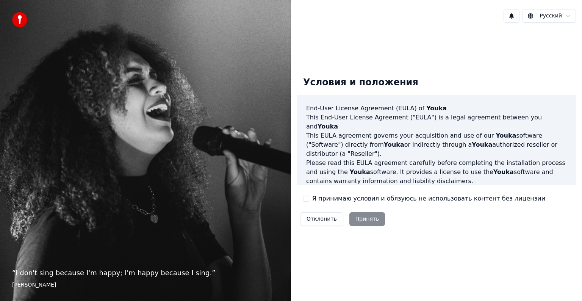
click at [353, 217] on div "Отклонить Принять" at bounding box center [342, 219] width 91 height 20
click at [311, 198] on div "Я принимаю условия и обязуюсь не использовать контент без лицензии" at bounding box center [424, 198] width 242 height 9
click at [305, 200] on button "Я принимаю условия и обязуюсь не использовать контент без лицензии" at bounding box center [306, 198] width 6 height 6
click at [358, 219] on button "Принять" at bounding box center [367, 219] width 36 height 14
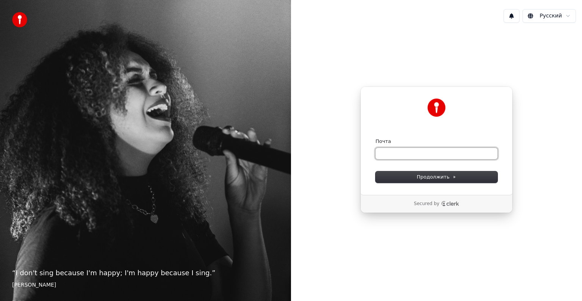
click at [401, 155] on input "Почта" at bounding box center [436, 153] width 122 height 11
click at [402, 155] on input "Почта" at bounding box center [436, 153] width 122 height 11
type input "*"
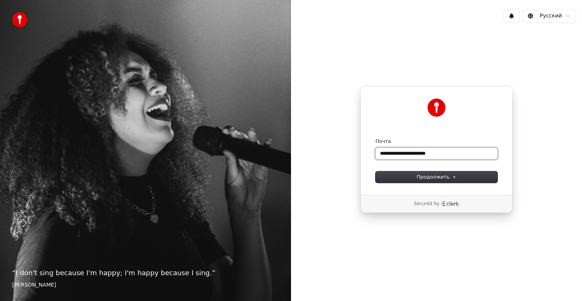
click at [375, 138] on button "submit" at bounding box center [375, 138] width 0 height 0
type input "**********"
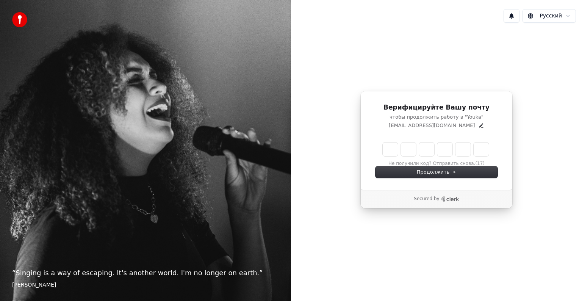
type input "******"
type input "*"
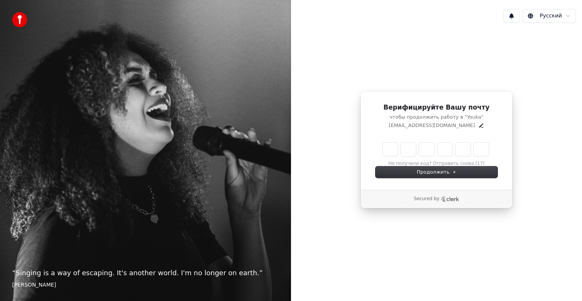
type input "*"
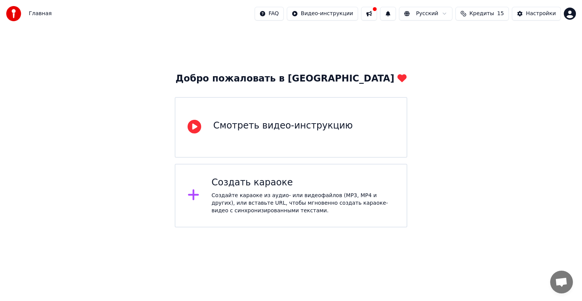
click at [260, 186] on div "Создать караоке" at bounding box center [302, 183] width 183 height 12
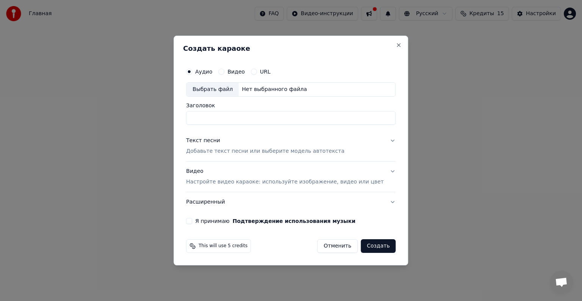
click at [271, 76] on div "Аудио Видео URL" at bounding box center [290, 71] width 209 height 15
click at [257, 72] on button "URL" at bounding box center [254, 72] width 6 height 6
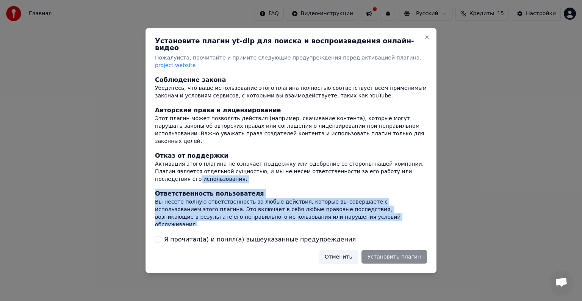
drag, startPoint x: 419, startPoint y: 162, endPoint x: 418, endPoint y: 202, distance: 39.4
click at [418, 202] on div "Соблюдение закона Убедитесь, что ваше использование этого плагина полностью соо…" at bounding box center [291, 150] width 272 height 150
click at [159, 236] on button "Я прочитал(а) и понял(а) вышеуказанные предупреждения" at bounding box center [158, 239] width 6 height 6
click at [385, 250] on button "Установить плагин" at bounding box center [394, 257] width 66 height 14
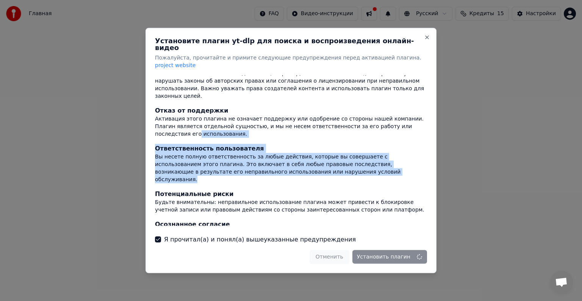
scroll to position [46, 0]
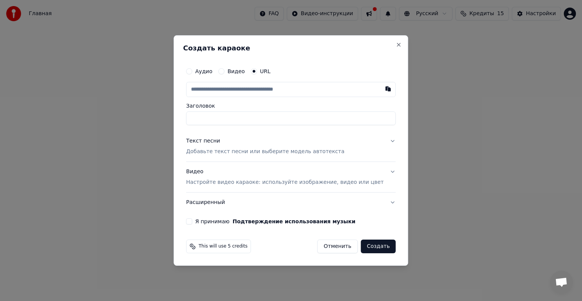
click at [261, 94] on input "text" at bounding box center [290, 89] width 209 height 15
click at [381, 88] on button "button" at bounding box center [388, 89] width 15 height 14
type input "**********"
click at [306, 120] on input "**********" at bounding box center [290, 118] width 209 height 14
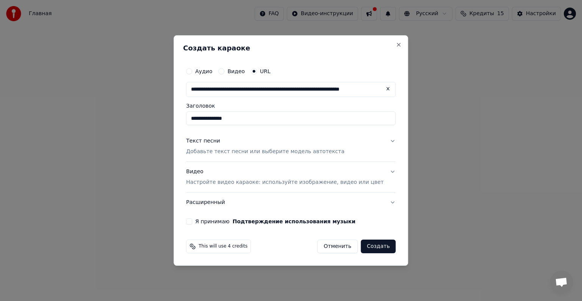
click at [369, 151] on button "Текст песни Добавьте текст песни или выберите модель автотекста" at bounding box center [290, 146] width 209 height 30
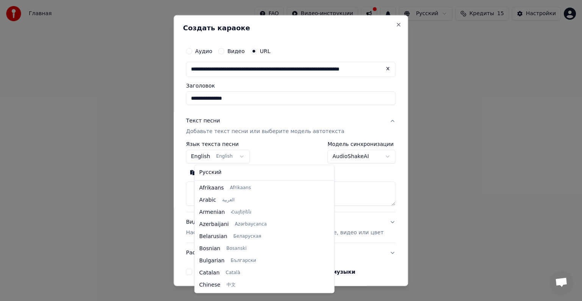
click at [244, 157] on body "**********" at bounding box center [291, 113] width 582 height 227
select select "**"
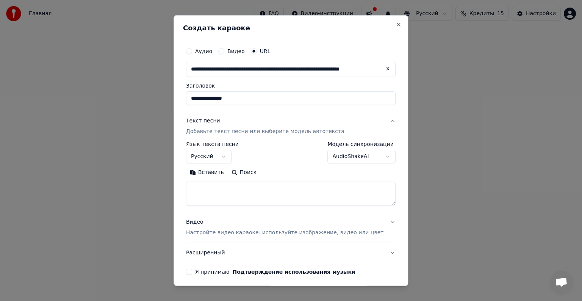
click at [382, 233] on div "**********" at bounding box center [291, 159] width 216 height 237
click at [379, 224] on button "Видео Настройте видео караоке: используйте изображение, видео или цвет" at bounding box center [290, 227] width 209 height 30
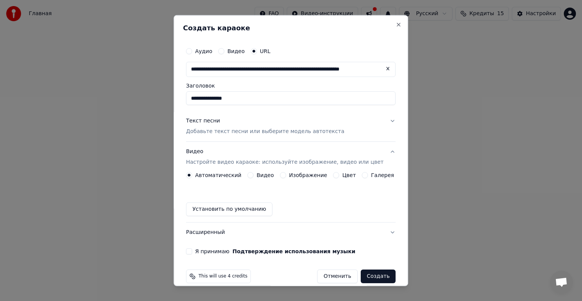
click at [254, 171] on button "Видео Настройте видео караоке: используйте изображение, видео или цвет" at bounding box center [290, 157] width 209 height 30
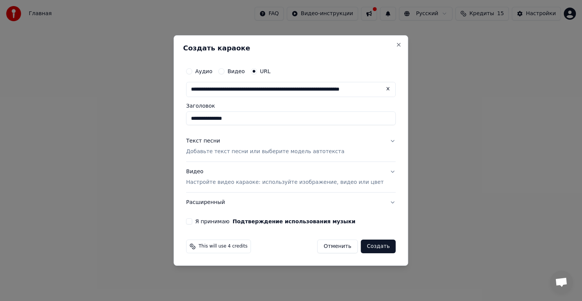
click at [204, 220] on div "Я принимаю Подтверждение использования музыки" at bounding box center [290, 221] width 209 height 6
click at [192, 221] on button "Я принимаю Подтверждение использования музыки" at bounding box center [189, 221] width 6 height 6
click at [374, 250] on button "Создать" at bounding box center [378, 246] width 35 height 14
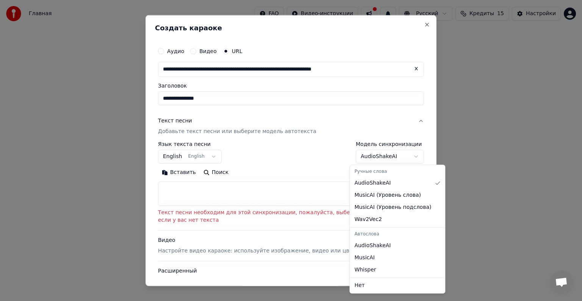
click at [385, 160] on body "**********" at bounding box center [291, 113] width 582 height 227
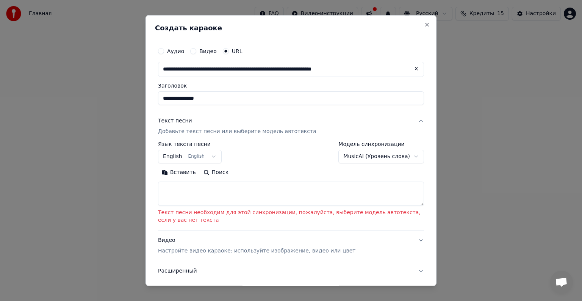
click at [400, 200] on textarea at bounding box center [291, 193] width 266 height 24
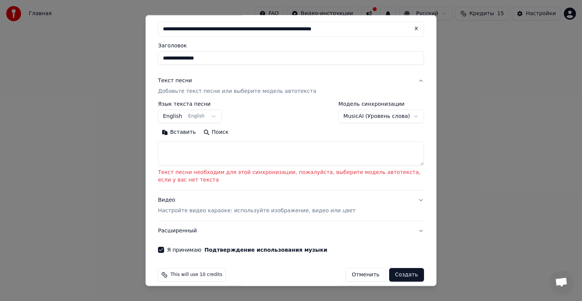
scroll to position [48, 0]
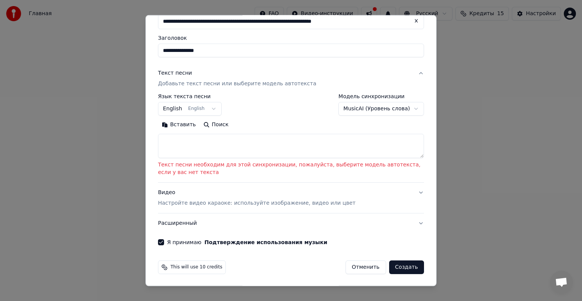
click at [259, 142] on textarea at bounding box center [291, 146] width 266 height 24
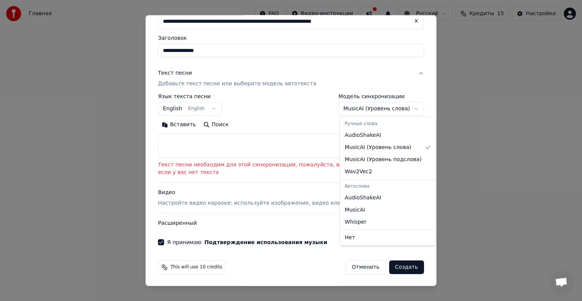
click at [388, 107] on body "**********" at bounding box center [291, 113] width 582 height 227
select select "**********"
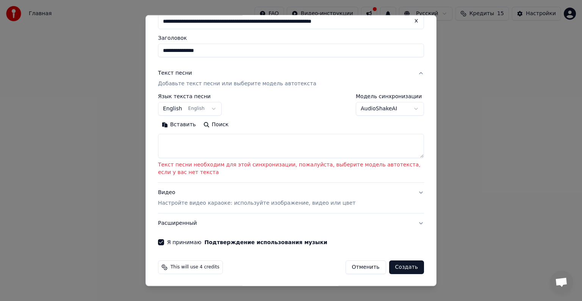
click at [285, 151] on textarea at bounding box center [291, 146] width 266 height 24
click at [288, 148] on textarea at bounding box center [291, 146] width 266 height 24
click at [189, 125] on button "Вставить" at bounding box center [179, 125] width 42 height 12
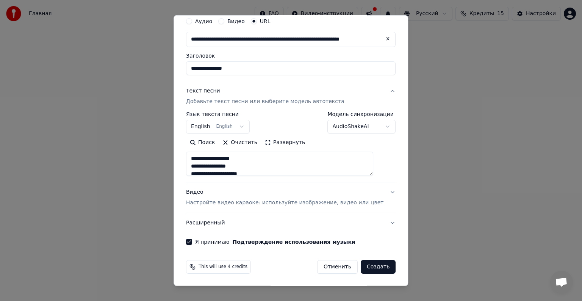
scroll to position [30, 0]
type textarea "**********"
click at [242, 129] on body "**********" at bounding box center [291, 113] width 582 height 227
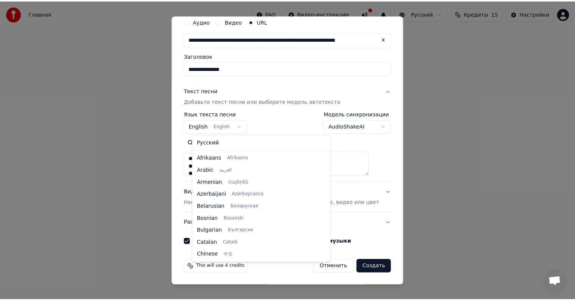
scroll to position [61, 0]
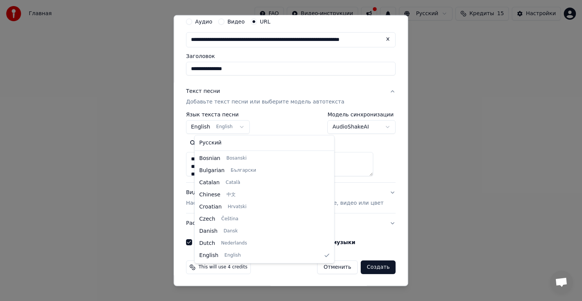
select select "**"
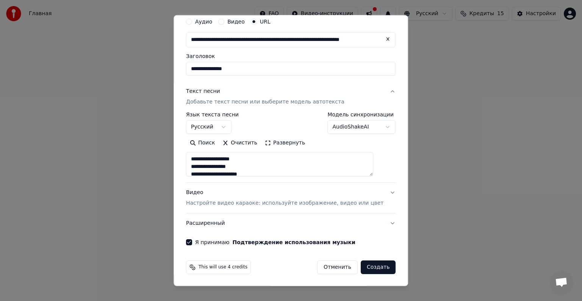
click at [361, 265] on button "Создать" at bounding box center [378, 267] width 35 height 14
type textarea "**********"
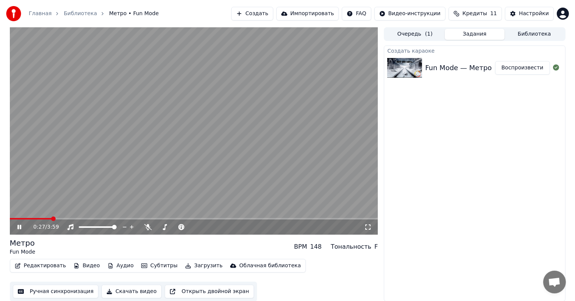
click at [368, 228] on icon at bounding box center [368, 227] width 8 height 6
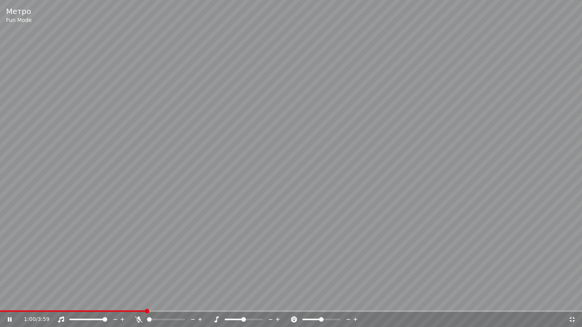
click at [150, 300] on span at bounding box center [149, 319] width 5 height 5
click at [147, 300] on span at bounding box center [149, 319] width 5 height 5
click at [574, 300] on icon at bounding box center [572, 320] width 8 height 6
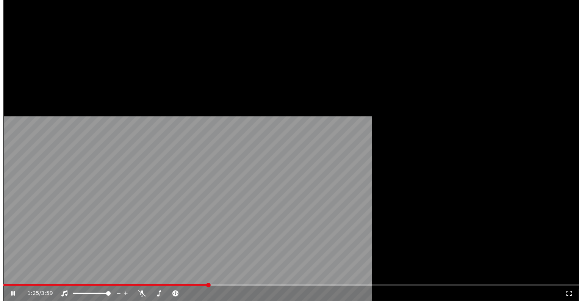
scroll to position [0, 0]
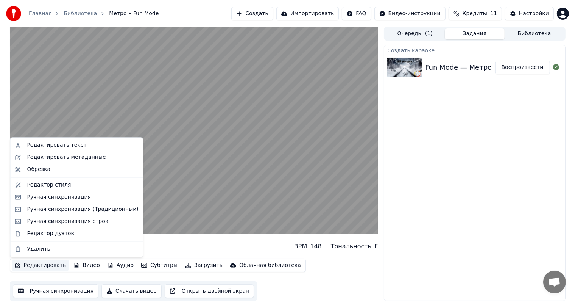
click at [41, 267] on button "Редактировать" at bounding box center [41, 265] width 58 height 11
click at [69, 144] on div "Редактировать текст" at bounding box center [56, 145] width 59 height 8
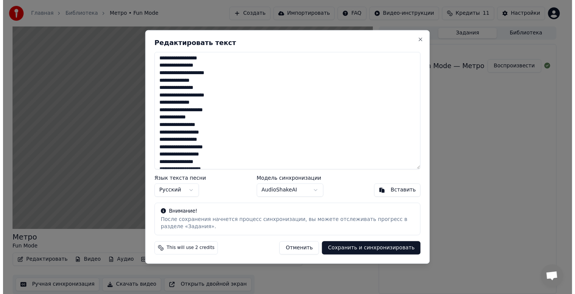
scroll to position [0, 0]
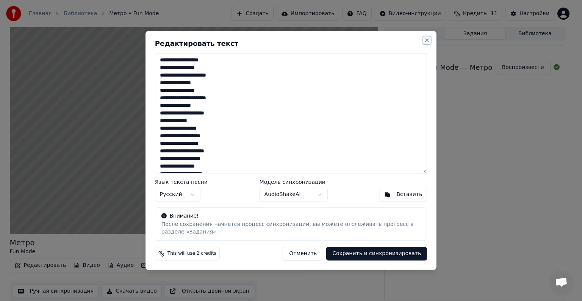
click at [429, 39] on button "Close" at bounding box center [427, 40] width 6 height 6
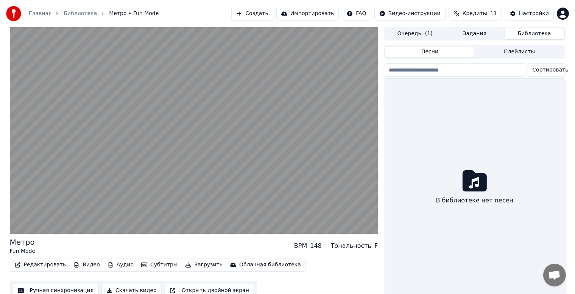
click at [539, 34] on button "Библиотека" at bounding box center [535, 33] width 60 height 11
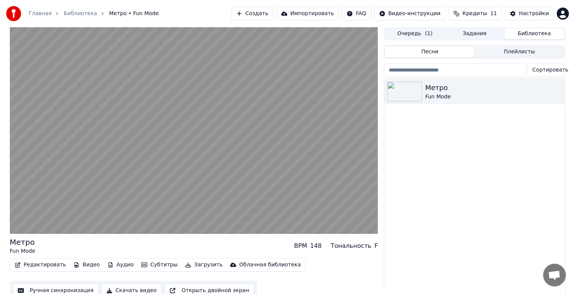
click at [461, 21] on div "Главная Библиотека Метро • Fun Mode Создать Импортировать FAQ Видео-инструкции …" at bounding box center [287, 13] width 575 height 27
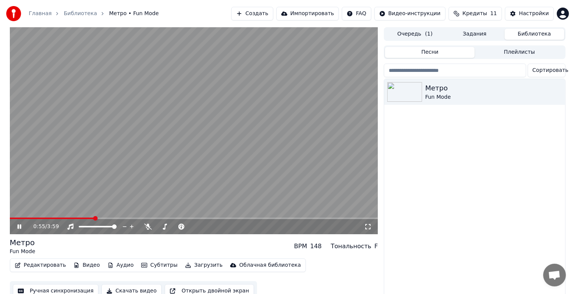
click at [93, 221] on span at bounding box center [95, 218] width 5 height 5
click at [168, 228] on div at bounding box center [182, 227] width 61 height 8
click at [156, 229] on span at bounding box center [158, 227] width 5 height 5
click at [17, 228] on icon at bounding box center [25, 227] width 18 height 6
click at [118, 12] on span "Метро • Fun Mode" at bounding box center [134, 14] width 50 height 8
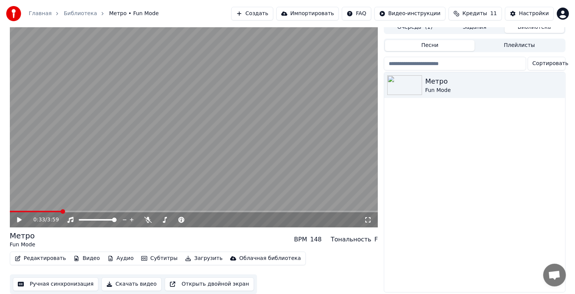
scroll to position [10, 0]
click at [63, 281] on button "Ручная синхронизация" at bounding box center [56, 285] width 86 height 14
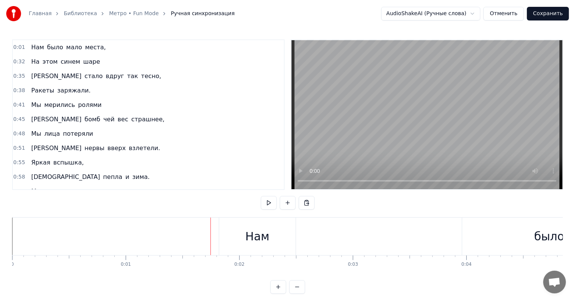
click at [72, 47] on span "мало" at bounding box center [74, 47] width 17 height 9
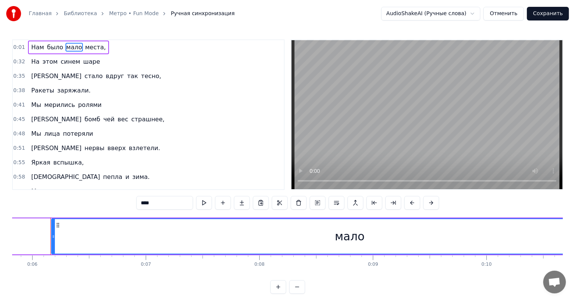
click at [15, 45] on span "0:01" at bounding box center [19, 48] width 12 height 8
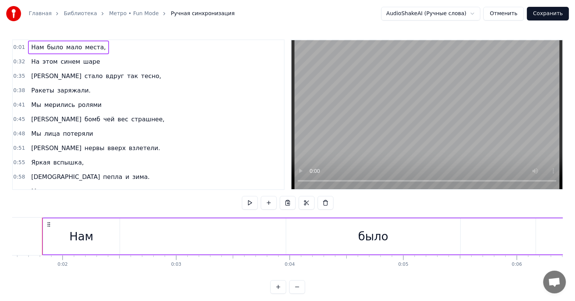
scroll to position [0, 169]
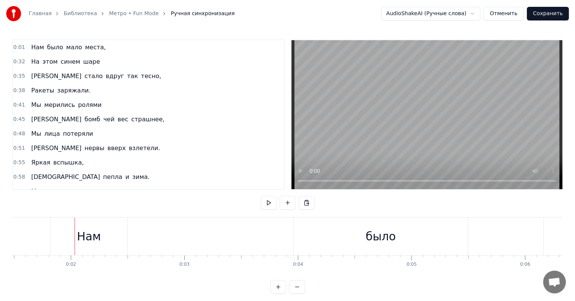
drag, startPoint x: 73, startPoint y: 259, endPoint x: 110, endPoint y: 249, distance: 38.0
drag, startPoint x: 116, startPoint y: 237, endPoint x: 178, endPoint y: 236, distance: 62.1
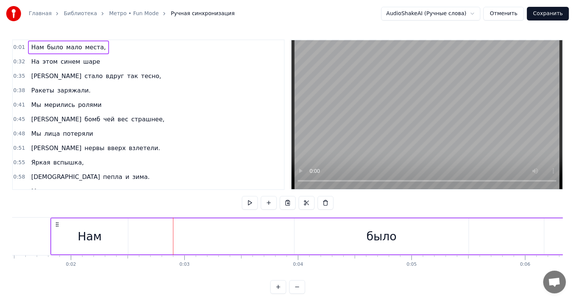
drag, startPoint x: 84, startPoint y: 237, endPoint x: 190, endPoint y: 239, distance: 106.1
drag, startPoint x: 71, startPoint y: 233, endPoint x: 205, endPoint y: 243, distance: 134.1
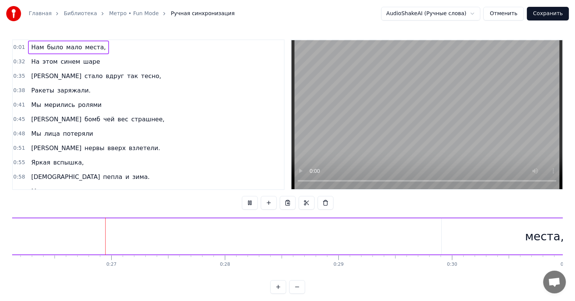
scroll to position [0, 2974]
drag, startPoint x: 21, startPoint y: 45, endPoint x: 122, endPoint y: 151, distance: 146.0
click at [129, 119] on div "0:01 Нам было мало места, 0:32 На этом синем шаре 0:35 И стало вдруг так тесно,…" at bounding box center [148, 114] width 273 height 150
drag, startPoint x: 17, startPoint y: 47, endPoint x: 286, endPoint y: 238, distance: 330.0
click at [286, 238] on div "0:01 Нам было мало места, 0:32 На этом синем шаре 0:35 И стало вдруг так тесно,…" at bounding box center [287, 166] width 551 height 254
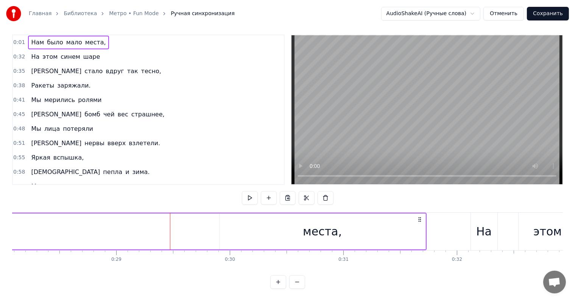
scroll to position [0, 3115]
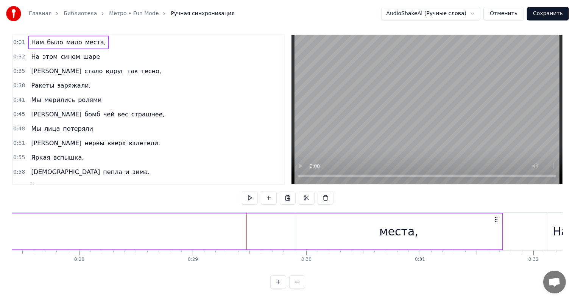
drag, startPoint x: 246, startPoint y: 211, endPoint x: 236, endPoint y: 226, distance: 18.3
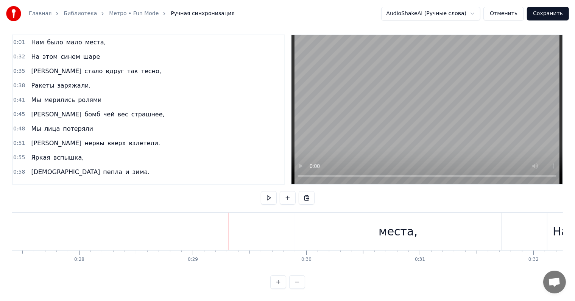
drag, startPoint x: 192, startPoint y: 247, endPoint x: 203, endPoint y: 245, distance: 10.8
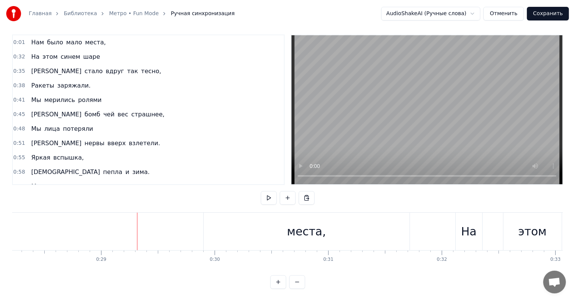
scroll to position [0, 3176]
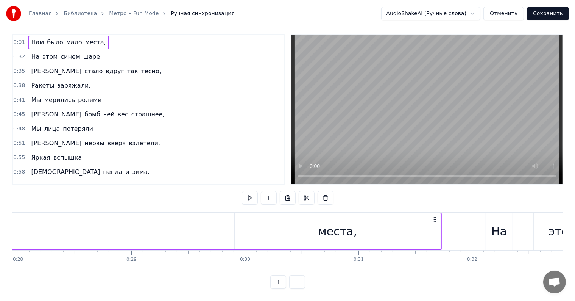
click at [35, 38] on span "Нам" at bounding box center [37, 42] width 14 height 9
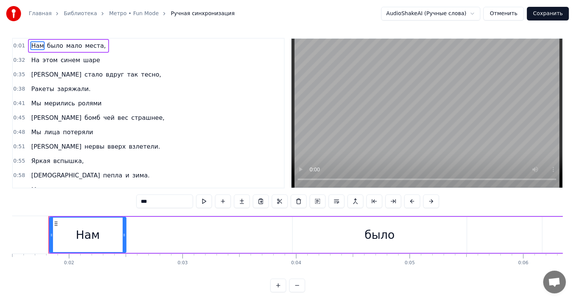
scroll to position [0, 169]
drag, startPoint x: 95, startPoint y: 236, endPoint x: 124, endPoint y: 236, distance: 28.4
click at [124, 236] on div "Нам" at bounding box center [90, 234] width 76 height 34
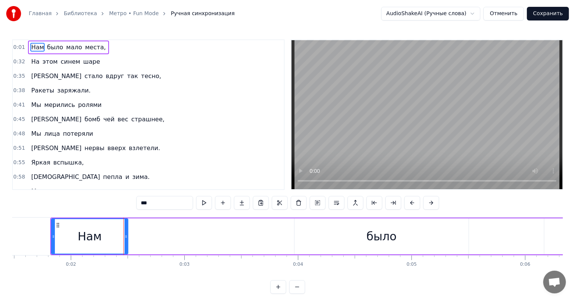
drag, startPoint x: 466, startPoint y: 99, endPoint x: 461, endPoint y: 2, distance: 97.9
click at [470, 79] on video at bounding box center [427, 114] width 271 height 149
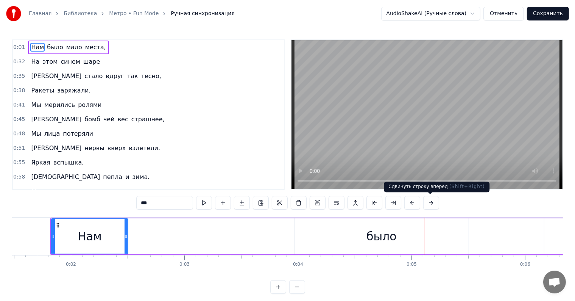
click at [430, 201] on button at bounding box center [431, 203] width 16 height 14
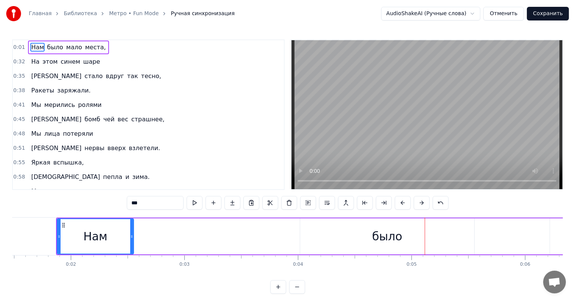
click at [430, 201] on div "***" at bounding box center [288, 203] width 322 height 14
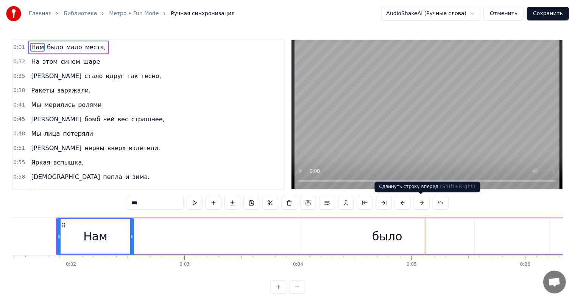
click at [425, 203] on button at bounding box center [422, 203] width 16 height 14
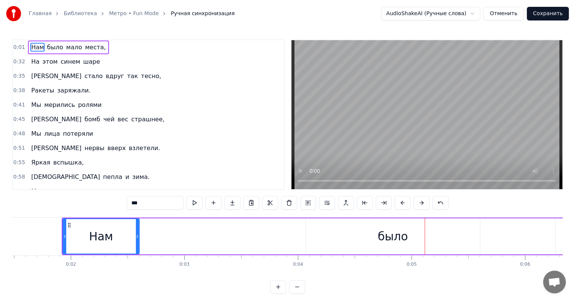
click at [425, 203] on button at bounding box center [422, 203] width 16 height 14
click at [423, 203] on button at bounding box center [422, 203] width 16 height 14
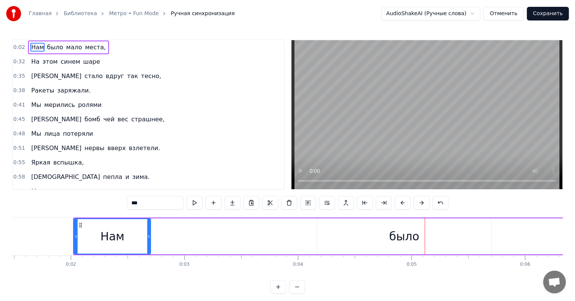
click at [423, 203] on button at bounding box center [422, 203] width 16 height 14
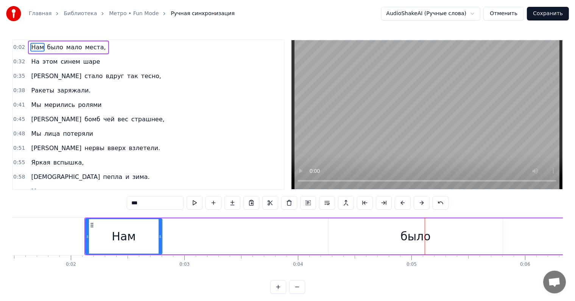
click at [423, 203] on button at bounding box center [422, 203] width 16 height 14
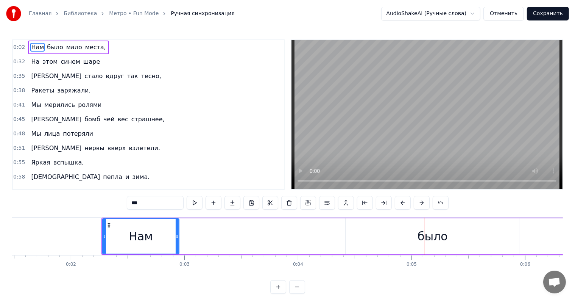
click at [423, 203] on button at bounding box center [422, 203] width 16 height 14
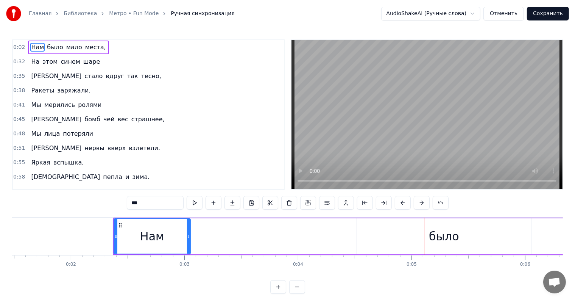
click at [423, 203] on button at bounding box center [422, 203] width 16 height 14
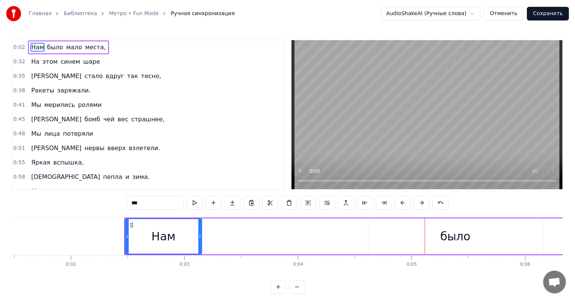
click at [423, 203] on button at bounding box center [422, 203] width 16 height 14
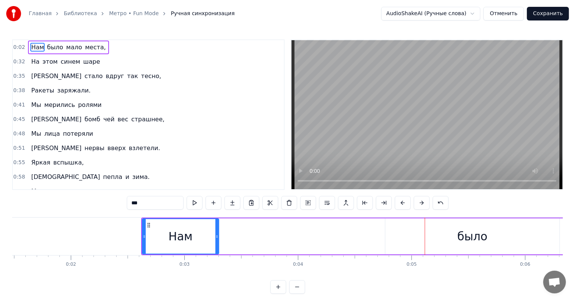
click at [423, 203] on button at bounding box center [422, 203] width 16 height 14
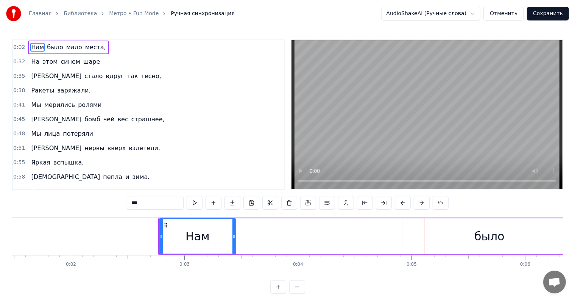
click at [423, 203] on button at bounding box center [422, 203] width 16 height 14
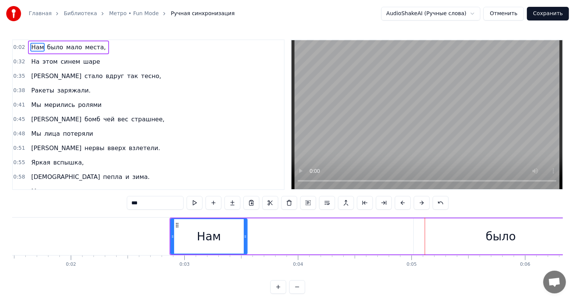
click at [423, 203] on button at bounding box center [422, 203] width 16 height 14
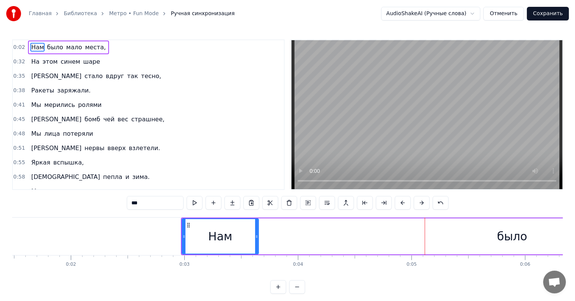
click at [423, 203] on button at bounding box center [422, 203] width 16 height 14
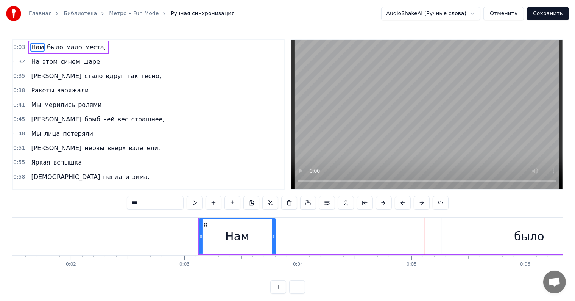
click at [423, 203] on button at bounding box center [422, 203] width 16 height 14
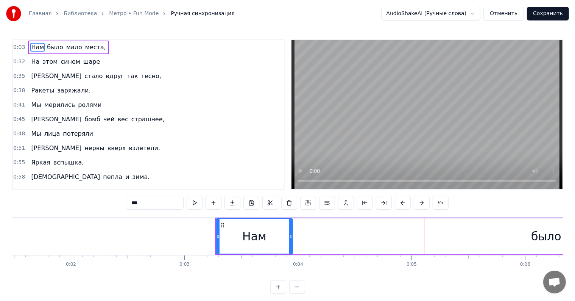
click at [423, 203] on button at bounding box center [422, 203] width 16 height 14
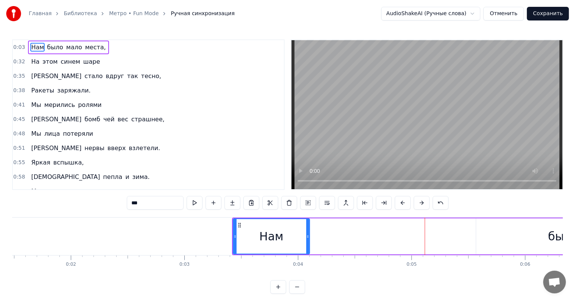
click at [423, 203] on button at bounding box center [422, 203] width 16 height 14
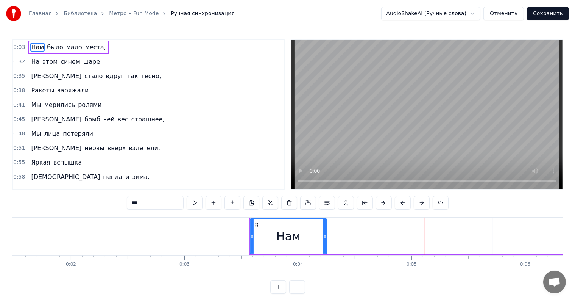
click at [423, 203] on button at bounding box center [422, 203] width 16 height 14
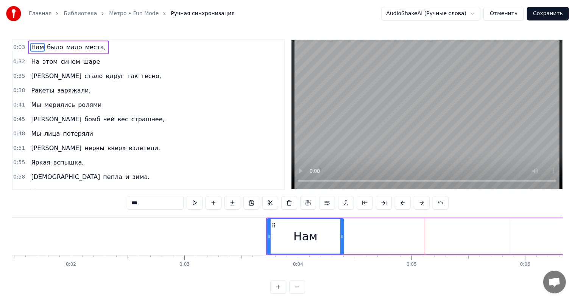
click at [423, 203] on button at bounding box center [422, 203] width 16 height 14
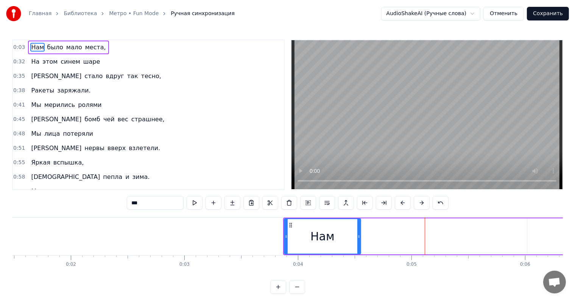
click at [423, 203] on button at bounding box center [422, 203] width 16 height 14
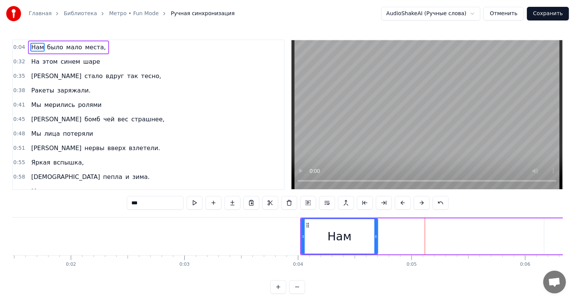
click at [423, 203] on button at bounding box center [422, 203] width 16 height 14
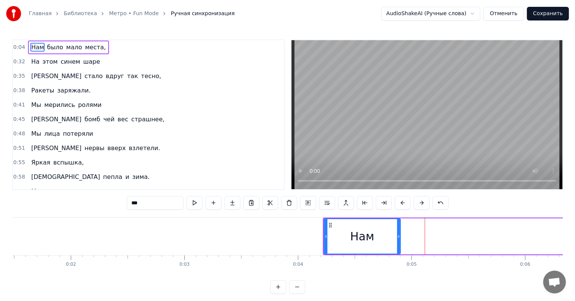
click at [423, 203] on button at bounding box center [422, 203] width 16 height 14
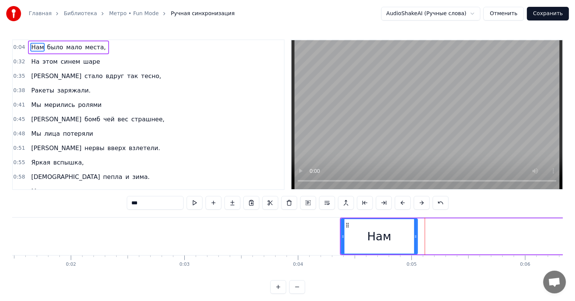
click at [423, 203] on button at bounding box center [422, 203] width 16 height 14
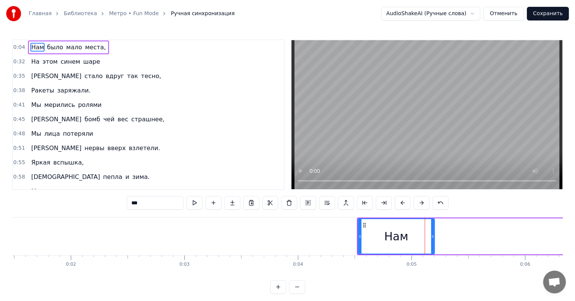
click at [423, 203] on button at bounding box center [422, 203] width 16 height 14
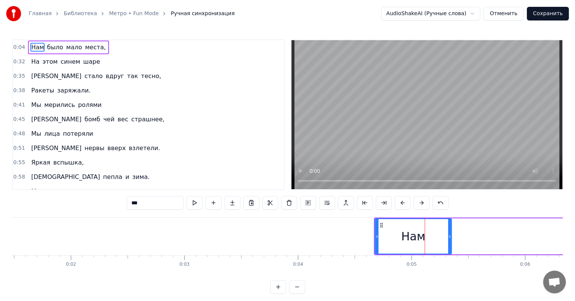
click at [423, 203] on button at bounding box center [422, 203] width 16 height 14
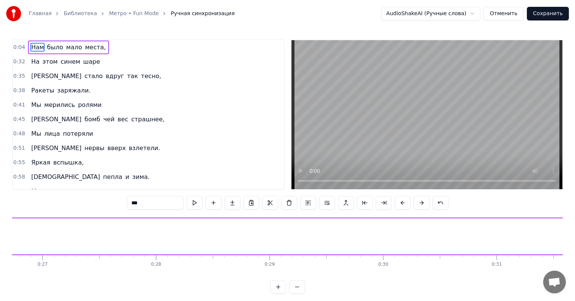
scroll to position [0, 3115]
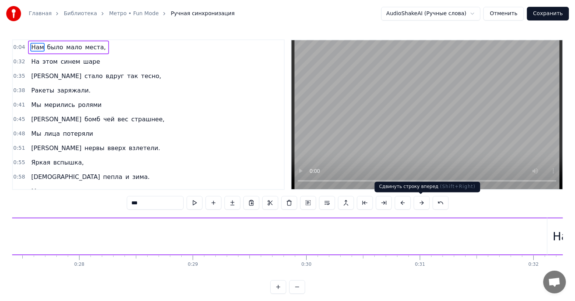
click at [419, 205] on button at bounding box center [422, 203] width 16 height 14
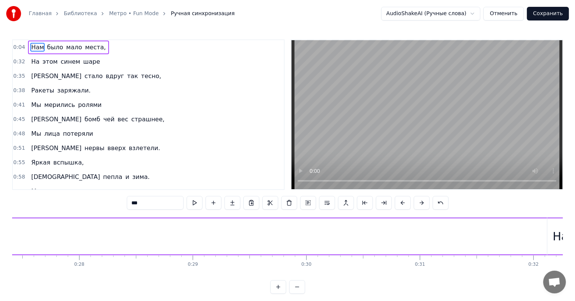
click at [419, 205] on button at bounding box center [422, 203] width 16 height 14
click at [420, 205] on button at bounding box center [422, 203] width 16 height 14
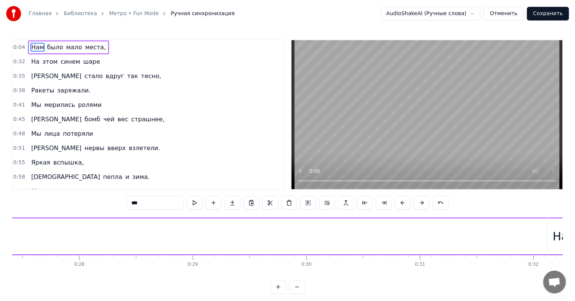
click at [420, 205] on button at bounding box center [422, 203] width 16 height 14
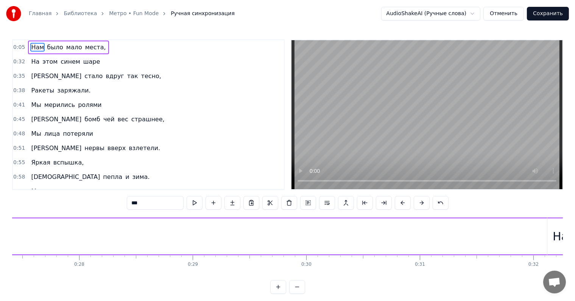
click at [420, 205] on button at bounding box center [422, 203] width 16 height 14
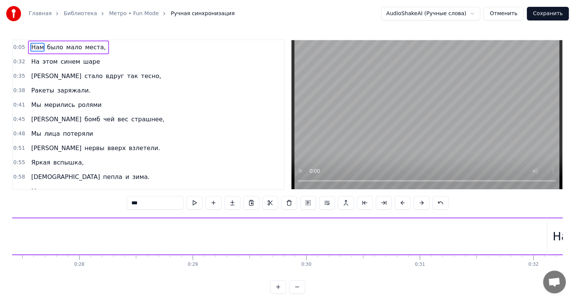
click at [420, 205] on button at bounding box center [422, 203] width 16 height 14
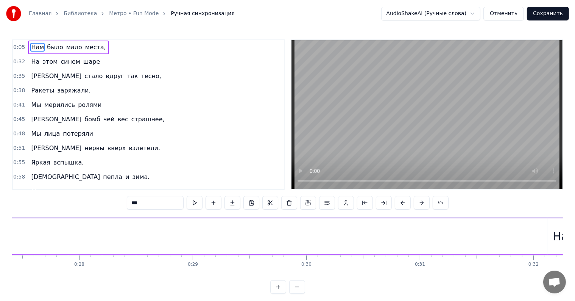
click at [420, 205] on button at bounding box center [422, 203] width 16 height 14
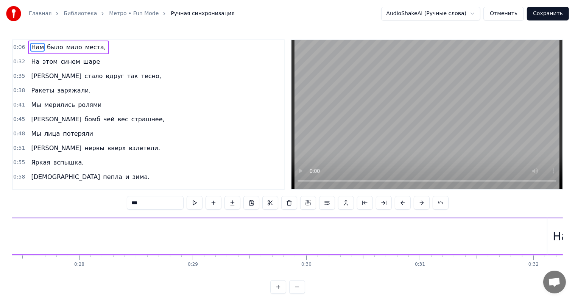
click at [420, 205] on button at bounding box center [422, 203] width 16 height 14
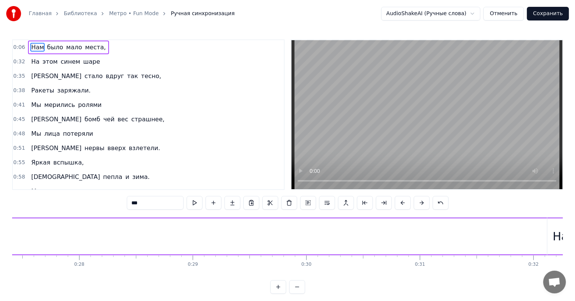
click at [420, 205] on button at bounding box center [422, 203] width 16 height 14
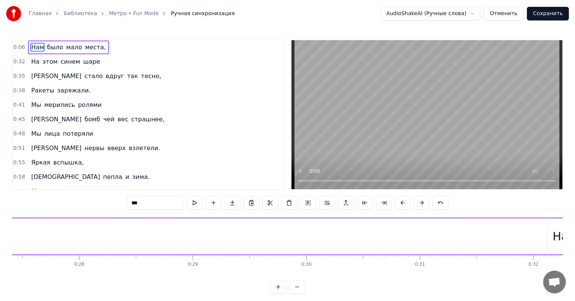
click at [420, 205] on button at bounding box center [422, 203] width 16 height 14
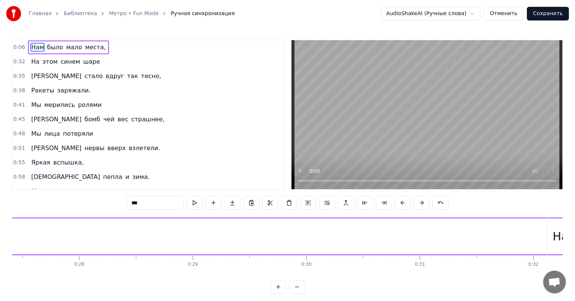
click at [420, 205] on button at bounding box center [422, 203] width 16 height 14
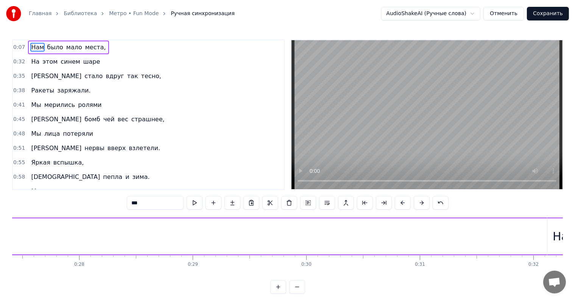
click at [420, 205] on button at bounding box center [422, 203] width 16 height 14
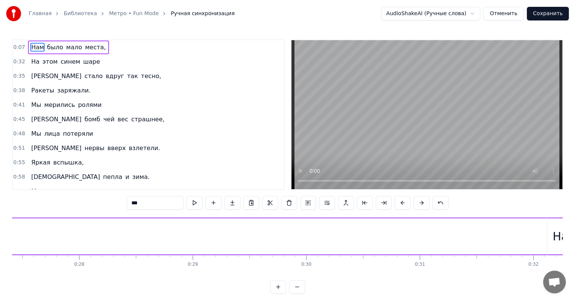
click at [420, 205] on button at bounding box center [422, 203] width 16 height 14
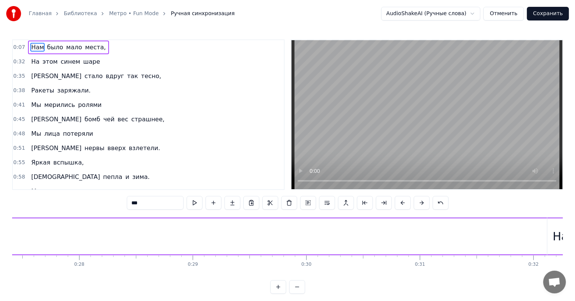
click at [420, 205] on button at bounding box center [422, 203] width 16 height 14
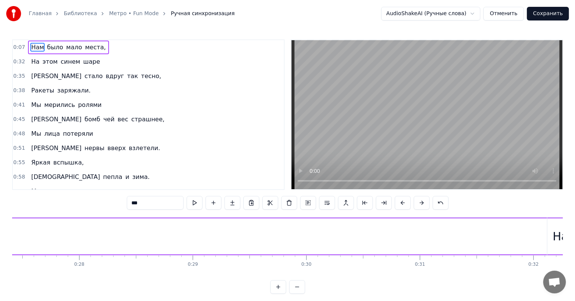
click at [420, 205] on button at bounding box center [422, 203] width 16 height 14
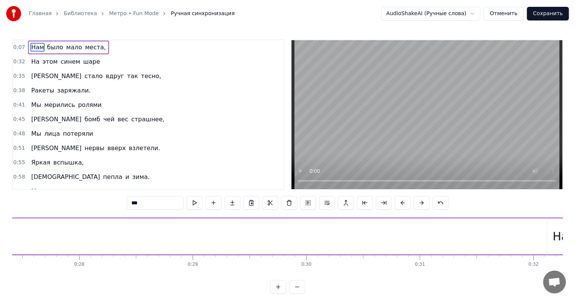
click at [420, 205] on button at bounding box center [422, 203] width 16 height 14
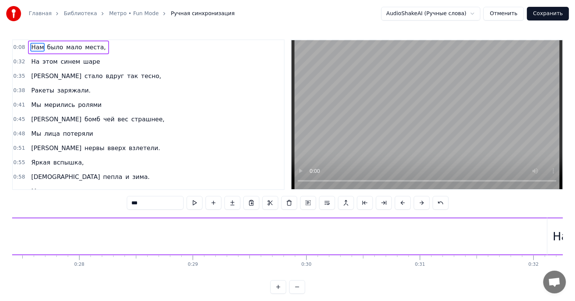
click at [420, 205] on button at bounding box center [422, 203] width 16 height 14
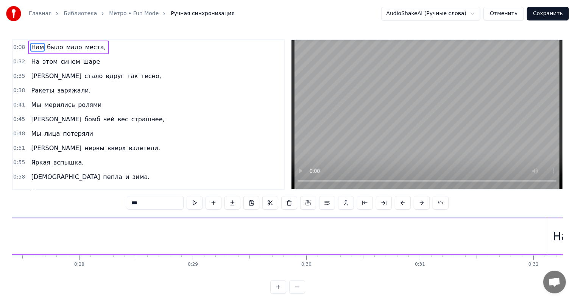
click at [420, 205] on button at bounding box center [422, 203] width 16 height 14
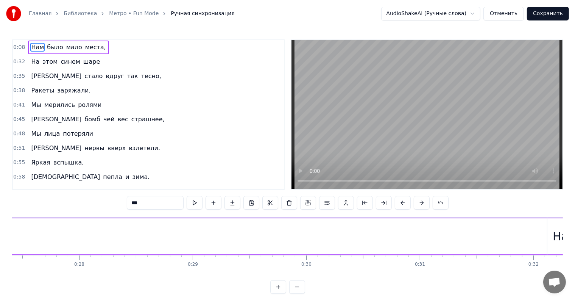
click at [420, 205] on button at bounding box center [422, 203] width 16 height 14
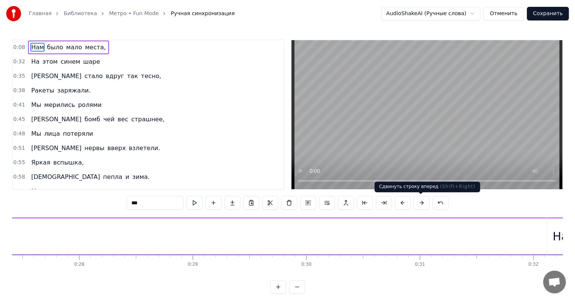
click at [423, 197] on button at bounding box center [422, 203] width 16 height 14
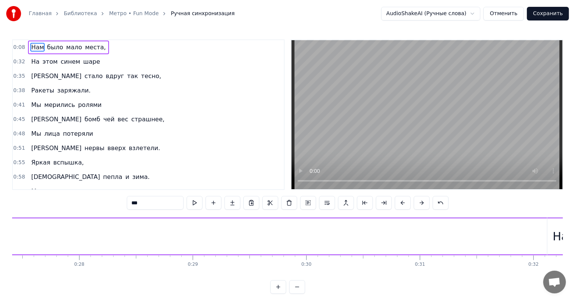
click at [423, 200] on button at bounding box center [422, 203] width 16 height 14
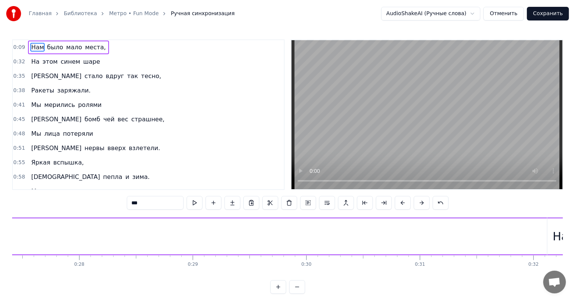
click at [423, 200] on button at bounding box center [422, 203] width 16 height 14
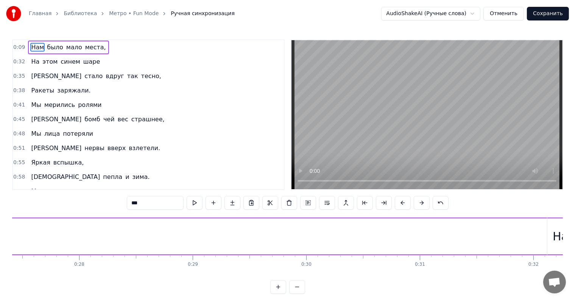
click at [423, 200] on button at bounding box center [422, 203] width 16 height 14
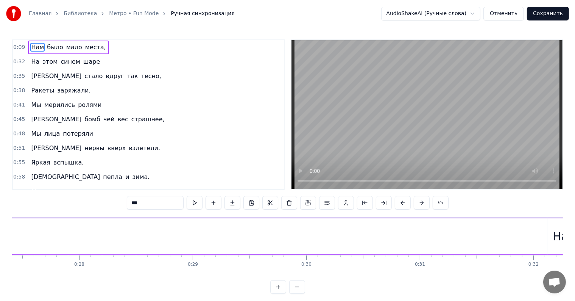
click at [423, 200] on button at bounding box center [422, 203] width 16 height 14
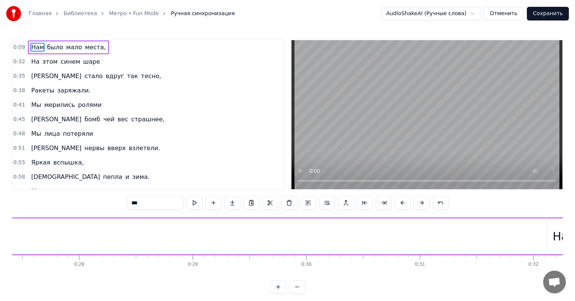
click at [423, 200] on button at bounding box center [422, 203] width 16 height 14
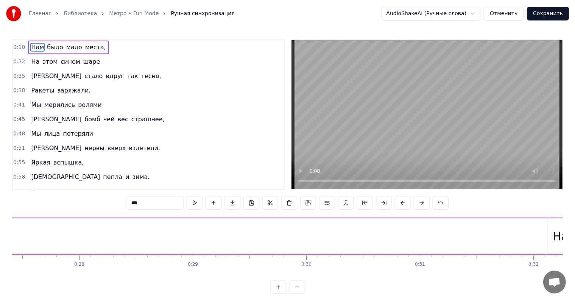
click at [423, 200] on button at bounding box center [422, 203] width 16 height 14
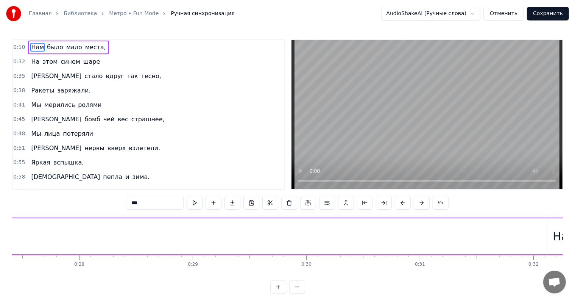
click at [423, 200] on button at bounding box center [422, 203] width 16 height 14
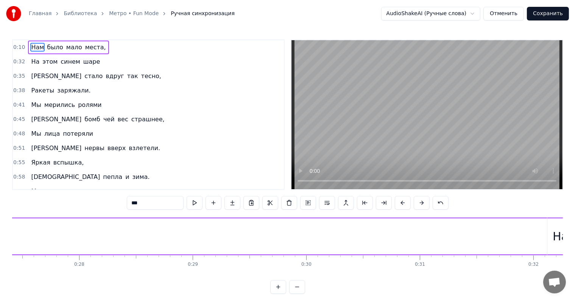
click at [423, 200] on button at bounding box center [422, 203] width 16 height 14
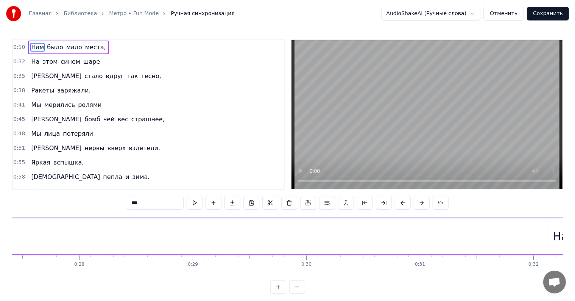
click at [423, 200] on button at bounding box center [422, 203] width 16 height 14
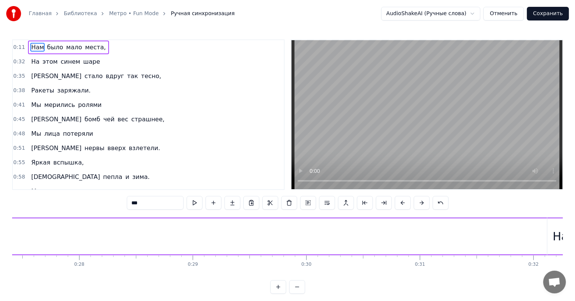
click at [423, 200] on button at bounding box center [422, 203] width 16 height 14
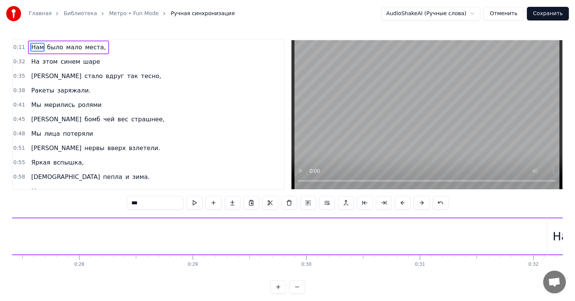
click at [423, 200] on button at bounding box center [422, 203] width 16 height 14
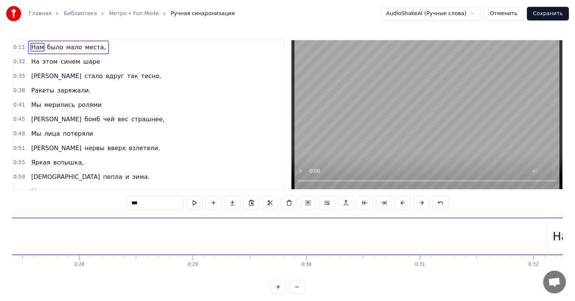
click at [423, 200] on button at bounding box center [422, 203] width 16 height 14
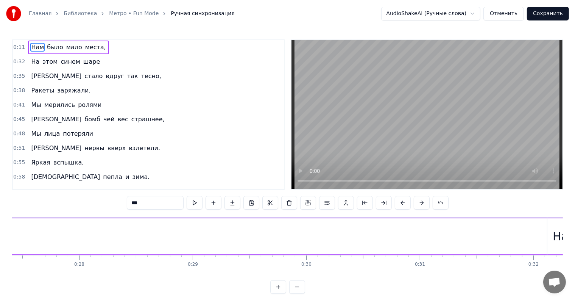
click at [423, 200] on button at bounding box center [422, 203] width 16 height 14
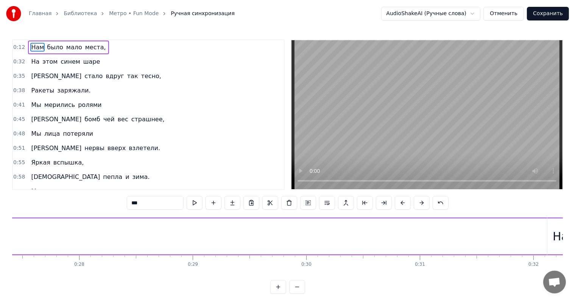
click at [423, 200] on button at bounding box center [422, 203] width 16 height 14
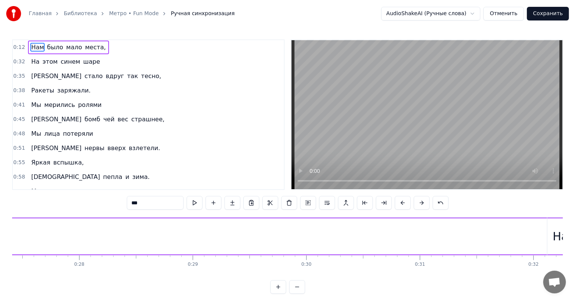
click at [423, 200] on button at bounding box center [422, 203] width 16 height 14
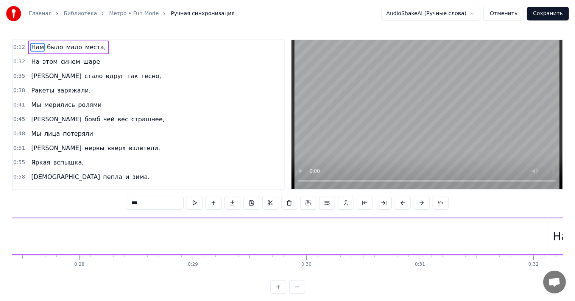
click at [423, 200] on button at bounding box center [422, 203] width 16 height 14
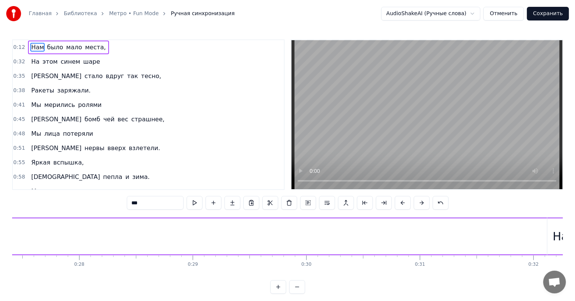
click at [423, 200] on button at bounding box center [422, 203] width 16 height 14
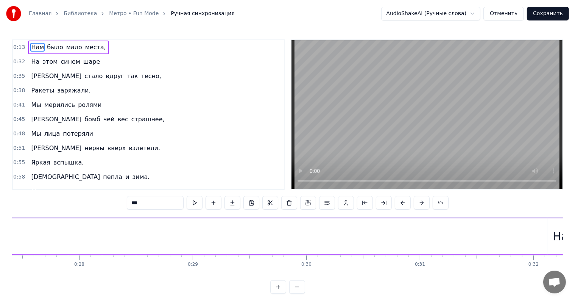
click at [423, 200] on button at bounding box center [422, 203] width 16 height 14
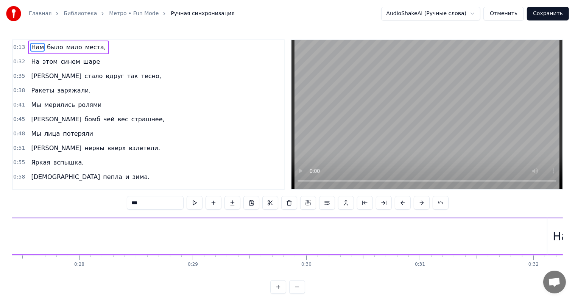
click at [423, 200] on button at bounding box center [422, 203] width 16 height 14
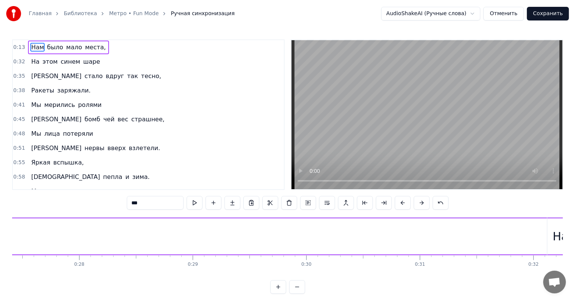
click at [423, 200] on button at bounding box center [422, 203] width 16 height 14
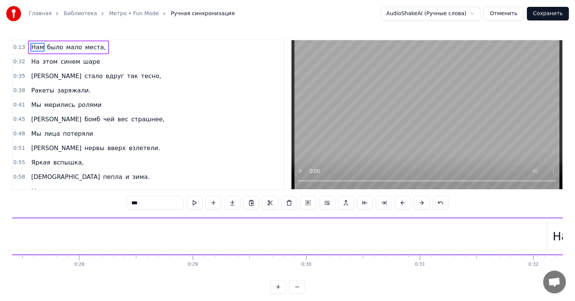
click at [423, 200] on button at bounding box center [422, 203] width 16 height 14
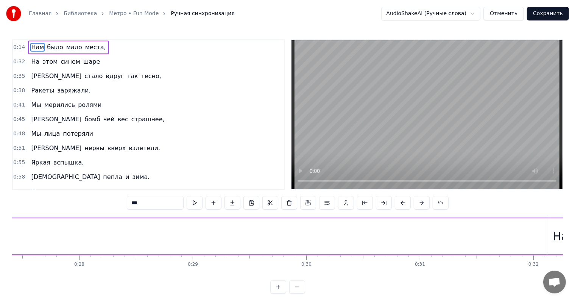
click at [423, 200] on button at bounding box center [422, 203] width 16 height 14
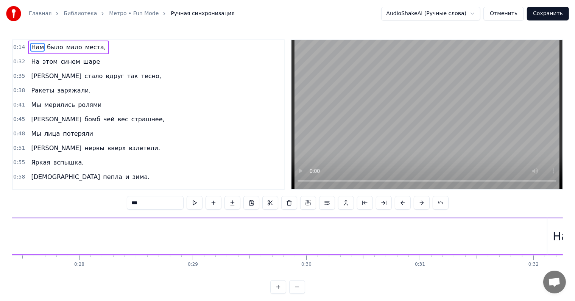
click at [423, 200] on button at bounding box center [422, 203] width 16 height 14
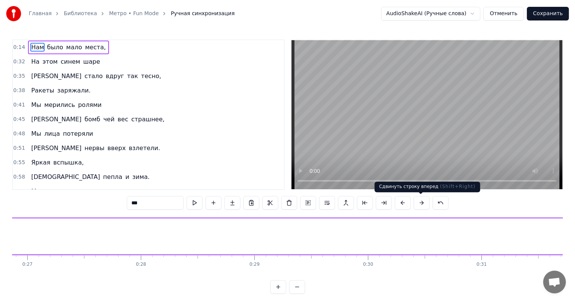
click at [419, 205] on button at bounding box center [422, 203] width 16 height 14
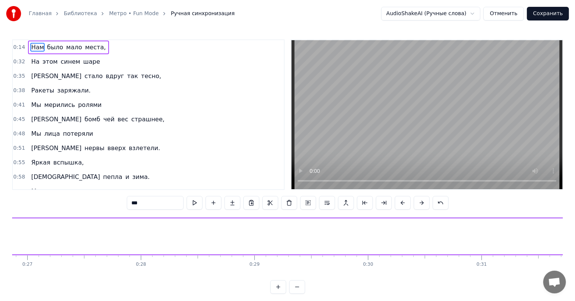
click at [419, 205] on button at bounding box center [422, 203] width 16 height 14
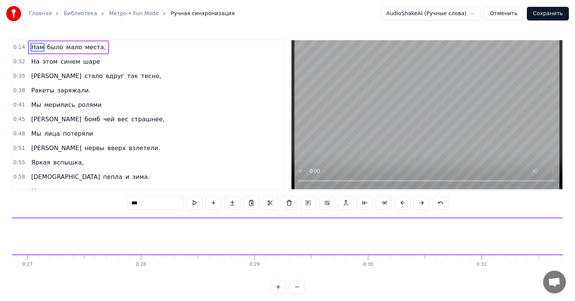
click at [419, 205] on button at bounding box center [422, 203] width 16 height 14
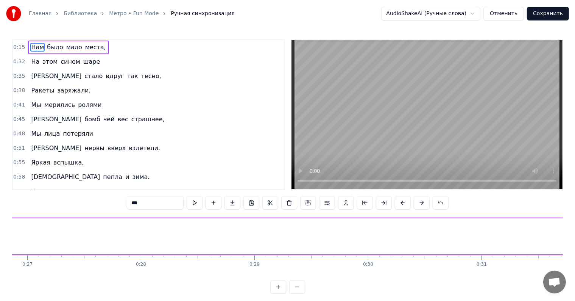
click at [419, 205] on button at bounding box center [422, 203] width 16 height 14
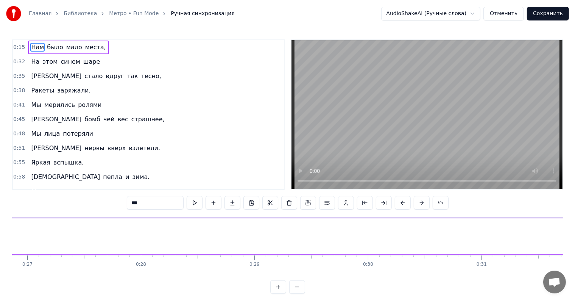
click at [419, 205] on button at bounding box center [422, 203] width 16 height 14
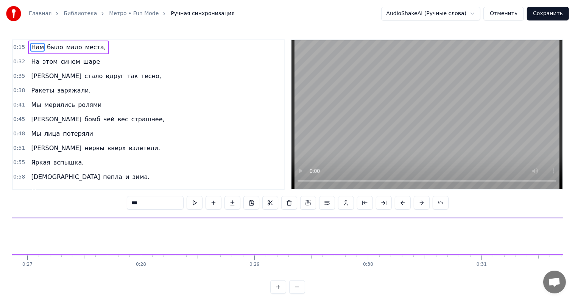
click at [419, 205] on button at bounding box center [422, 203] width 16 height 14
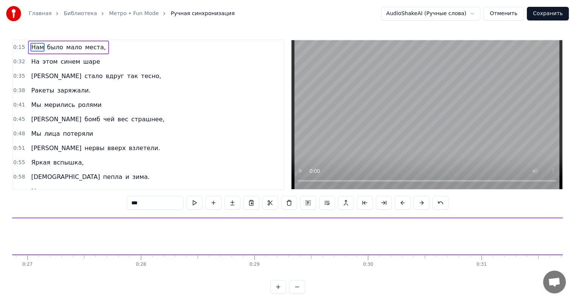
click at [419, 205] on button at bounding box center [422, 203] width 16 height 14
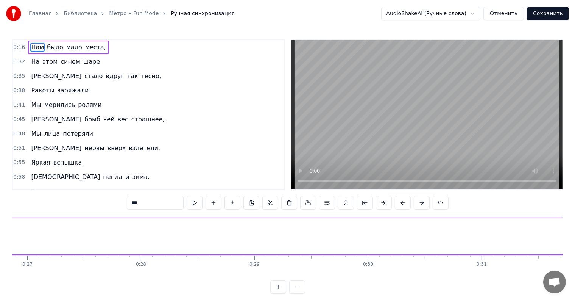
click at [419, 205] on button at bounding box center [422, 203] width 16 height 14
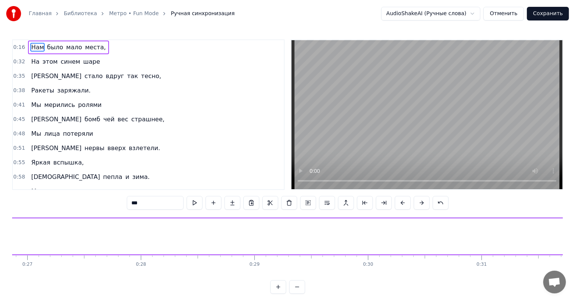
click at [419, 205] on button at bounding box center [422, 203] width 16 height 14
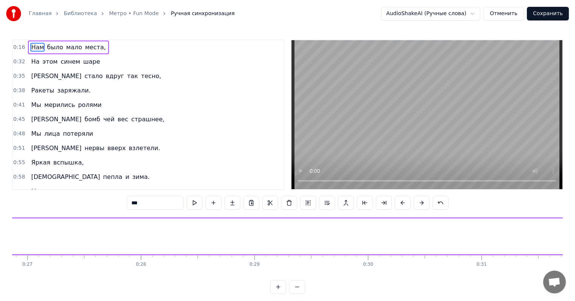
click at [419, 205] on button at bounding box center [422, 203] width 16 height 14
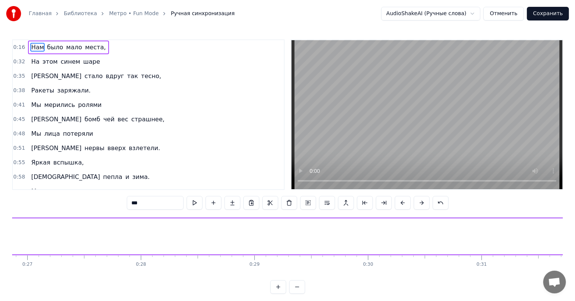
click at [419, 205] on button at bounding box center [422, 203] width 16 height 14
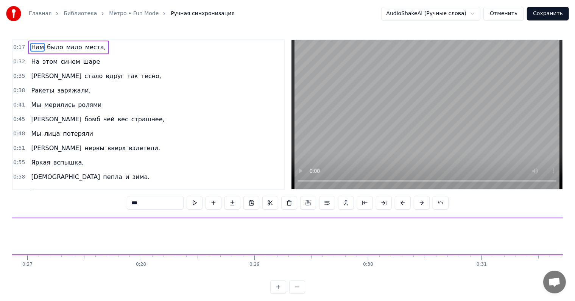
click at [419, 205] on button at bounding box center [422, 203] width 16 height 14
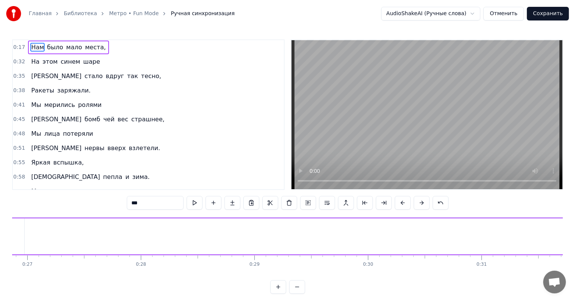
click at [419, 205] on button at bounding box center [422, 203] width 16 height 14
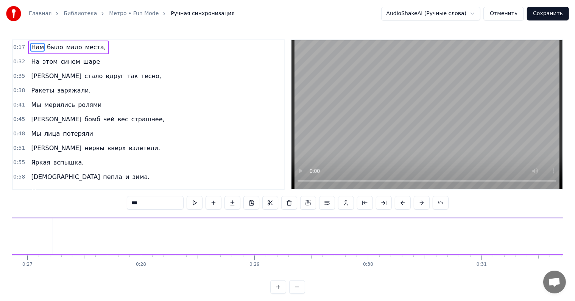
click at [419, 205] on button at bounding box center [422, 203] width 16 height 14
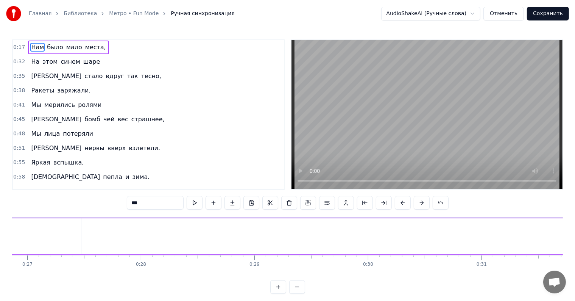
click at [419, 205] on button at bounding box center [422, 203] width 16 height 14
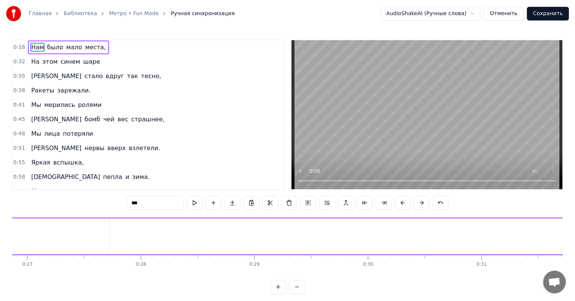
click at [419, 205] on button at bounding box center [422, 203] width 16 height 14
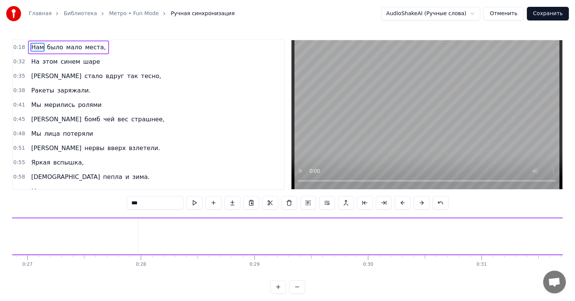
click at [419, 205] on button at bounding box center [422, 203] width 16 height 14
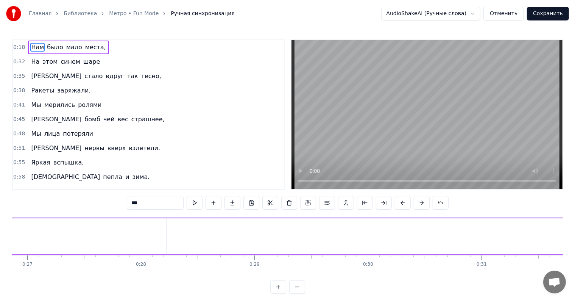
click at [419, 205] on button at bounding box center [422, 203] width 16 height 14
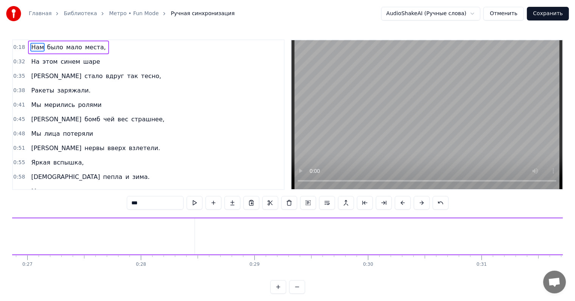
click at [419, 205] on button at bounding box center [422, 203] width 16 height 14
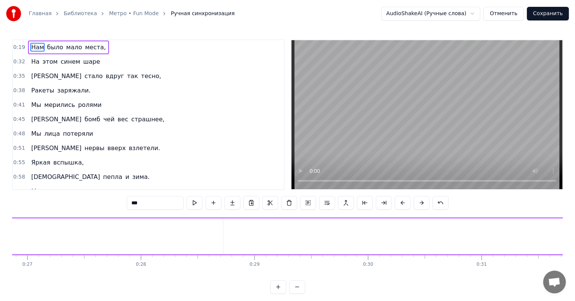
click at [419, 205] on button at bounding box center [422, 203] width 16 height 14
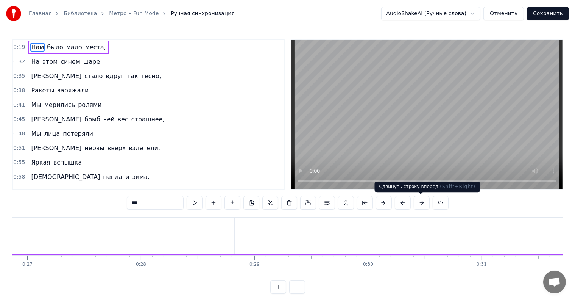
click at [421, 203] on button at bounding box center [422, 203] width 16 height 14
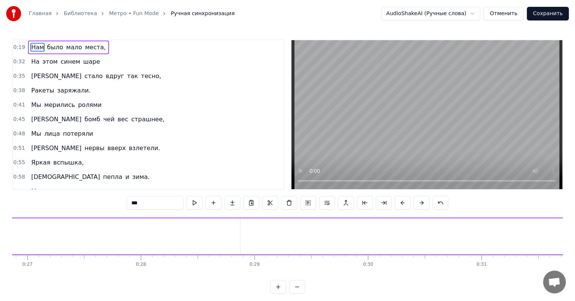
click at [421, 203] on button at bounding box center [422, 203] width 16 height 14
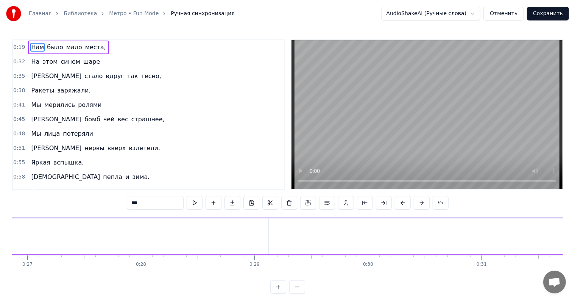
click at [421, 203] on button at bounding box center [422, 203] width 16 height 14
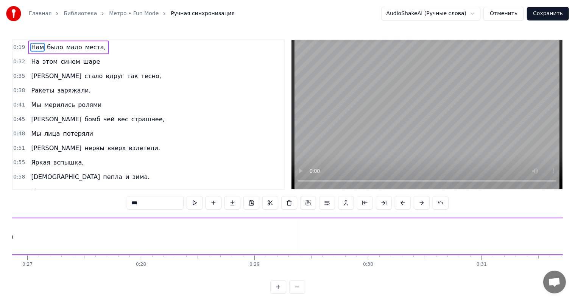
click at [421, 203] on button at bounding box center [422, 203] width 16 height 14
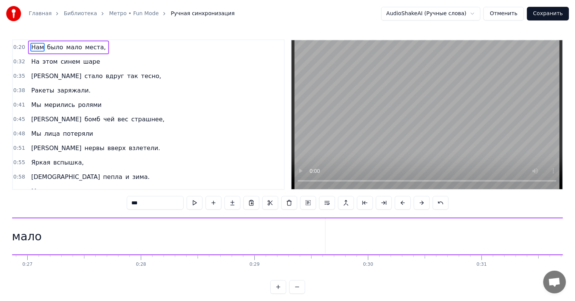
click at [421, 203] on button at bounding box center [422, 203] width 16 height 14
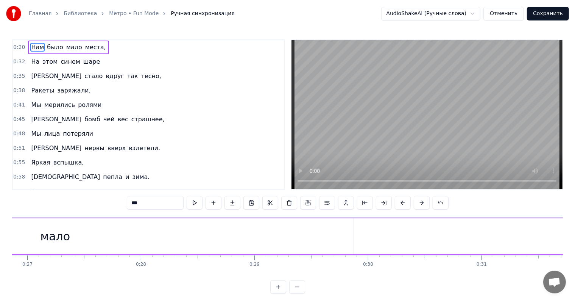
click at [421, 203] on button at bounding box center [422, 203] width 16 height 14
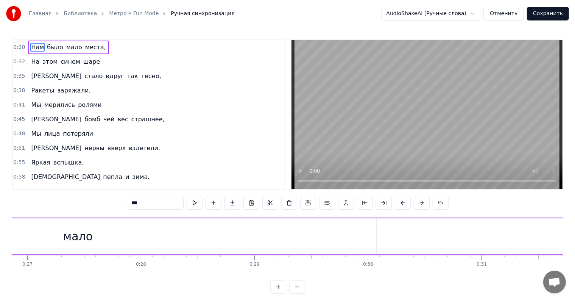
click at [421, 203] on button at bounding box center [422, 203] width 16 height 14
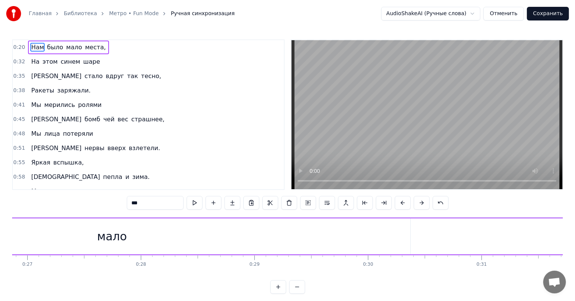
click at [421, 203] on button at bounding box center [422, 203] width 16 height 14
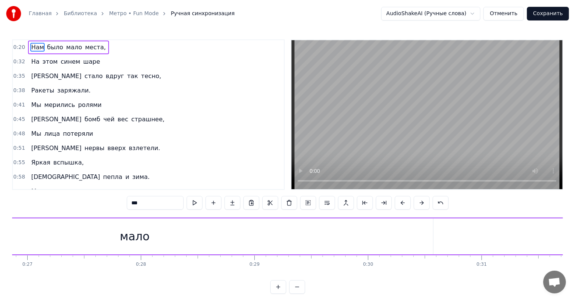
click at [421, 203] on button at bounding box center [422, 203] width 16 height 14
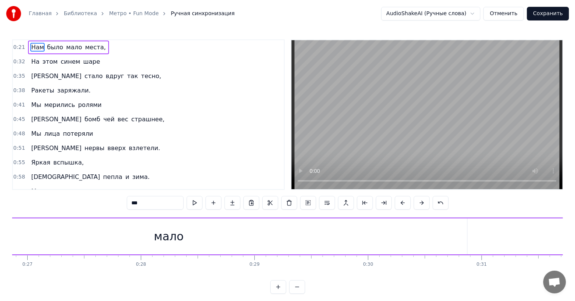
click at [421, 203] on button at bounding box center [422, 203] width 16 height 14
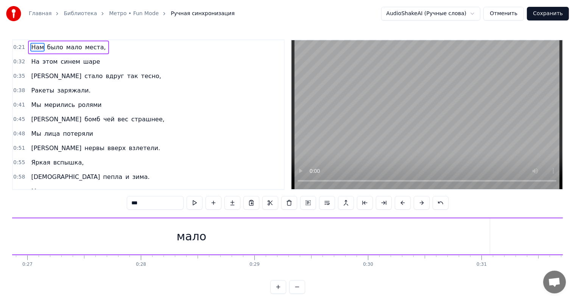
click at [421, 203] on button at bounding box center [422, 203] width 16 height 14
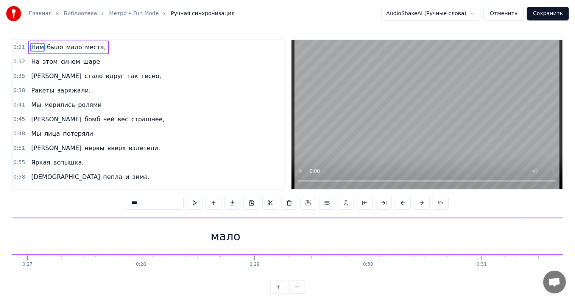
click at [421, 203] on button at bounding box center [422, 203] width 16 height 14
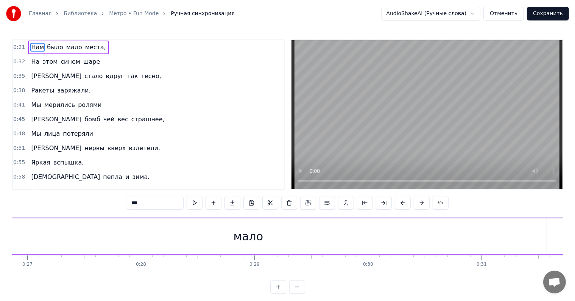
click at [421, 203] on button at bounding box center [422, 203] width 16 height 14
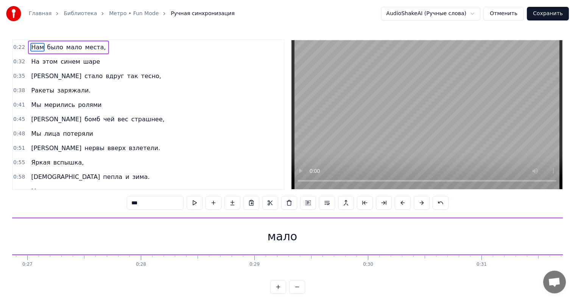
click at [421, 203] on button at bounding box center [422, 203] width 16 height 14
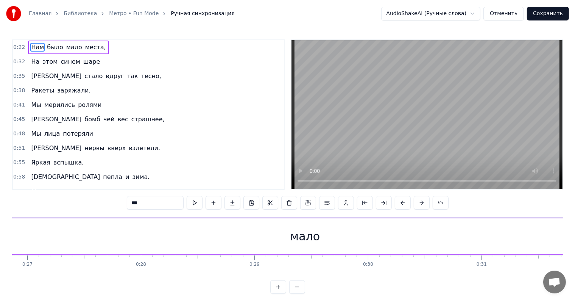
click at [421, 203] on button at bounding box center [422, 203] width 16 height 14
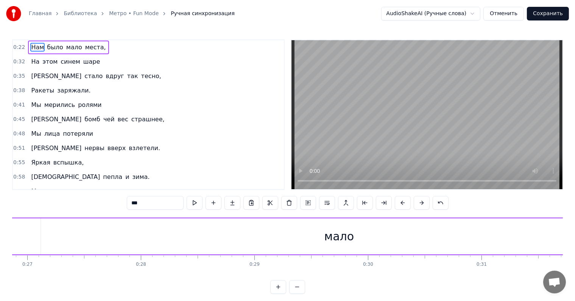
click at [421, 203] on button at bounding box center [422, 203] width 16 height 14
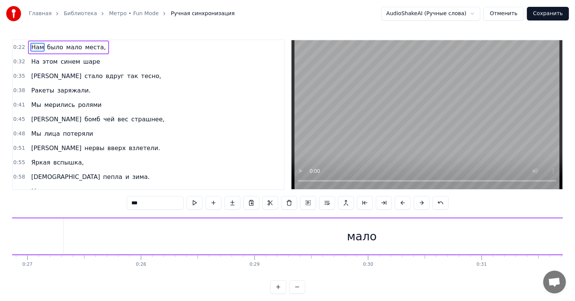
click at [421, 203] on button at bounding box center [422, 203] width 16 height 14
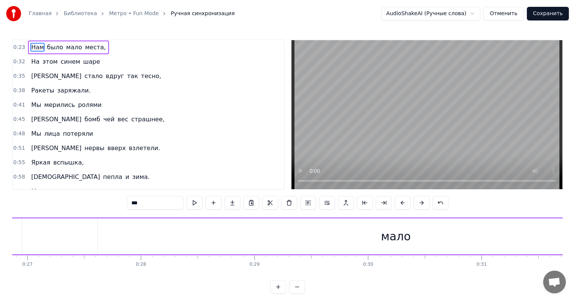
click at [421, 203] on button at bounding box center [422, 203] width 16 height 14
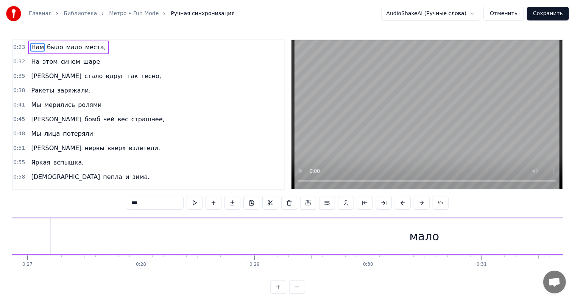
click at [421, 203] on button at bounding box center [422, 203] width 16 height 14
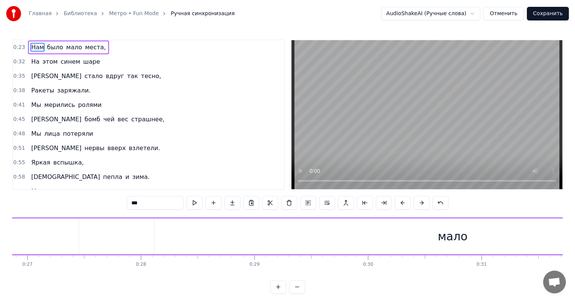
click at [421, 203] on button at bounding box center [422, 203] width 16 height 14
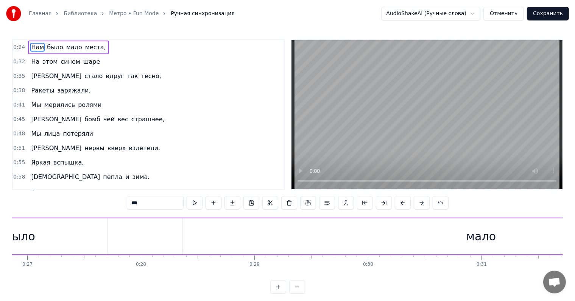
click at [421, 203] on button at bounding box center [422, 203] width 16 height 14
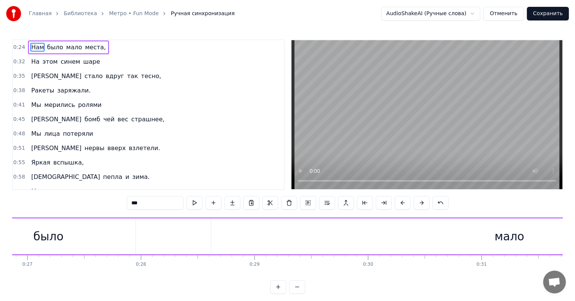
click at [421, 203] on button at bounding box center [422, 203] width 16 height 14
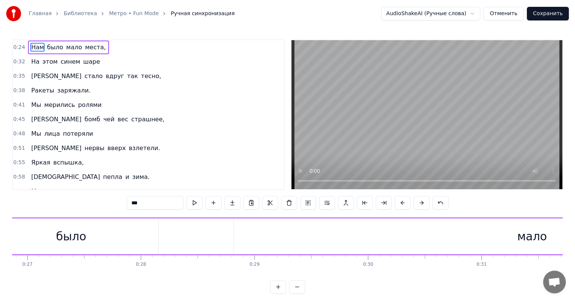
click at [421, 203] on button at bounding box center [422, 203] width 16 height 14
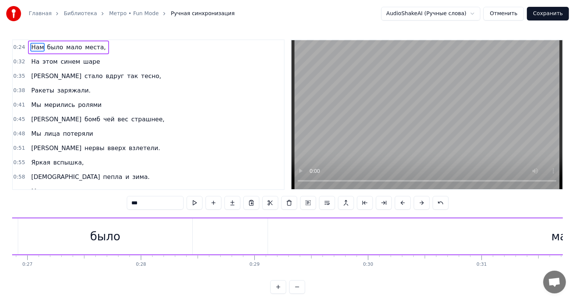
click at [421, 203] on button at bounding box center [422, 203] width 16 height 14
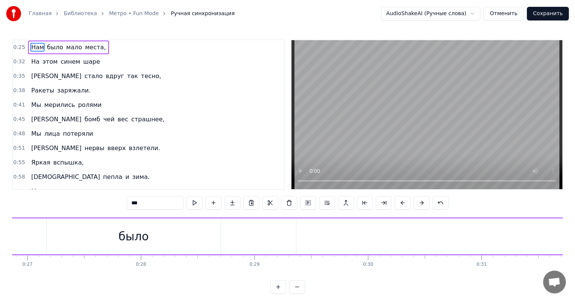
click at [421, 203] on button at bounding box center [422, 203] width 16 height 14
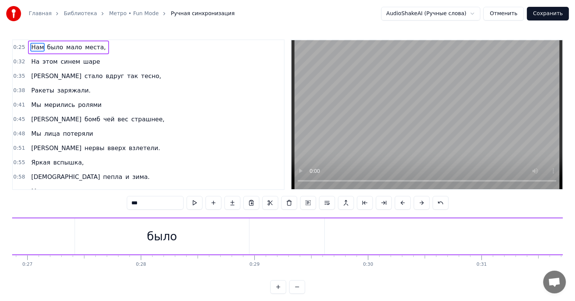
click at [421, 203] on button at bounding box center [422, 203] width 16 height 14
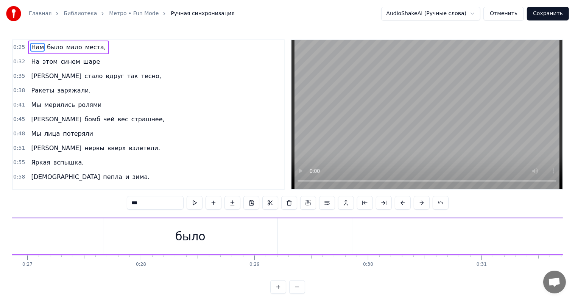
click at [421, 203] on button at bounding box center [422, 203] width 16 height 14
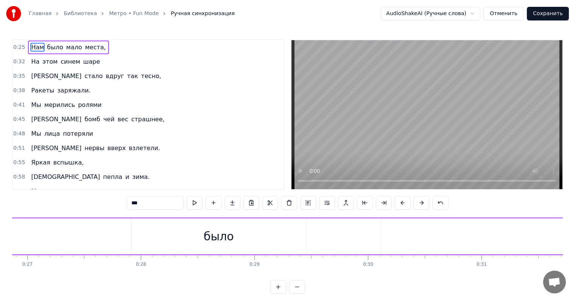
click at [421, 203] on button at bounding box center [422, 203] width 16 height 14
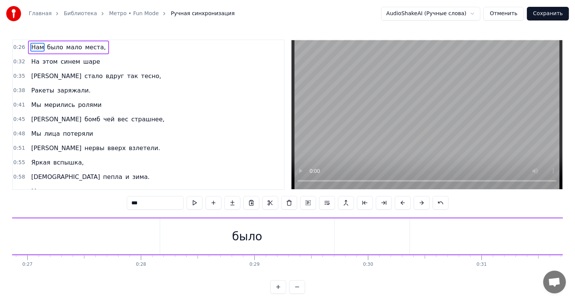
click at [421, 203] on button at bounding box center [422, 203] width 16 height 14
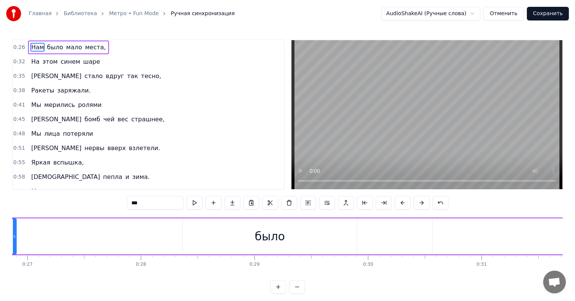
click at [421, 203] on button at bounding box center [422, 203] width 16 height 14
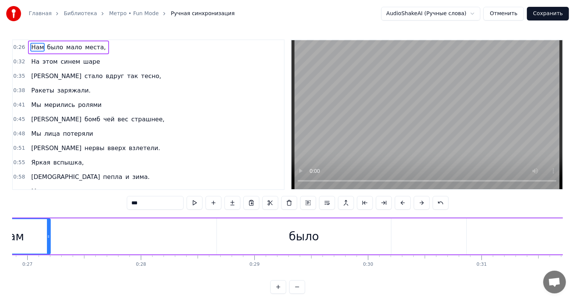
click at [421, 203] on button at bounding box center [422, 203] width 16 height 14
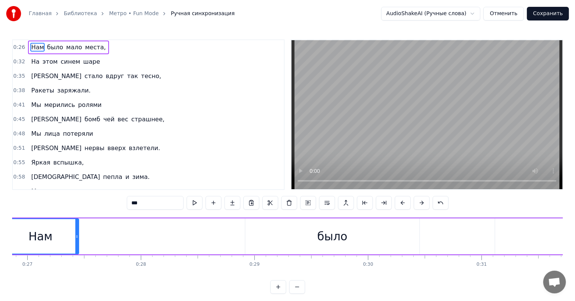
click at [421, 203] on button at bounding box center [422, 203] width 16 height 14
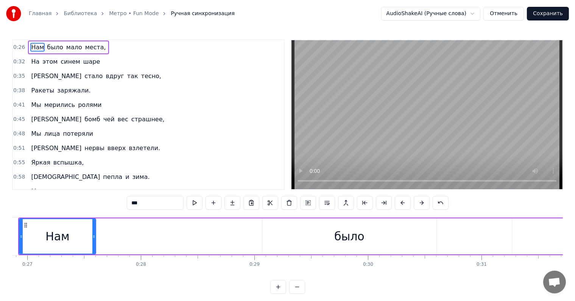
click at [421, 203] on button at bounding box center [422, 203] width 16 height 14
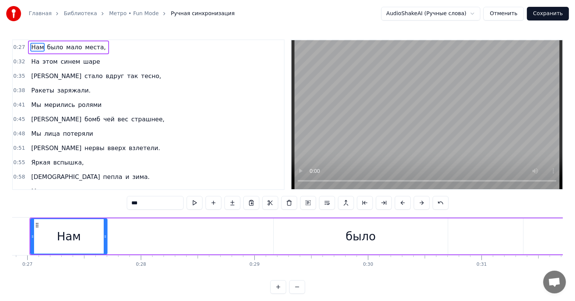
click at [421, 203] on button at bounding box center [422, 203] width 16 height 14
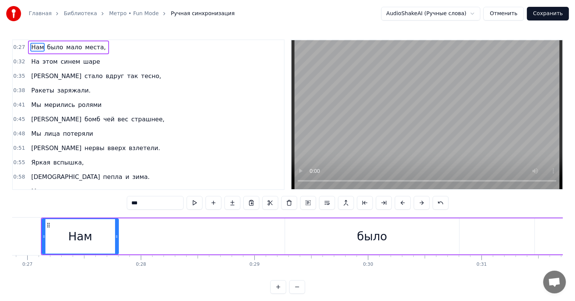
click at [421, 203] on button at bounding box center [422, 203] width 16 height 14
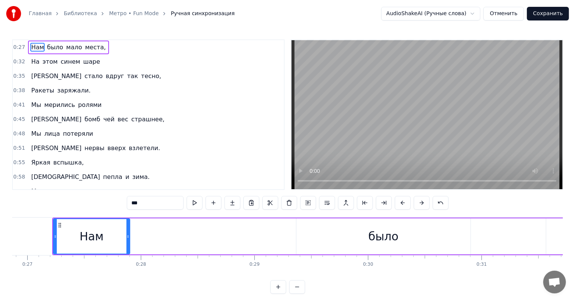
click at [421, 203] on button at bounding box center [422, 203] width 16 height 14
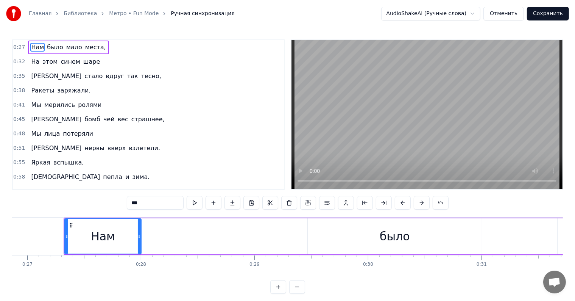
click at [421, 203] on button at bounding box center [422, 203] width 16 height 14
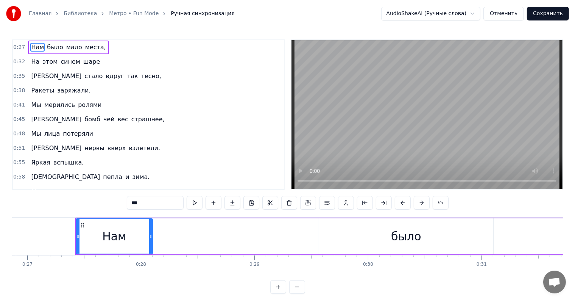
click at [421, 203] on button at bounding box center [422, 203] width 16 height 14
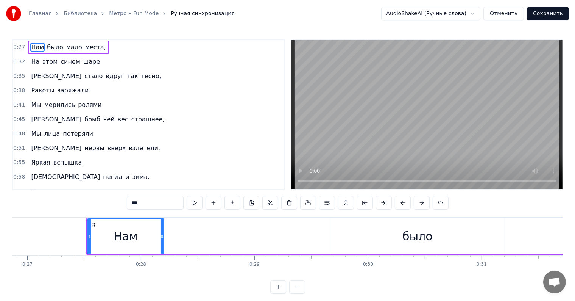
click at [421, 203] on button at bounding box center [422, 203] width 16 height 14
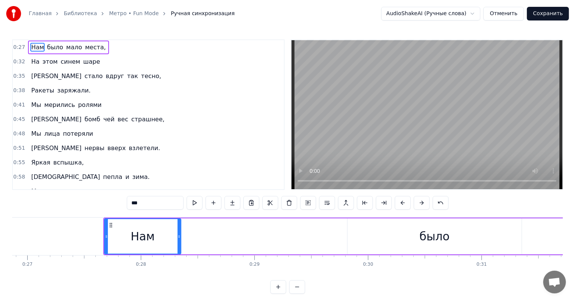
click at [421, 203] on button at bounding box center [422, 203] width 16 height 14
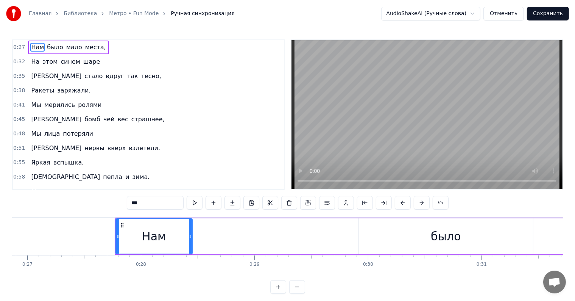
click at [421, 203] on button at bounding box center [422, 203] width 16 height 14
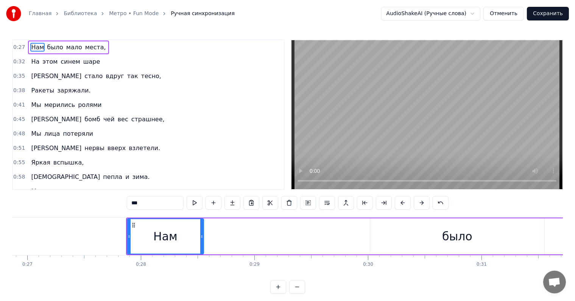
click at [421, 203] on button at bounding box center [422, 203] width 16 height 14
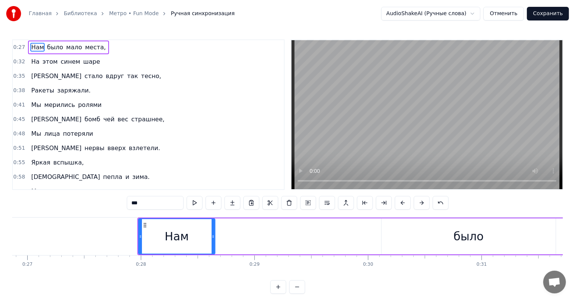
click at [421, 203] on button at bounding box center [422, 203] width 16 height 14
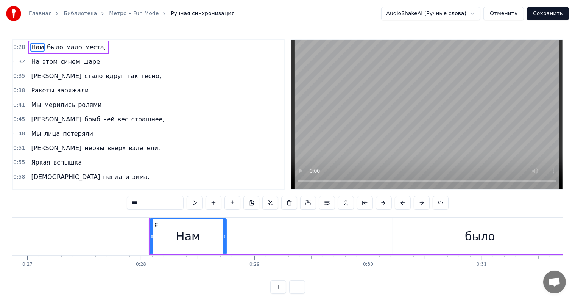
click at [421, 203] on button at bounding box center [422, 203] width 16 height 14
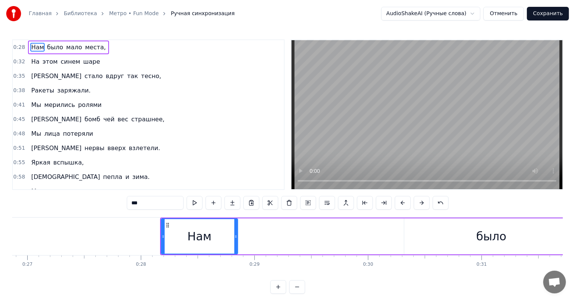
click at [421, 203] on button at bounding box center [422, 203] width 16 height 14
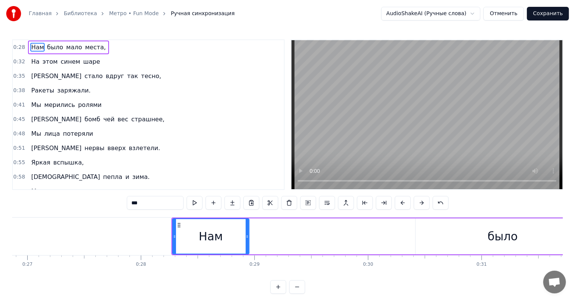
click at [421, 203] on button at bounding box center [422, 203] width 16 height 14
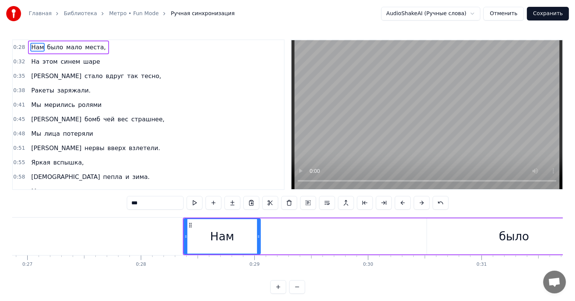
click at [421, 203] on button at bounding box center [422, 203] width 16 height 14
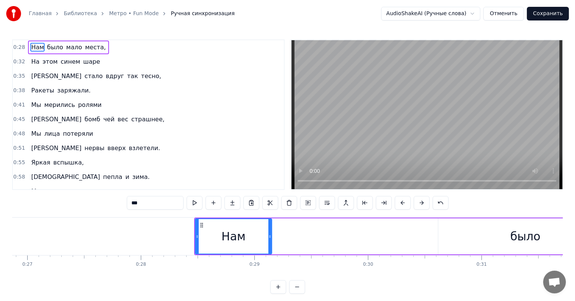
click at [421, 203] on button at bounding box center [422, 203] width 16 height 14
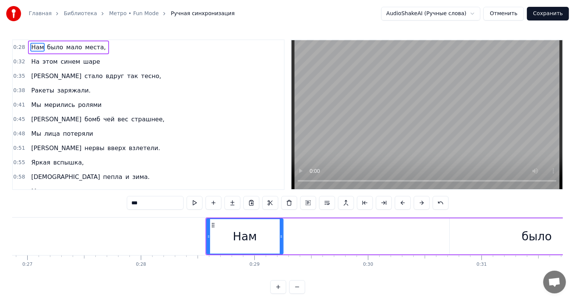
click at [421, 203] on button at bounding box center [422, 203] width 16 height 14
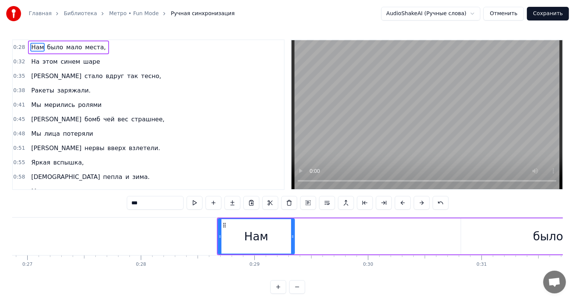
click at [421, 203] on button at bounding box center [422, 203] width 16 height 14
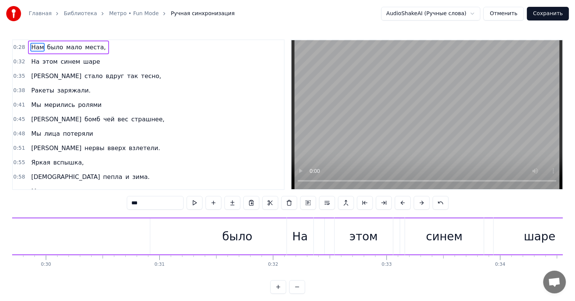
scroll to position [0, 3345]
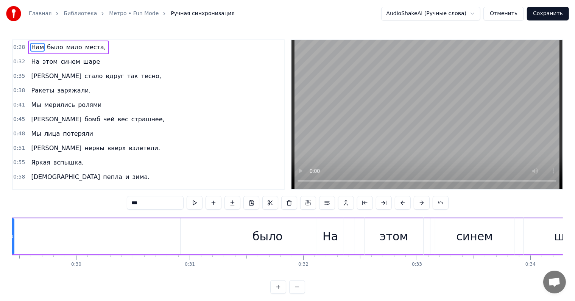
drag, startPoint x: 0, startPoint y: 255, endPoint x: 0, endPoint y: 245, distance: 9.1
click at [1, 250] on div "Главная Библиотека Метро • Fun Mode Ручная синхронизация AudioShakeAI (Ручные с…" at bounding box center [287, 147] width 575 height 294
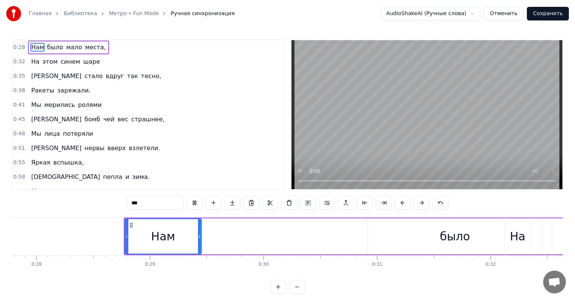
scroll to position [0, 3161]
click at [455, 240] on div "было" at bounding box center [452, 236] width 30 height 17
type input "****"
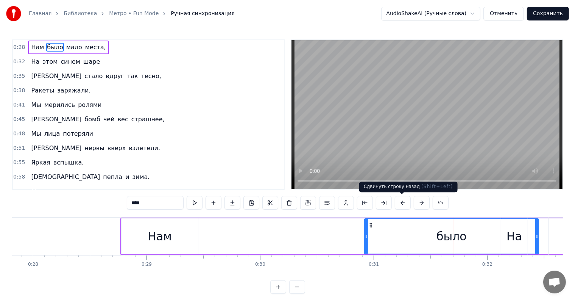
click at [403, 203] on button at bounding box center [403, 203] width 16 height 14
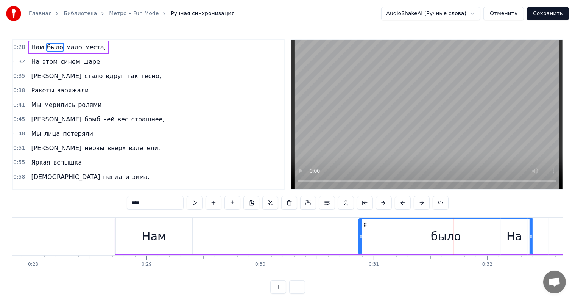
click at [401, 203] on button at bounding box center [403, 203] width 16 height 14
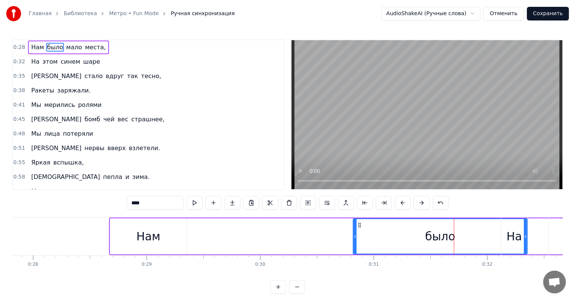
click at [401, 203] on button at bounding box center [403, 203] width 16 height 14
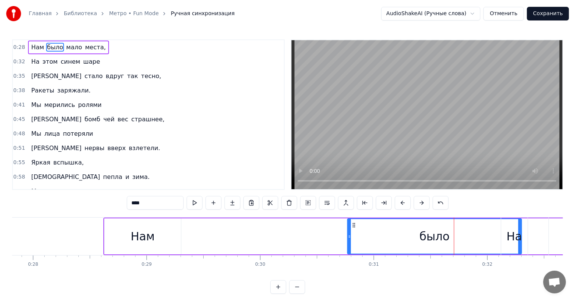
click at [401, 203] on button at bounding box center [403, 203] width 16 height 14
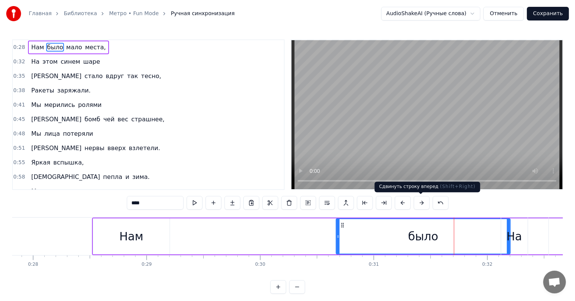
click at [416, 202] on button at bounding box center [422, 203] width 16 height 14
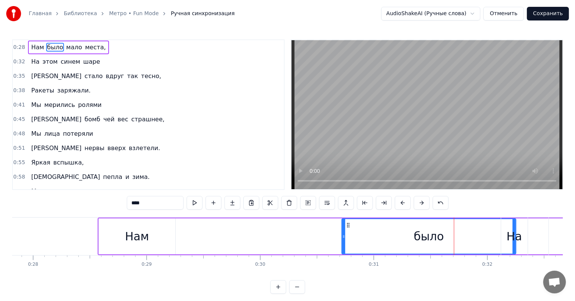
click at [416, 202] on button at bounding box center [422, 203] width 16 height 14
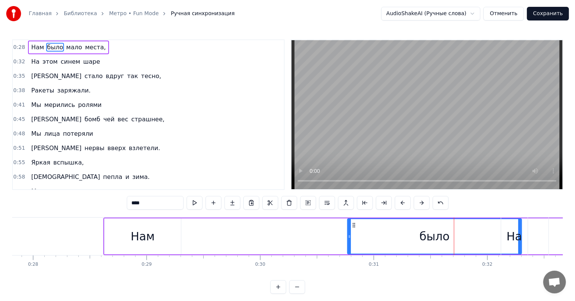
click at [416, 202] on button at bounding box center [422, 203] width 16 height 14
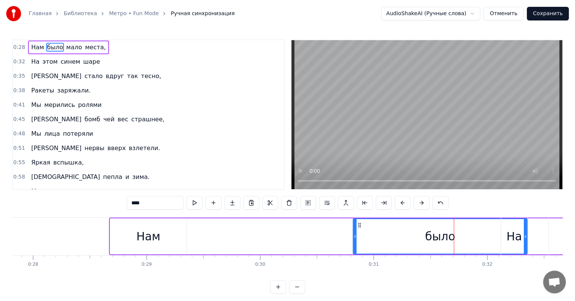
click at [416, 202] on button at bounding box center [422, 203] width 16 height 14
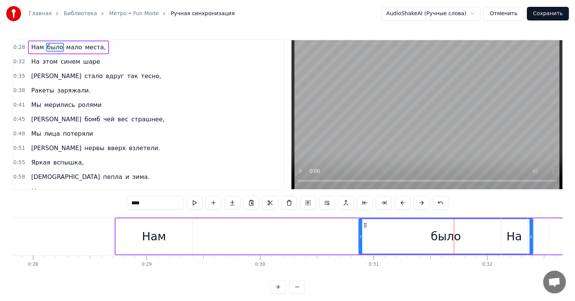
click at [416, 202] on button at bounding box center [422, 203] width 16 height 14
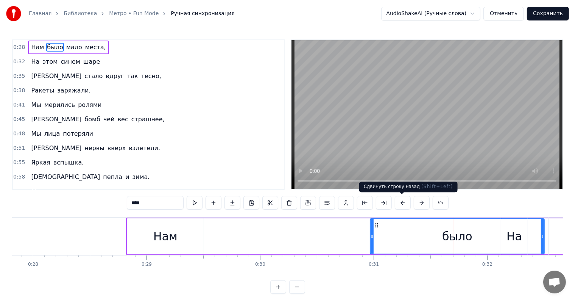
click at [403, 202] on button at bounding box center [403, 203] width 16 height 14
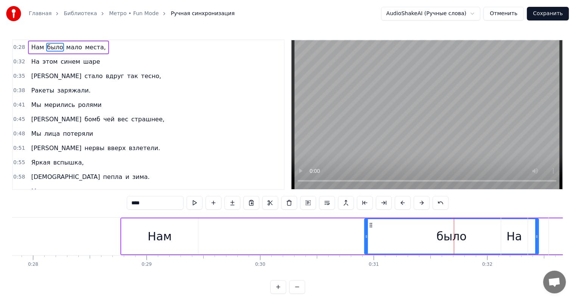
click at [366, 234] on icon at bounding box center [366, 236] width 3 height 6
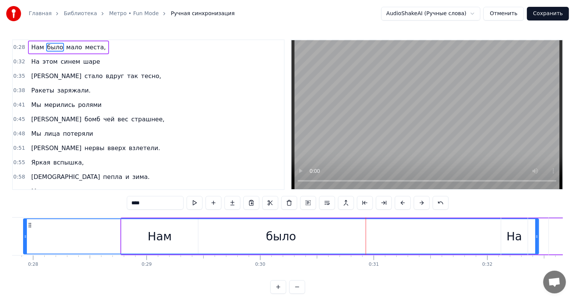
drag, startPoint x: 366, startPoint y: 234, endPoint x: 24, endPoint y: 264, distance: 343.4
click at [24, 264] on div "Нам было мало места, На этом синем шаре И стало вдруг так тесно, Ракеты заряжал…" at bounding box center [287, 245] width 551 height 57
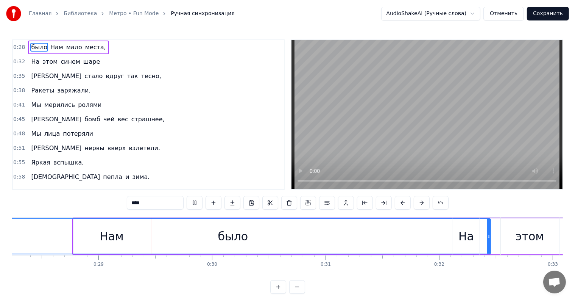
scroll to position [0, 3256]
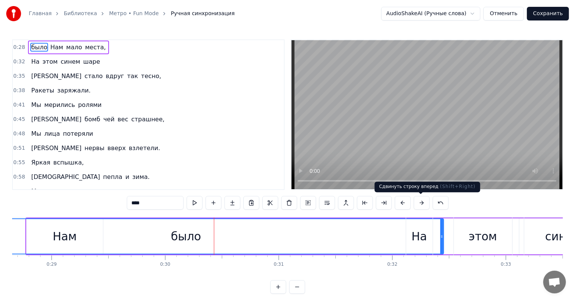
click at [419, 205] on button at bounding box center [422, 203] width 16 height 14
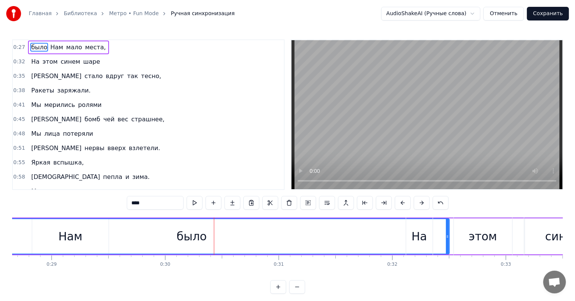
click at [419, 205] on button at bounding box center [422, 203] width 16 height 14
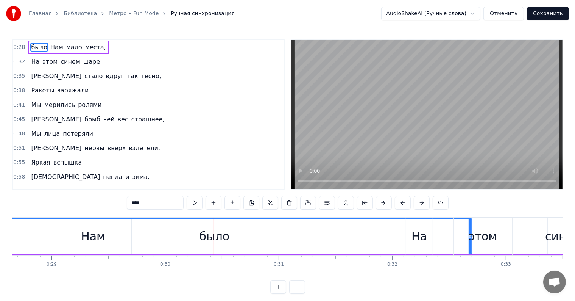
click at [419, 205] on button at bounding box center [422, 203] width 16 height 14
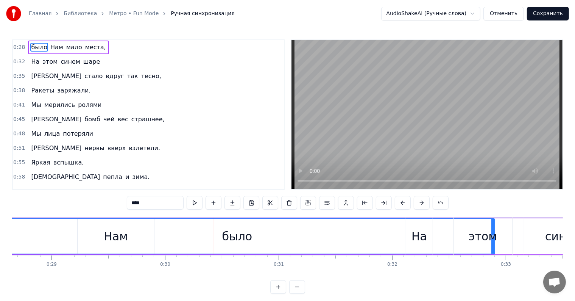
click at [419, 205] on button at bounding box center [422, 203] width 16 height 14
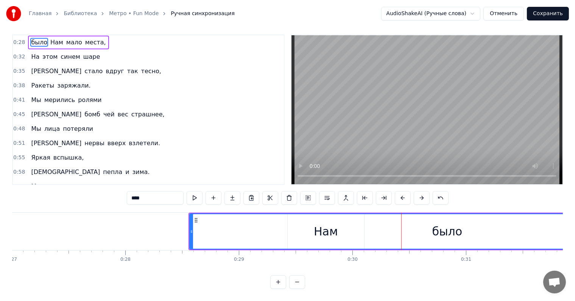
scroll to position [0, 3130]
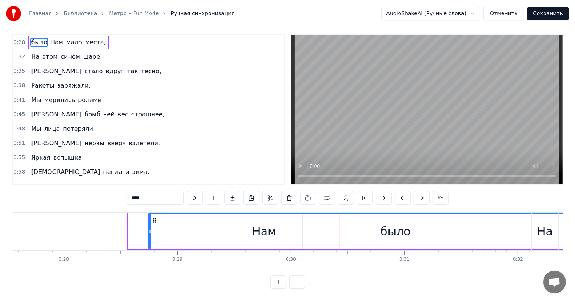
drag, startPoint x: 129, startPoint y: 225, endPoint x: 149, endPoint y: 225, distance: 20.1
click at [149, 228] on icon at bounding box center [149, 231] width 3 height 6
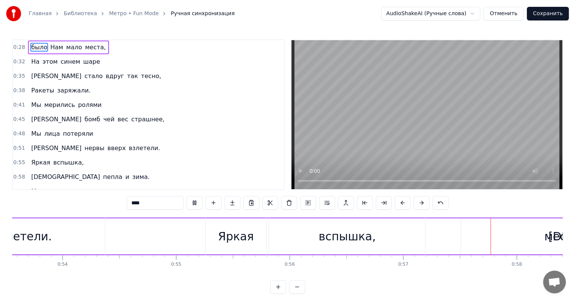
scroll to position [0, 6245]
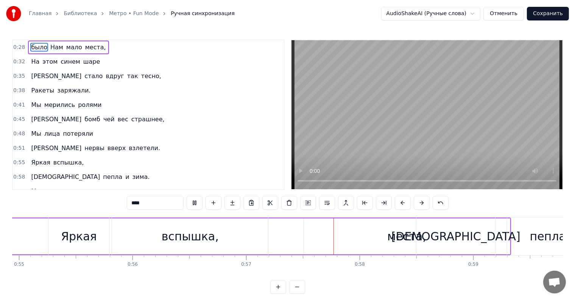
click at [503, 12] on button "Отменить" at bounding box center [504, 14] width 41 height 14
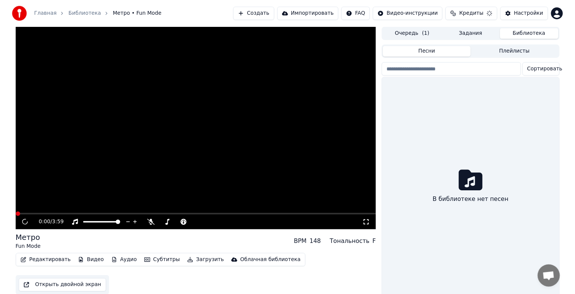
scroll to position [10, 0]
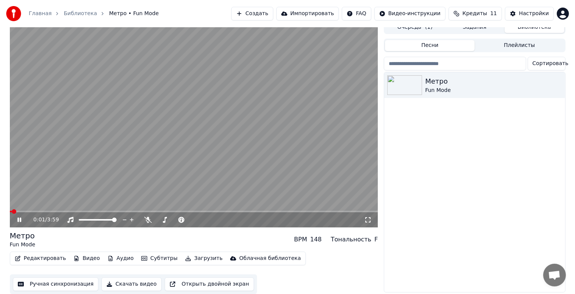
click at [42, 255] on button "Редактировать" at bounding box center [41, 258] width 58 height 11
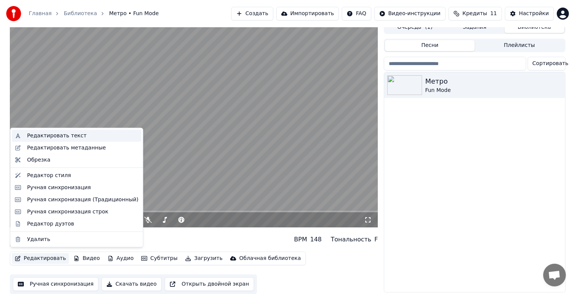
click at [70, 138] on div "Редактировать текст" at bounding box center [56, 136] width 59 height 8
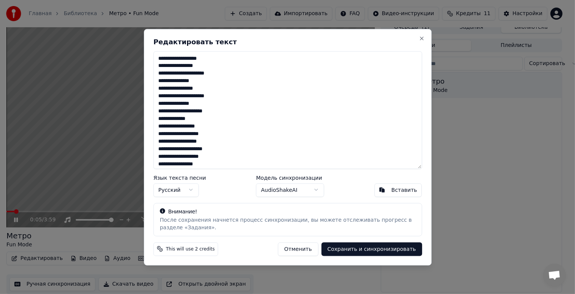
scroll to position [3, 0]
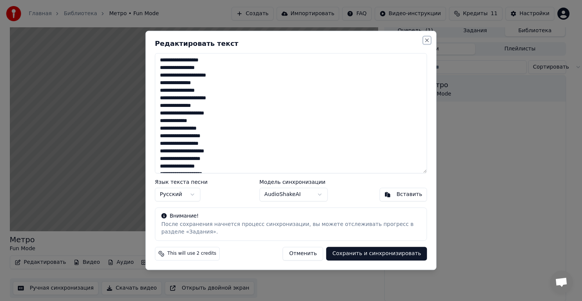
click at [426, 39] on button "Close" at bounding box center [427, 40] width 6 height 6
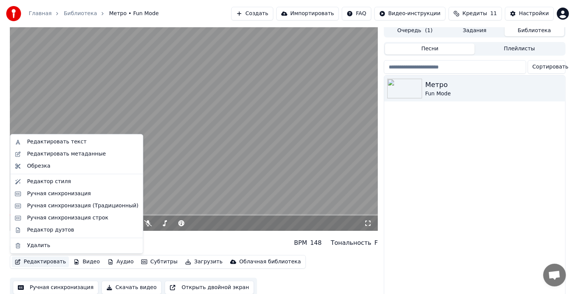
click at [29, 261] on button "Редактировать" at bounding box center [41, 262] width 58 height 11
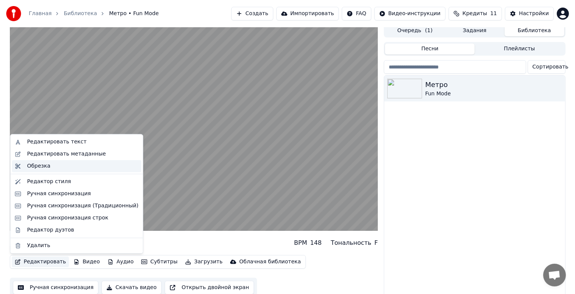
click at [47, 167] on div "Обрезка" at bounding box center [38, 166] width 23 height 8
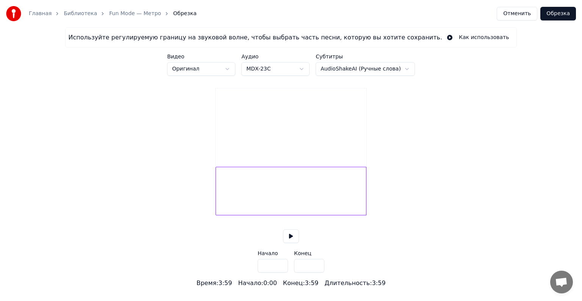
click at [518, 18] on button "Отменить" at bounding box center [517, 14] width 41 height 14
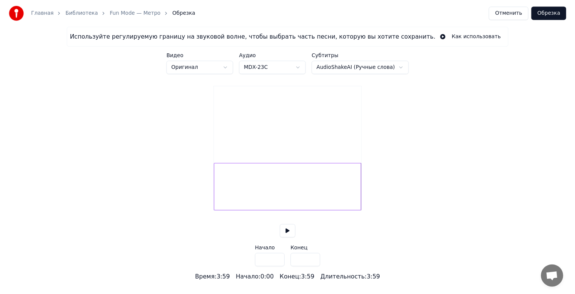
scroll to position [3, 0]
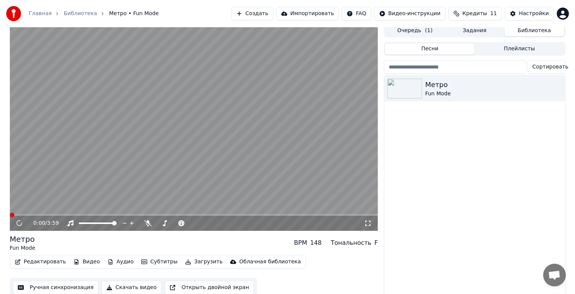
click at [23, 261] on button "Редактировать" at bounding box center [41, 262] width 58 height 11
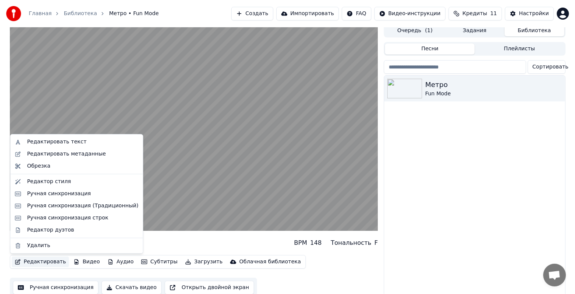
click at [56, 275] on div "Редактировать Видео Аудио Субтитры Загрузить Облачная библиотека Ручная синхрон…" at bounding box center [194, 276] width 369 height 42
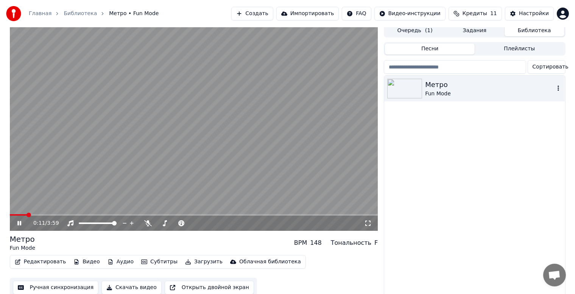
click at [457, 82] on div "Метро" at bounding box center [489, 85] width 129 height 11
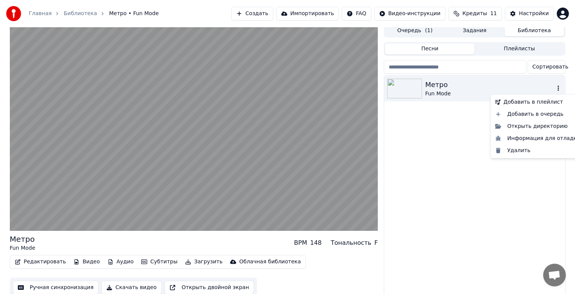
click at [556, 87] on icon "button" at bounding box center [559, 88] width 8 height 6
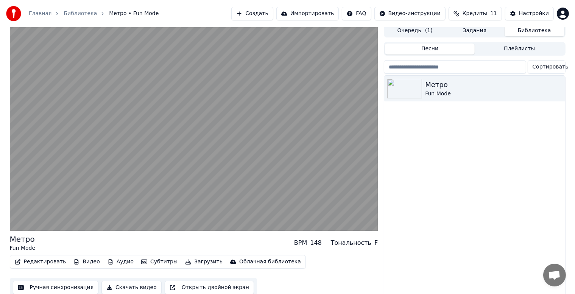
click at [460, 214] on div "Метро Fun Mode" at bounding box center [474, 186] width 181 height 220
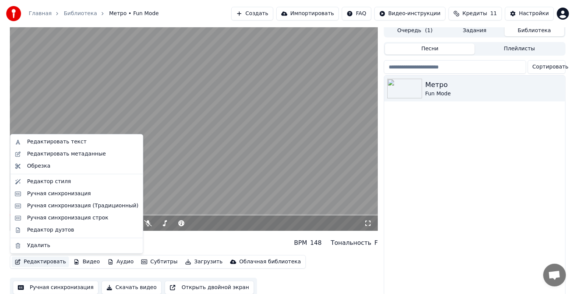
click at [18, 262] on icon "button" at bounding box center [18, 261] width 6 height 5
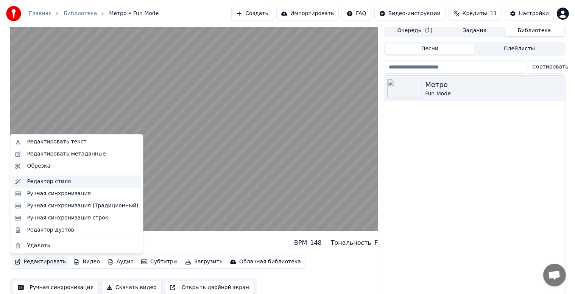
click at [60, 184] on div "Редактор стиля" at bounding box center [49, 182] width 44 height 8
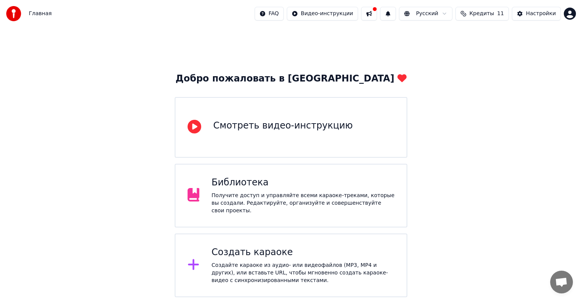
click at [318, 189] on div "Библиотека" at bounding box center [302, 183] width 183 height 12
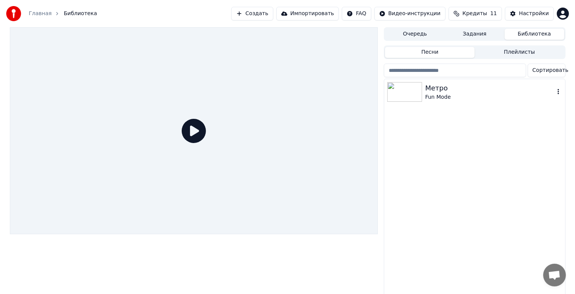
click at [411, 96] on img at bounding box center [404, 92] width 35 height 20
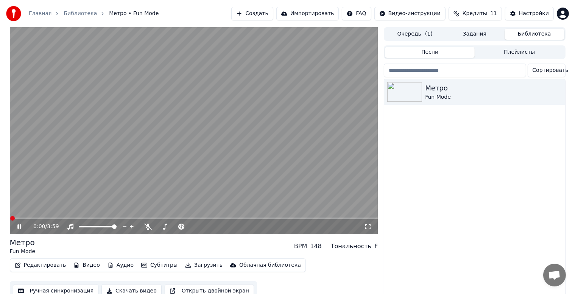
click at [47, 267] on button "Редактировать" at bounding box center [41, 265] width 58 height 11
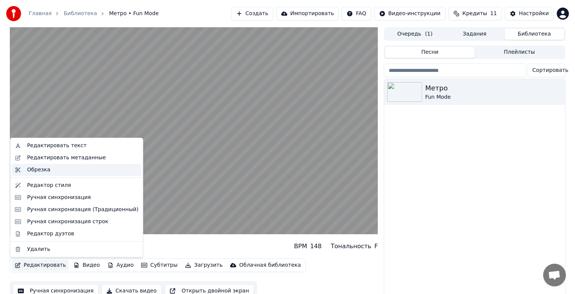
click at [39, 170] on div "Обрезка" at bounding box center [38, 170] width 23 height 8
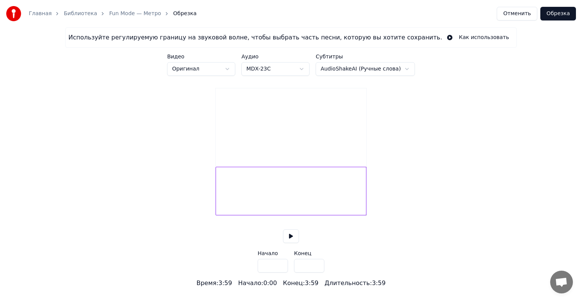
click at [521, 12] on button "Отменить" at bounding box center [517, 14] width 41 height 14
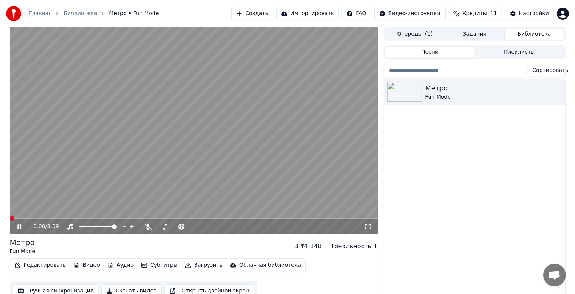
click at [44, 263] on button "Редактировать" at bounding box center [41, 265] width 58 height 11
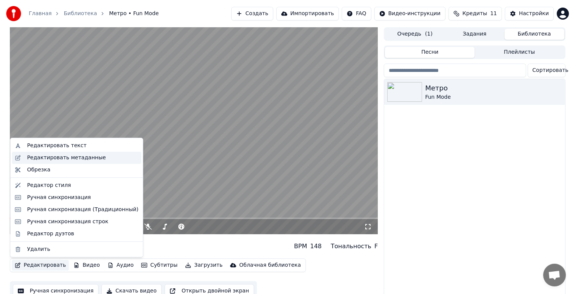
click at [64, 159] on div "Редактировать метаданные" at bounding box center [66, 158] width 79 height 8
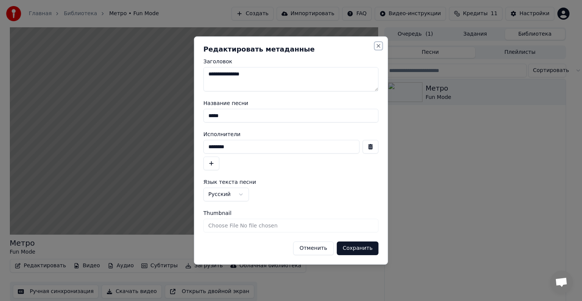
click at [379, 45] on button "Close" at bounding box center [378, 46] width 6 height 6
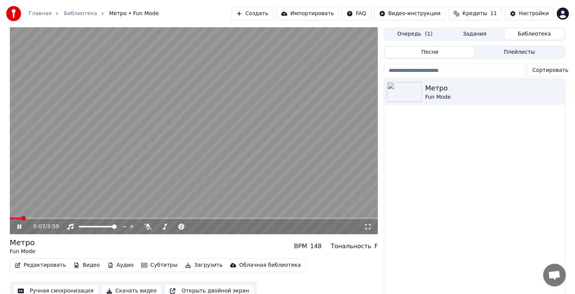
click at [42, 268] on button "Редактировать" at bounding box center [41, 265] width 58 height 11
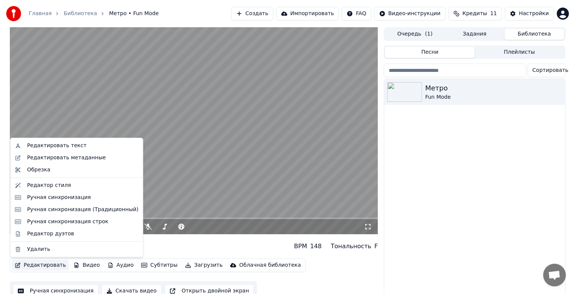
click at [41, 267] on button "Редактировать" at bounding box center [41, 265] width 58 height 11
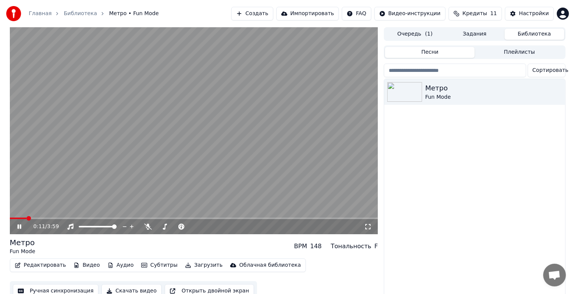
click at [25, 217] on video at bounding box center [194, 130] width 369 height 207
click at [15, 219] on span at bounding box center [18, 219] width 17 height 2
click at [17, 230] on div "0:04 / 3:59" at bounding box center [194, 227] width 362 height 8
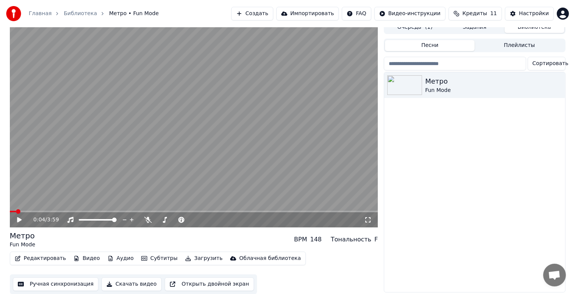
scroll to position [10, 0]
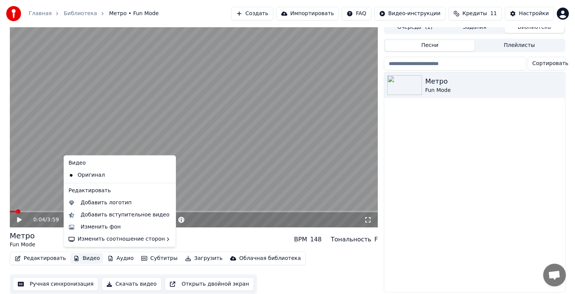
click at [82, 255] on button "Видео" at bounding box center [86, 258] width 33 height 11
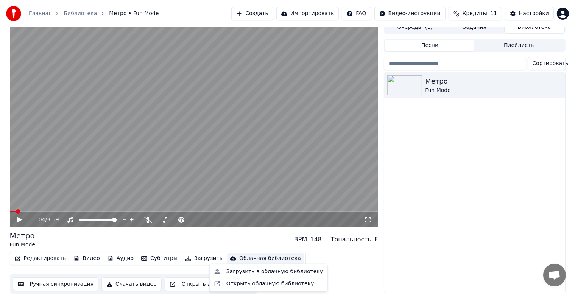
click at [382, 261] on div "0:04 / 3:59 Метро Fun Mode BPM 148 Тональность F Редактировать Видео Аудио Субт…" at bounding box center [288, 157] width 568 height 274
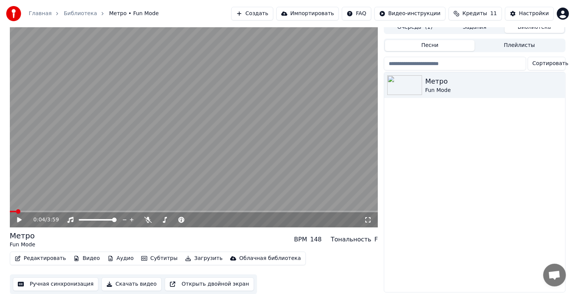
click at [22, 241] on div "Fun Mode" at bounding box center [23, 245] width 26 height 8
click at [173, 105] on video at bounding box center [194, 123] width 369 height 207
click at [472, 81] on div "Метро" at bounding box center [489, 81] width 129 height 11
click at [559, 82] on icon "button" at bounding box center [559, 84] width 2 height 5
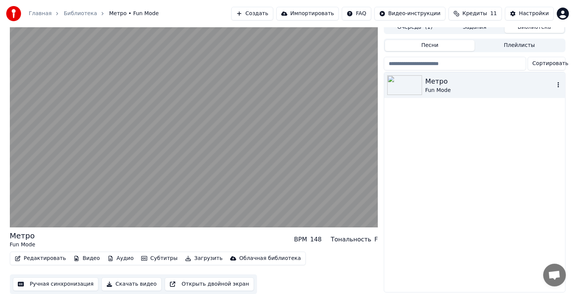
click at [421, 81] on img at bounding box center [404, 85] width 35 height 20
click at [405, 86] on img at bounding box center [404, 85] width 35 height 20
click at [405, 81] on img at bounding box center [404, 85] width 35 height 20
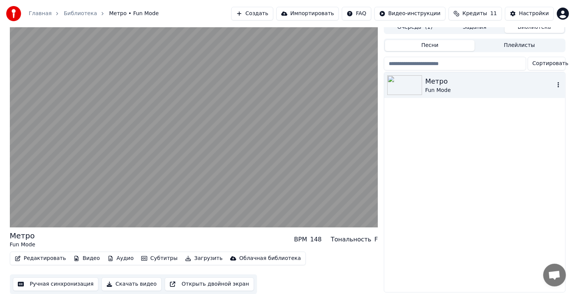
click at [405, 81] on img at bounding box center [404, 85] width 35 height 20
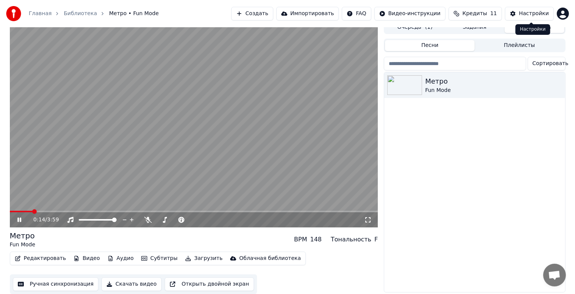
click at [536, 14] on div "Настройки" at bounding box center [534, 14] width 30 height 8
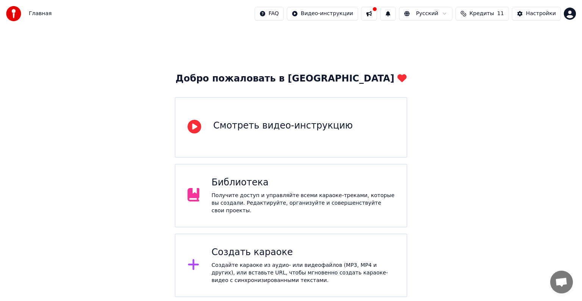
click at [292, 194] on div "Получите доступ и управляйте всеми караоке-треками, которые вы создали. Редакти…" at bounding box center [302, 203] width 183 height 23
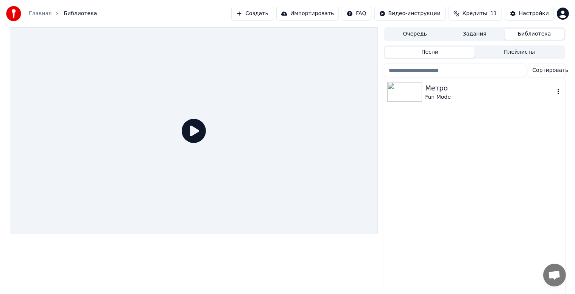
click at [503, 91] on div "Метро" at bounding box center [489, 88] width 129 height 11
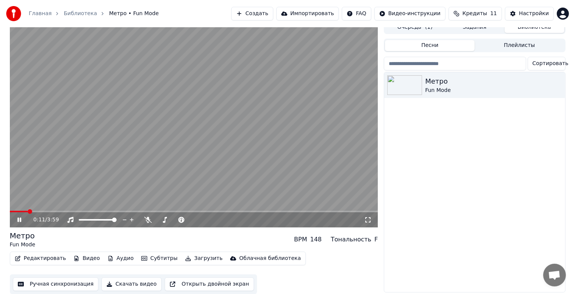
scroll to position [10, 0]
click at [56, 256] on button "Редактировать" at bounding box center [41, 258] width 58 height 11
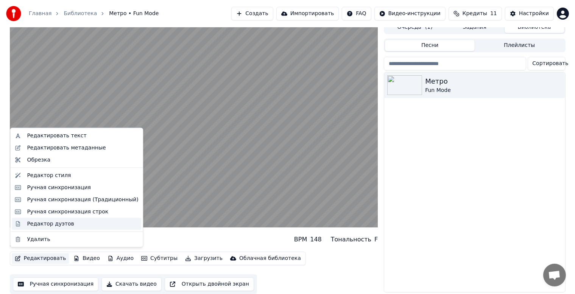
click at [58, 224] on div "Редактор дуэтов" at bounding box center [50, 224] width 47 height 8
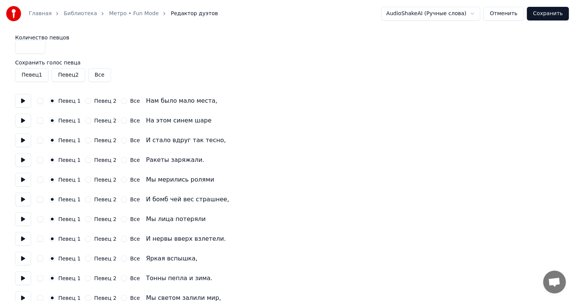
click at [124, 16] on link "Метро • Fun Mode" at bounding box center [134, 14] width 50 height 8
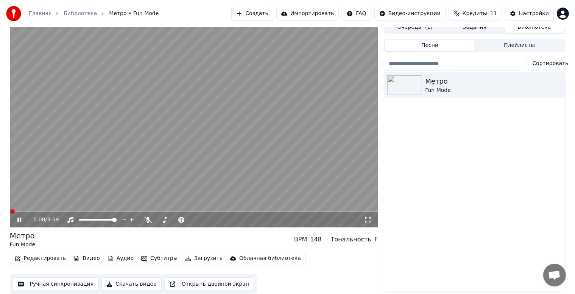
scroll to position [10, 0]
click at [45, 278] on button "Ручная синхронизация" at bounding box center [56, 285] width 86 height 14
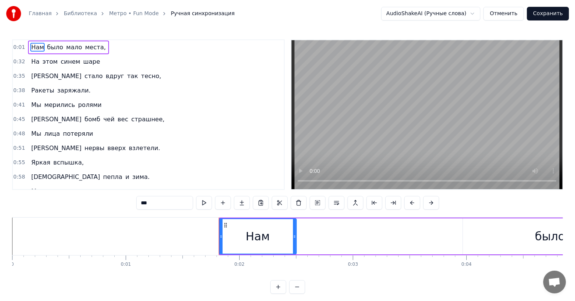
drag, startPoint x: 221, startPoint y: 237, endPoint x: 220, endPoint y: 245, distance: 8.0
click at [220, 245] on div at bounding box center [221, 236] width 3 height 34
drag, startPoint x: 296, startPoint y: 248, endPoint x: 311, endPoint y: 234, distance: 20.1
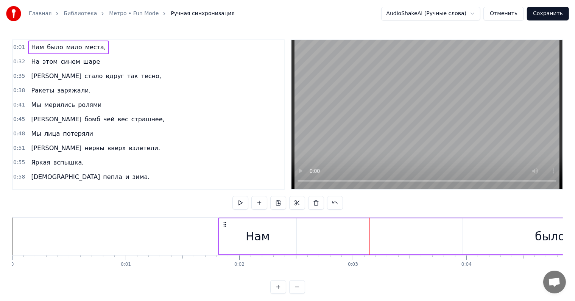
drag, startPoint x: 370, startPoint y: 235, endPoint x: 302, endPoint y: 244, distance: 68.4
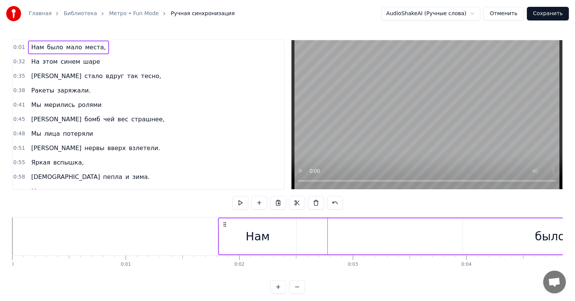
click at [270, 236] on div "Нам" at bounding box center [257, 236] width 77 height 36
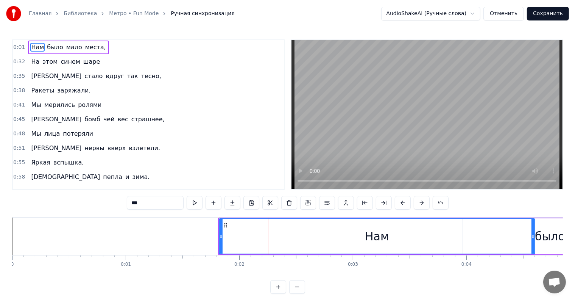
drag, startPoint x: 296, startPoint y: 236, endPoint x: 534, endPoint y: 237, distance: 238.6
click at [534, 237] on icon at bounding box center [533, 236] width 3 height 6
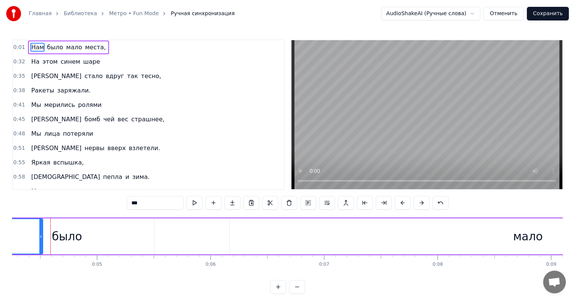
drag, startPoint x: 49, startPoint y: 241, endPoint x: 40, endPoint y: 239, distance: 9.2
click at [40, 239] on div at bounding box center [40, 236] width 3 height 34
drag, startPoint x: 168, startPoint y: 235, endPoint x: 227, endPoint y: 237, distance: 59.5
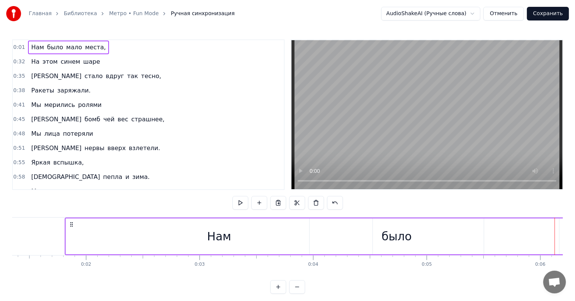
scroll to position [0, 107]
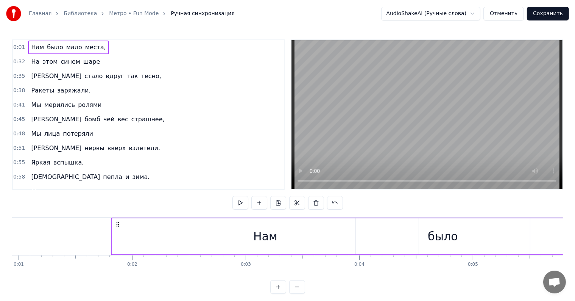
click at [501, 8] on button "Отменить" at bounding box center [504, 14] width 41 height 14
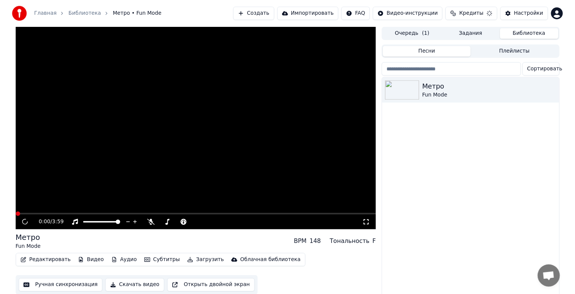
scroll to position [10, 0]
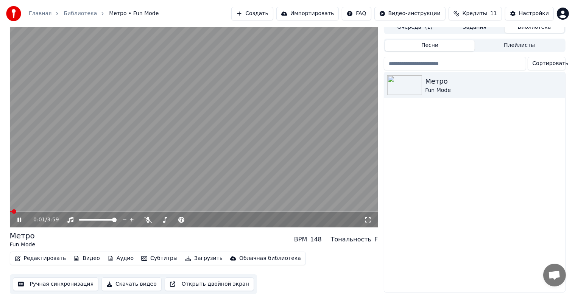
click at [47, 253] on button "Редактировать" at bounding box center [41, 258] width 58 height 11
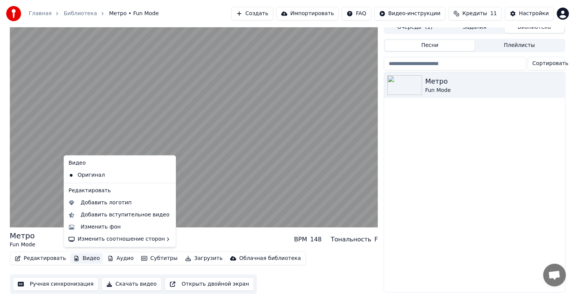
click at [72, 282] on button "Ручная синхронизация" at bounding box center [56, 285] width 86 height 14
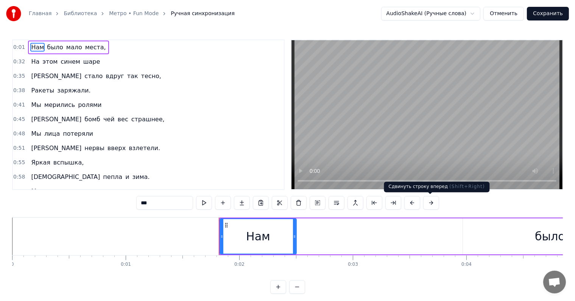
click at [433, 202] on button at bounding box center [431, 203] width 16 height 14
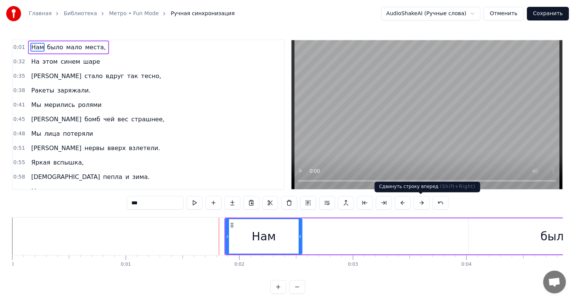
click at [433, 202] on button at bounding box center [441, 203] width 16 height 14
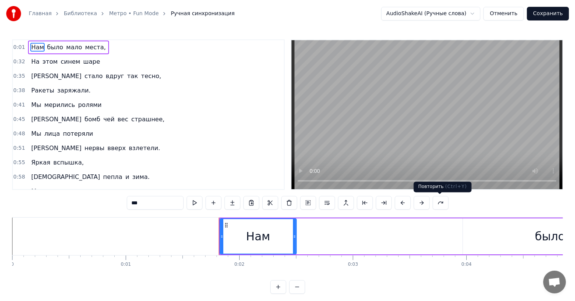
click at [433, 202] on button at bounding box center [441, 203] width 16 height 14
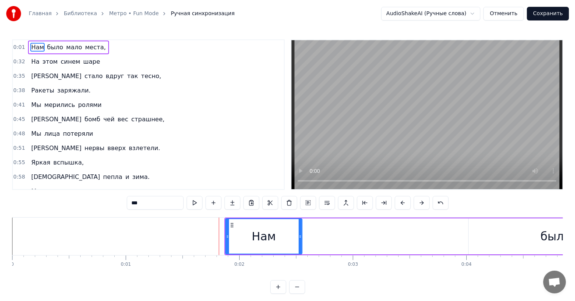
click at [433, 202] on button at bounding box center [441, 203] width 16 height 14
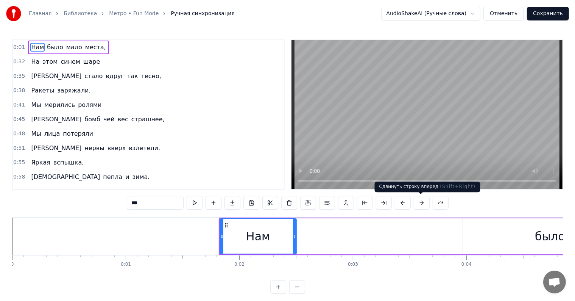
click at [424, 203] on button at bounding box center [422, 203] width 16 height 14
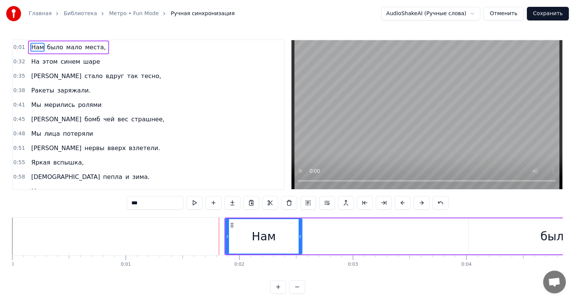
click at [423, 203] on button at bounding box center [422, 203] width 16 height 14
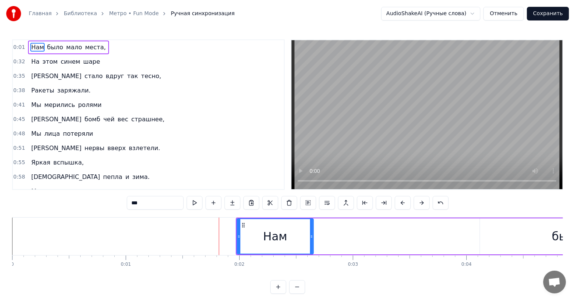
click at [423, 203] on button at bounding box center [422, 203] width 16 height 14
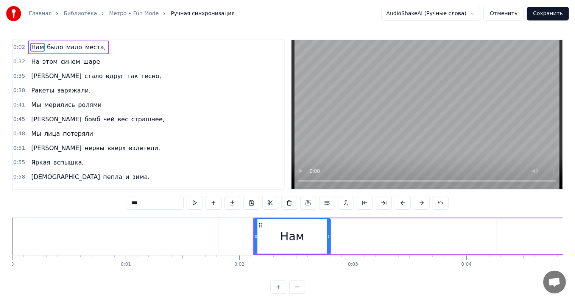
click at [423, 203] on button at bounding box center [422, 203] width 16 height 14
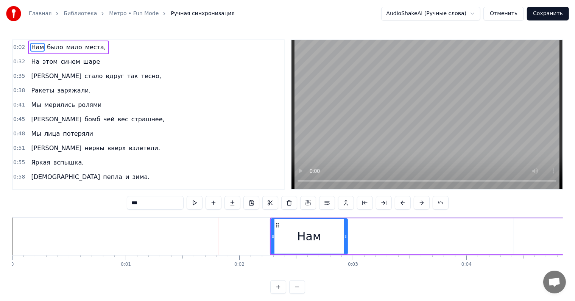
click at [423, 203] on button at bounding box center [422, 203] width 16 height 14
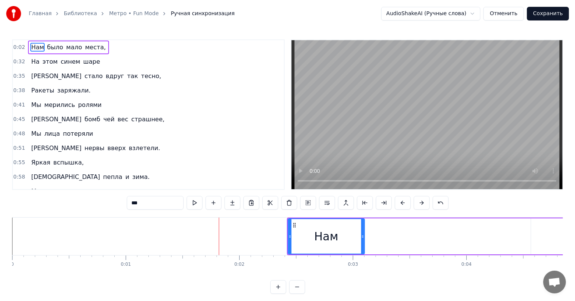
click at [423, 203] on button at bounding box center [422, 203] width 16 height 14
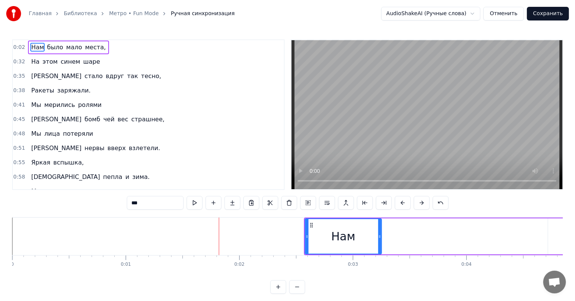
click at [423, 203] on button at bounding box center [422, 203] width 16 height 14
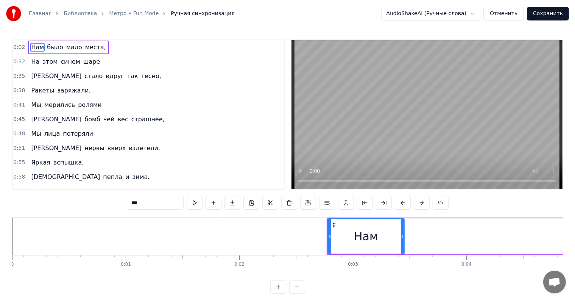
click at [423, 203] on button at bounding box center [422, 203] width 16 height 14
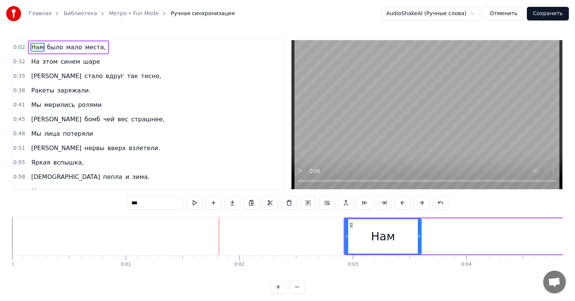
click at [423, 203] on button at bounding box center [422, 203] width 16 height 14
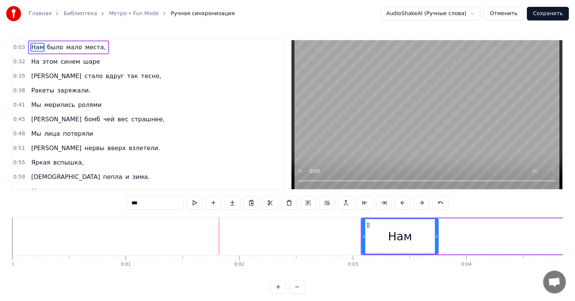
click at [423, 203] on button at bounding box center [422, 203] width 16 height 14
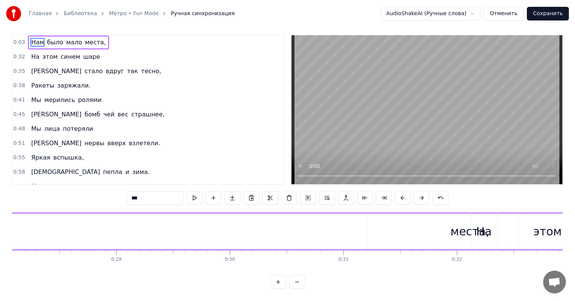
scroll to position [0, 3207]
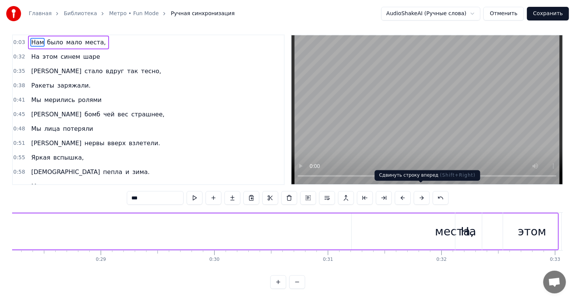
click at [417, 191] on button at bounding box center [422, 198] width 16 height 14
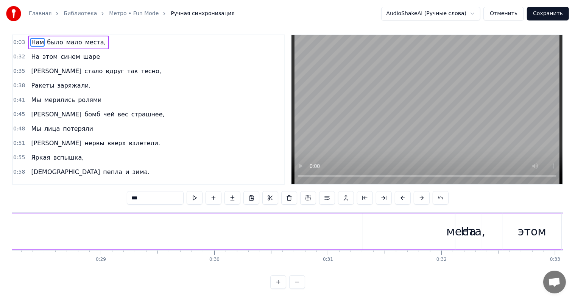
click at [417, 191] on button at bounding box center [422, 198] width 16 height 14
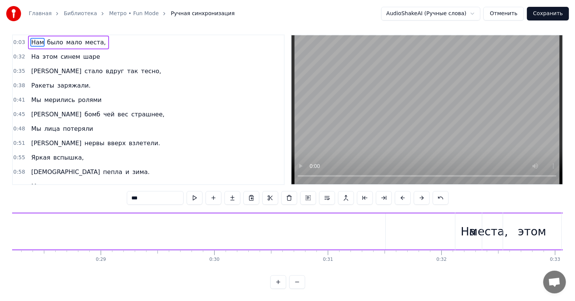
click at [417, 191] on button at bounding box center [422, 198] width 16 height 14
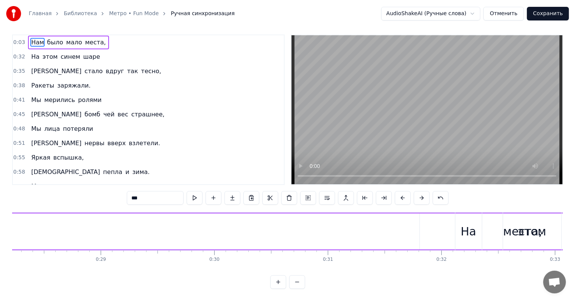
click at [417, 191] on button at bounding box center [422, 198] width 16 height 14
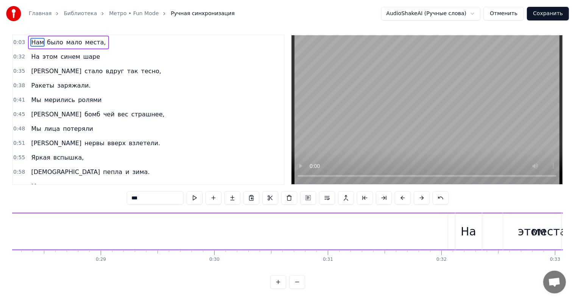
click at [417, 191] on button at bounding box center [422, 198] width 16 height 14
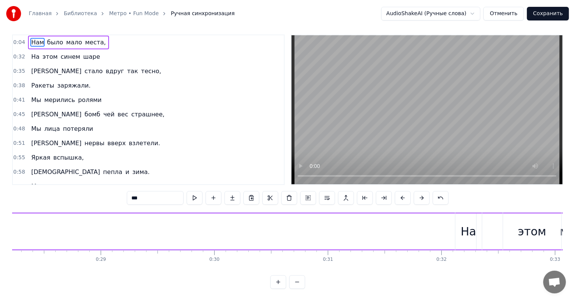
click at [417, 191] on button at bounding box center [422, 198] width 16 height 14
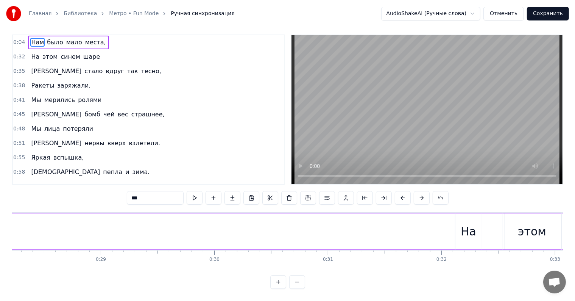
click at [417, 191] on button at bounding box center [422, 198] width 16 height 14
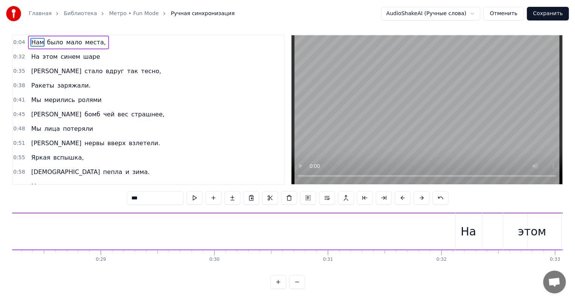
click at [417, 191] on button at bounding box center [422, 198] width 16 height 14
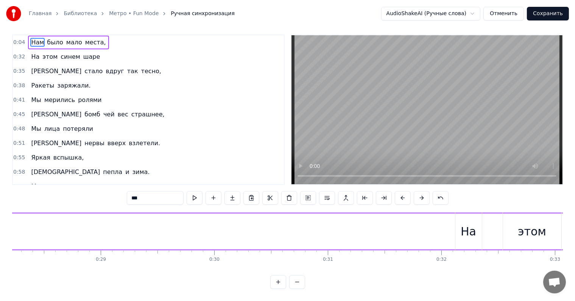
click at [417, 191] on button at bounding box center [422, 198] width 16 height 14
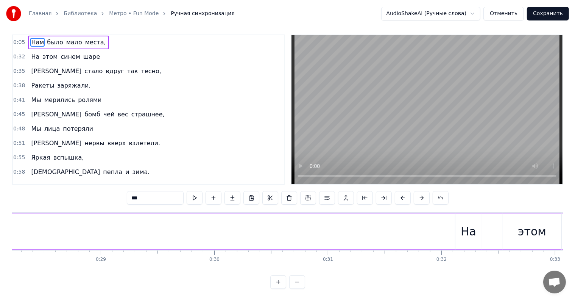
click at [417, 191] on button at bounding box center [422, 198] width 16 height 14
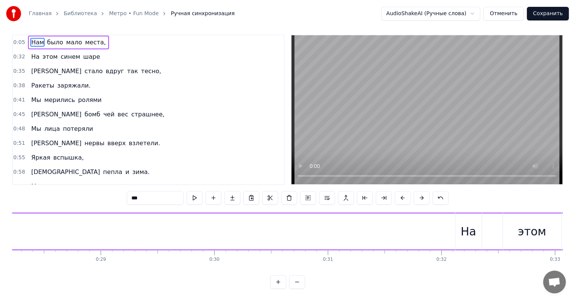
click at [417, 191] on button at bounding box center [422, 198] width 16 height 14
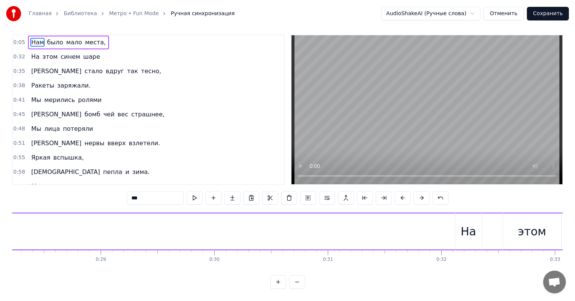
click at [417, 191] on button at bounding box center [422, 198] width 16 height 14
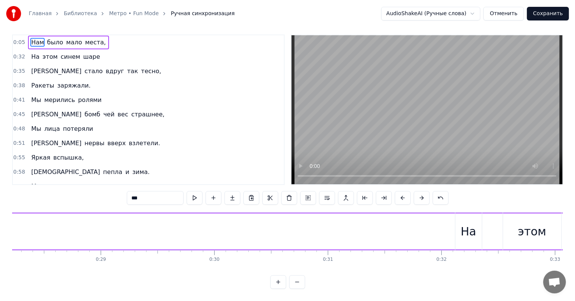
click at [417, 191] on button at bounding box center [422, 198] width 16 height 14
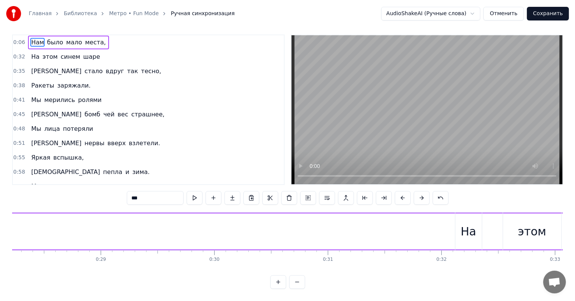
click at [417, 191] on button at bounding box center [422, 198] width 16 height 14
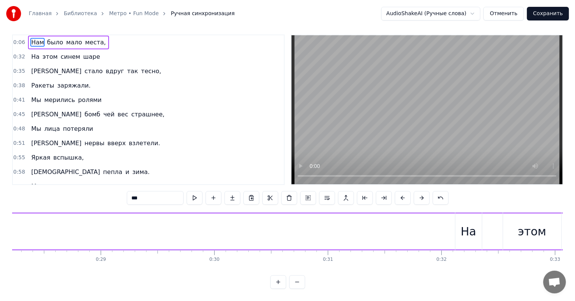
click at [417, 191] on button at bounding box center [422, 198] width 16 height 14
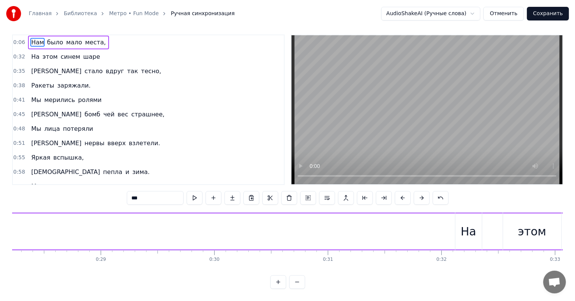
click at [417, 191] on button at bounding box center [422, 198] width 16 height 14
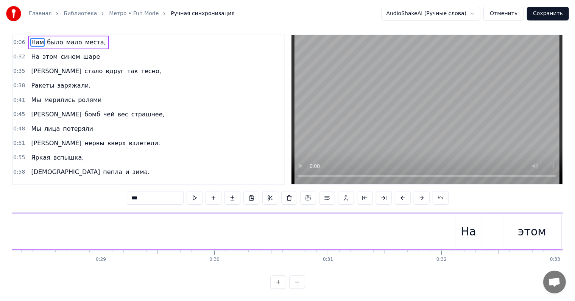
click at [417, 191] on button at bounding box center [422, 198] width 16 height 14
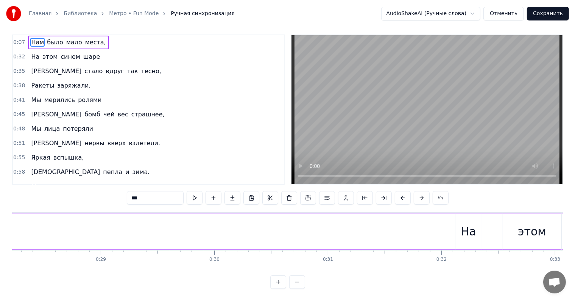
click at [417, 191] on button at bounding box center [422, 198] width 16 height 14
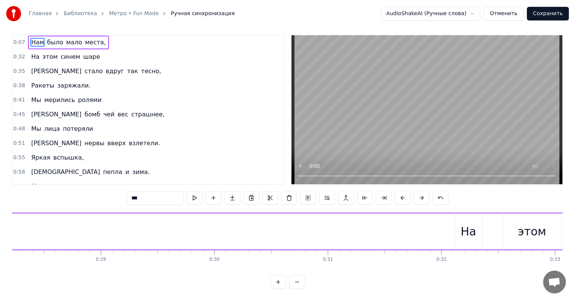
click at [417, 191] on button at bounding box center [422, 198] width 16 height 14
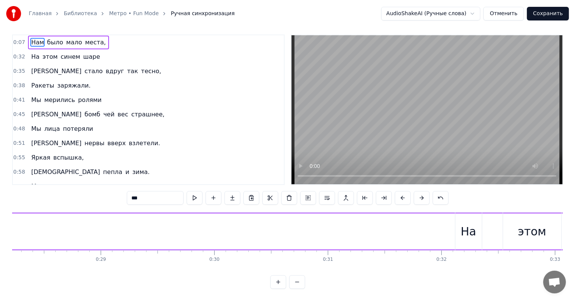
click at [417, 191] on button at bounding box center [422, 198] width 16 height 14
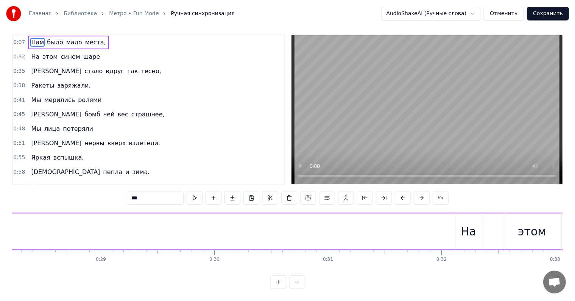
click at [417, 191] on button at bounding box center [422, 198] width 16 height 14
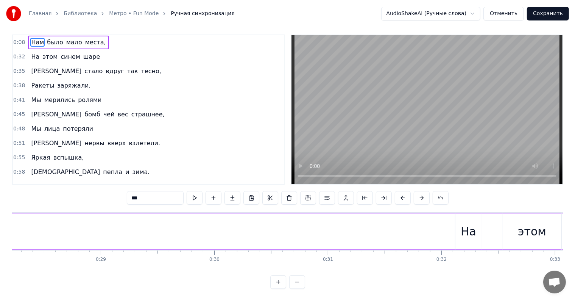
click at [417, 191] on button at bounding box center [422, 198] width 16 height 14
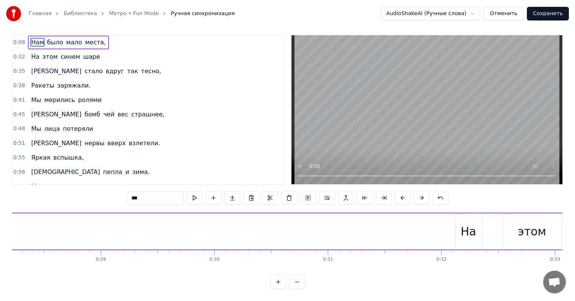
click at [417, 191] on button at bounding box center [422, 198] width 16 height 14
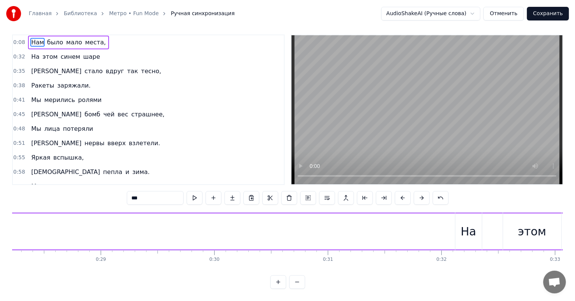
click at [417, 191] on button at bounding box center [422, 198] width 16 height 14
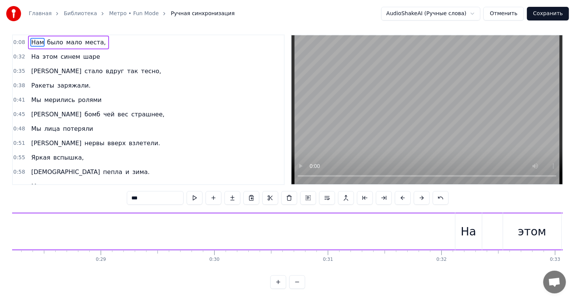
click at [417, 191] on button at bounding box center [422, 198] width 16 height 14
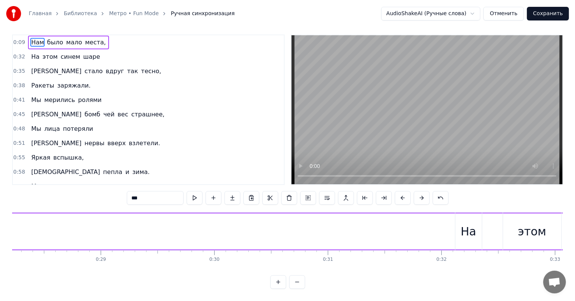
click at [417, 191] on button at bounding box center [422, 198] width 16 height 14
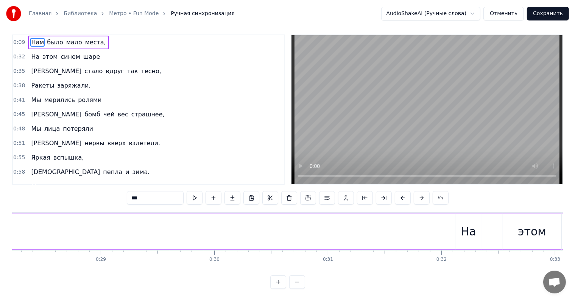
click at [417, 191] on button at bounding box center [422, 198] width 16 height 14
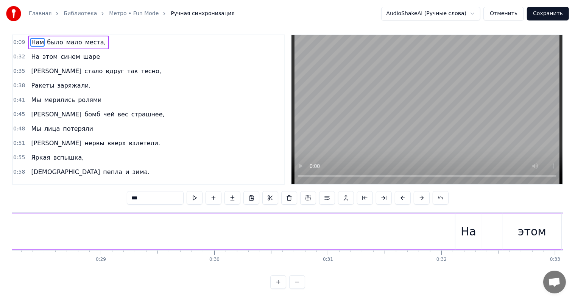
click at [417, 191] on button at bounding box center [422, 198] width 16 height 14
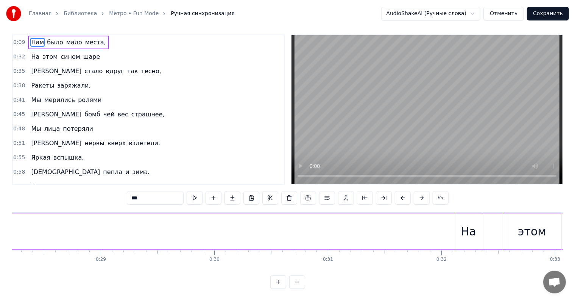
click at [417, 191] on button at bounding box center [422, 198] width 16 height 14
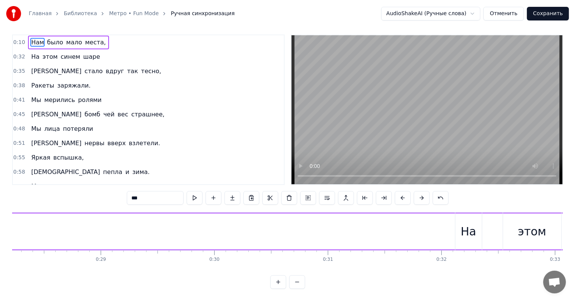
click at [417, 191] on button at bounding box center [422, 198] width 16 height 14
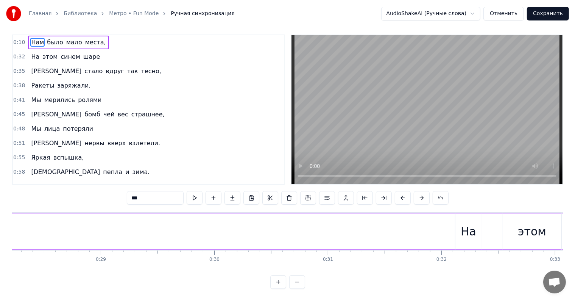
click at [417, 191] on button at bounding box center [422, 198] width 16 height 14
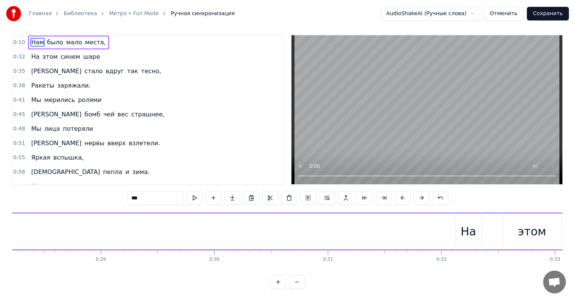
click at [417, 191] on button at bounding box center [422, 198] width 16 height 14
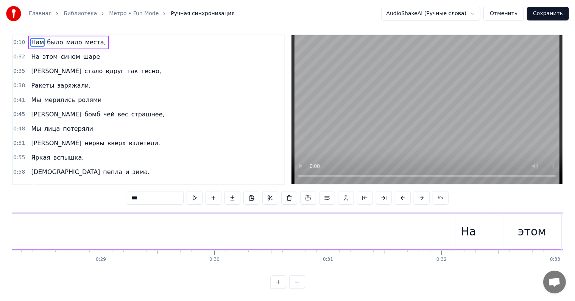
click at [417, 191] on button at bounding box center [422, 198] width 16 height 14
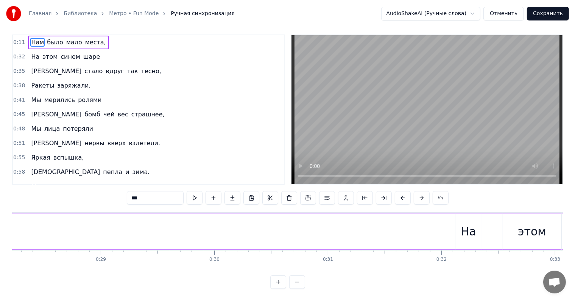
click at [417, 191] on button at bounding box center [422, 198] width 16 height 14
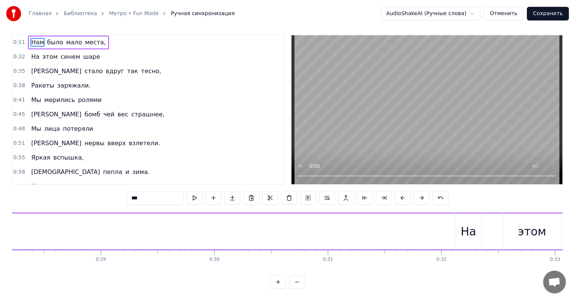
click at [417, 191] on button at bounding box center [422, 198] width 16 height 14
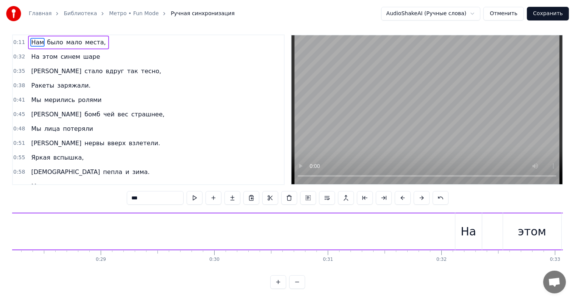
click at [417, 191] on button at bounding box center [422, 198] width 16 height 14
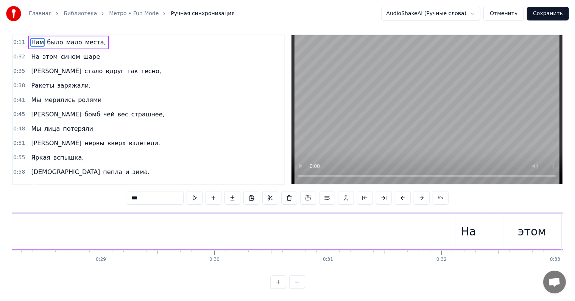
click at [417, 191] on button at bounding box center [422, 198] width 16 height 14
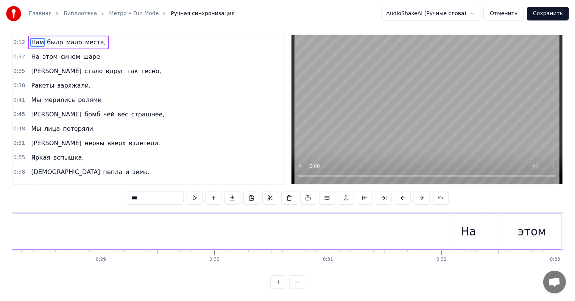
click at [417, 191] on button at bounding box center [422, 198] width 16 height 14
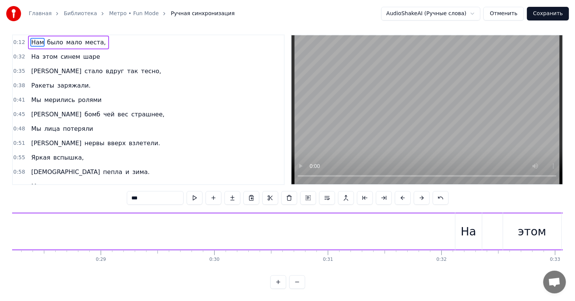
click at [417, 191] on button at bounding box center [422, 198] width 16 height 14
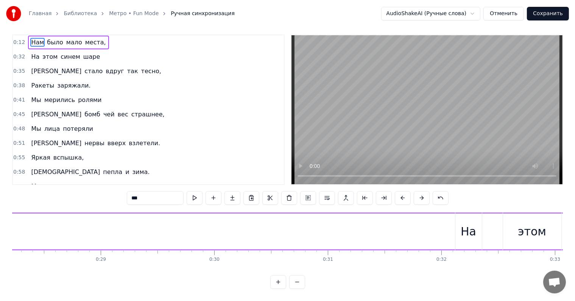
click at [417, 191] on button at bounding box center [422, 198] width 16 height 14
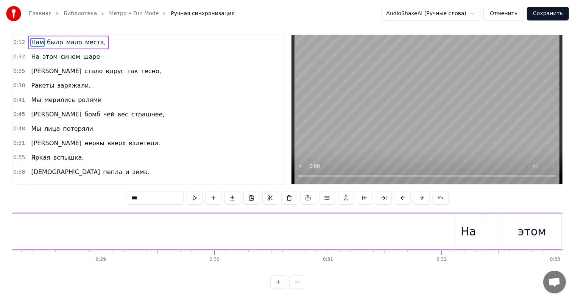
click at [417, 191] on button at bounding box center [422, 198] width 16 height 14
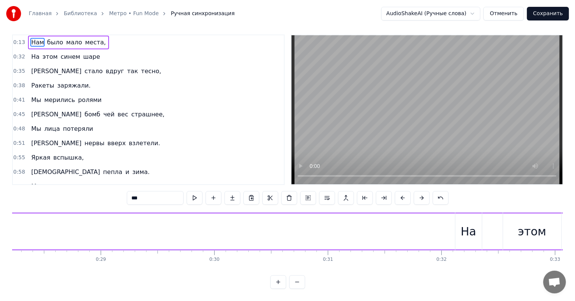
click at [417, 191] on button at bounding box center [422, 198] width 16 height 14
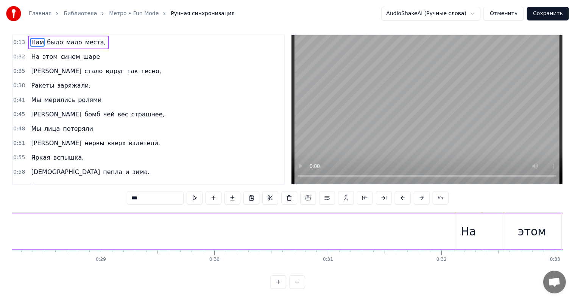
click at [417, 191] on button at bounding box center [422, 198] width 16 height 14
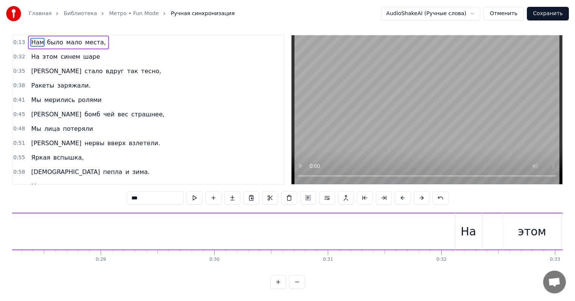
click at [417, 191] on button at bounding box center [422, 198] width 16 height 14
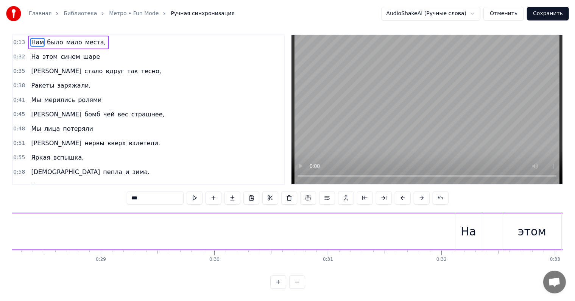
click at [417, 191] on button at bounding box center [422, 198] width 16 height 14
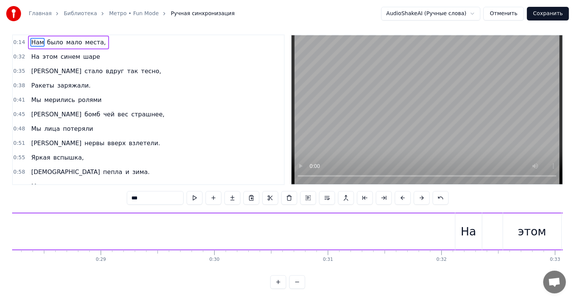
click at [417, 191] on button at bounding box center [422, 198] width 16 height 14
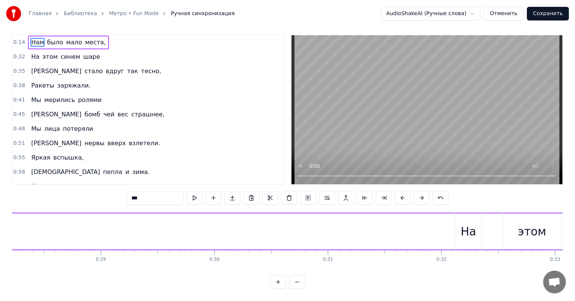
click at [417, 191] on button at bounding box center [422, 198] width 16 height 14
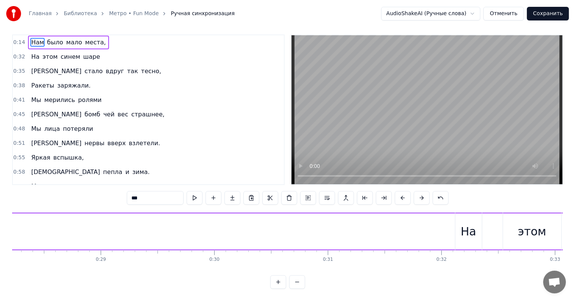
click at [417, 191] on button at bounding box center [422, 198] width 16 height 14
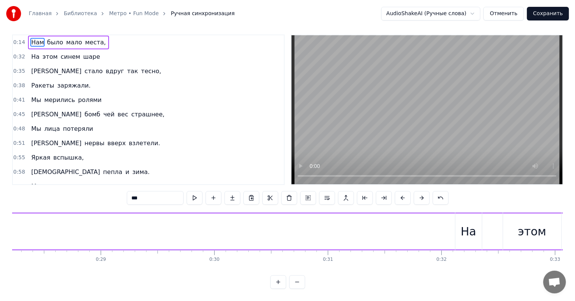
click at [417, 191] on button at bounding box center [422, 198] width 16 height 14
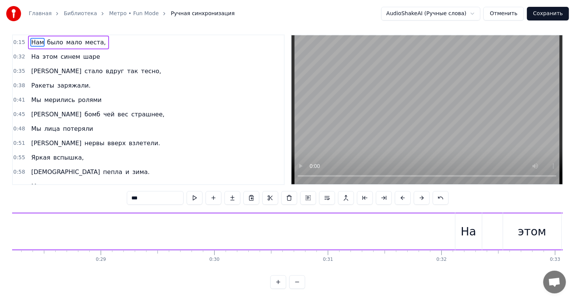
click at [417, 191] on button at bounding box center [422, 198] width 16 height 14
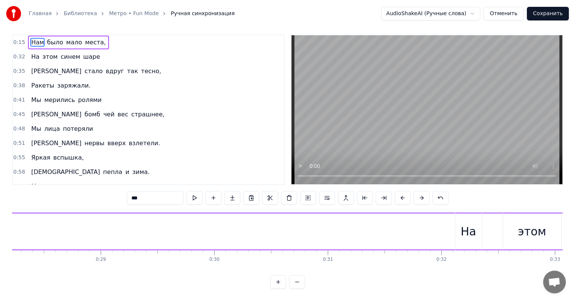
click at [417, 191] on button at bounding box center [422, 198] width 16 height 14
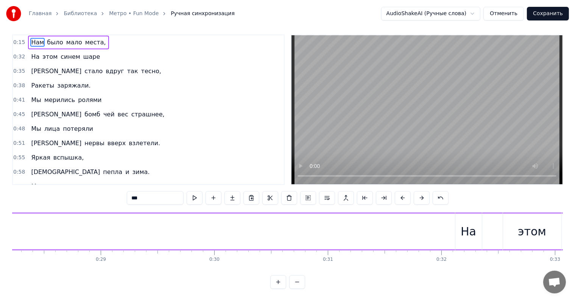
click at [417, 191] on button at bounding box center [422, 198] width 16 height 14
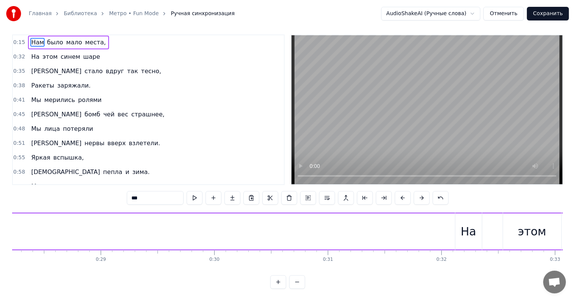
click at [417, 191] on button at bounding box center [422, 198] width 16 height 14
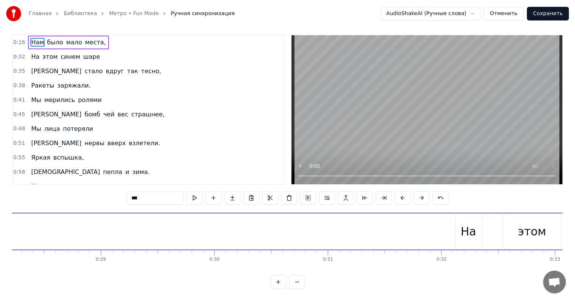
click at [417, 191] on button at bounding box center [422, 198] width 16 height 14
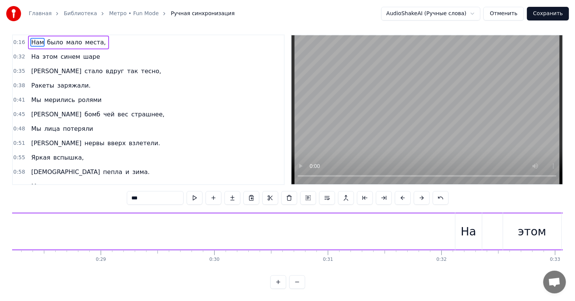
click at [417, 191] on button at bounding box center [422, 198] width 16 height 14
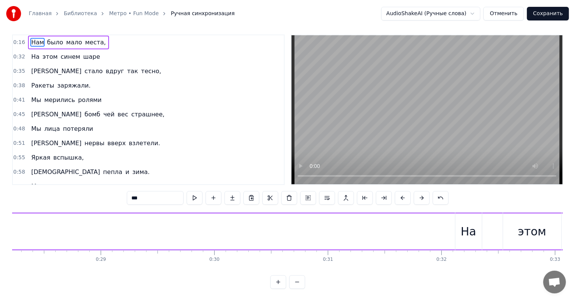
click at [417, 191] on button at bounding box center [422, 198] width 16 height 14
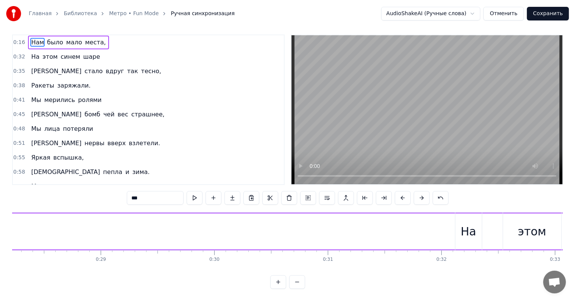
click at [417, 191] on button at bounding box center [422, 198] width 16 height 14
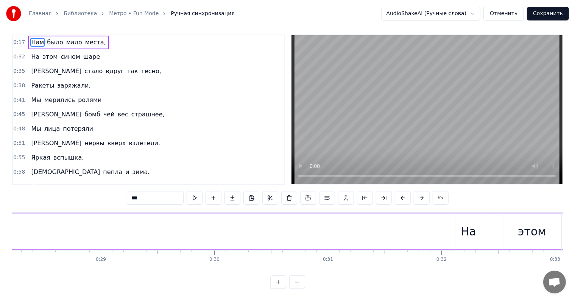
click at [417, 191] on button at bounding box center [422, 198] width 16 height 14
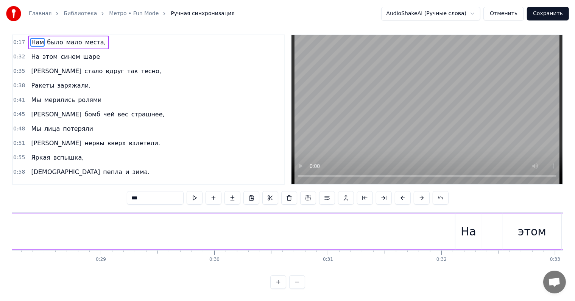
click at [417, 191] on button at bounding box center [422, 198] width 16 height 14
click at [420, 194] on button at bounding box center [422, 198] width 16 height 14
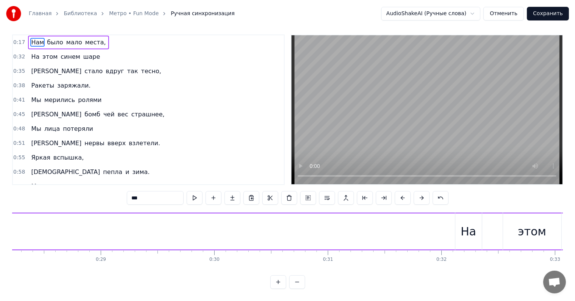
click at [420, 194] on button at bounding box center [422, 198] width 16 height 14
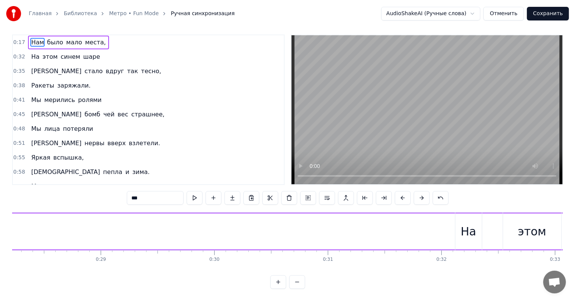
click at [420, 194] on button at bounding box center [422, 198] width 16 height 14
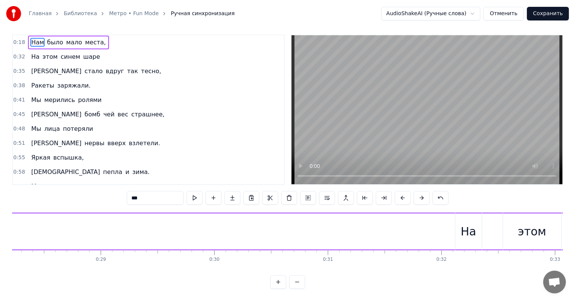
click at [420, 194] on button at bounding box center [422, 198] width 16 height 14
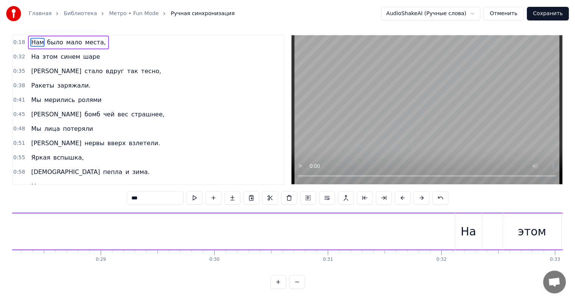
click at [420, 194] on button at bounding box center [422, 198] width 16 height 14
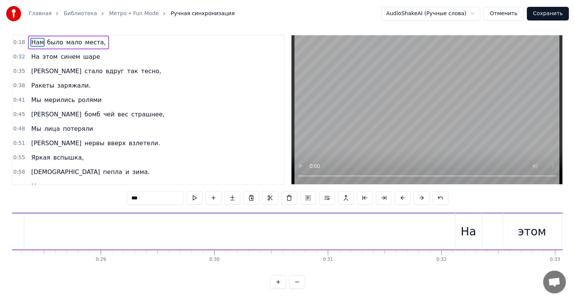
click at [420, 194] on button at bounding box center [422, 198] width 16 height 14
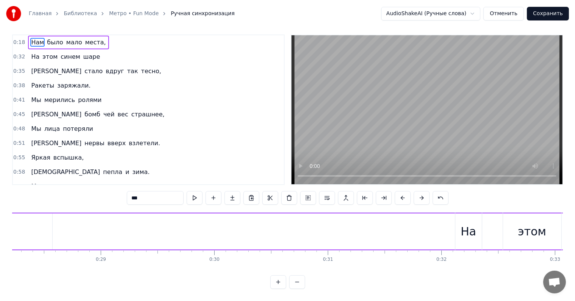
click at [420, 194] on button at bounding box center [422, 198] width 16 height 14
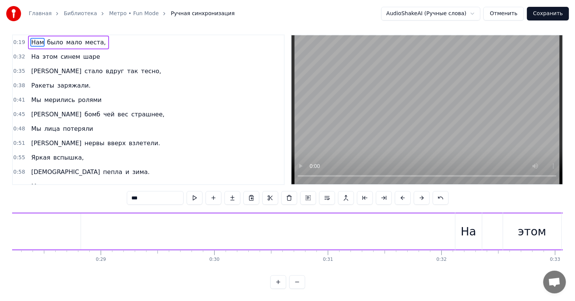
click at [420, 194] on button at bounding box center [422, 198] width 16 height 14
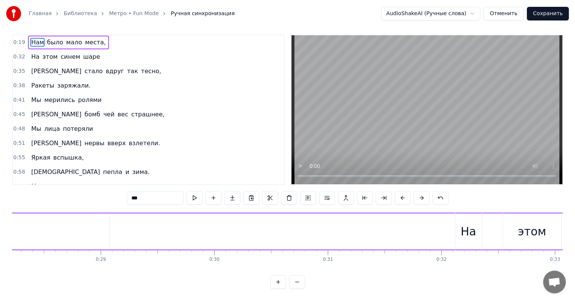
click at [420, 194] on button at bounding box center [422, 198] width 16 height 14
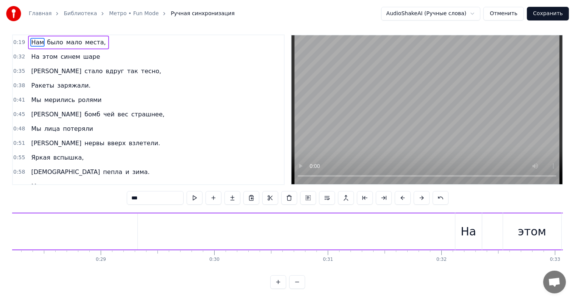
click at [420, 194] on button at bounding box center [422, 198] width 16 height 14
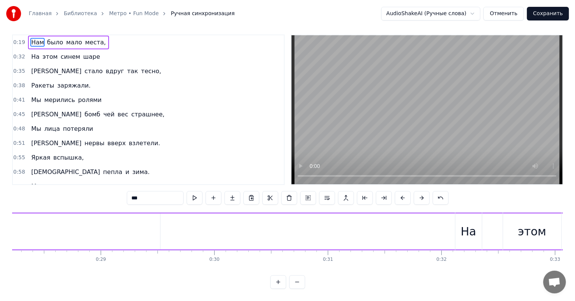
click at [420, 194] on button at bounding box center [422, 198] width 16 height 14
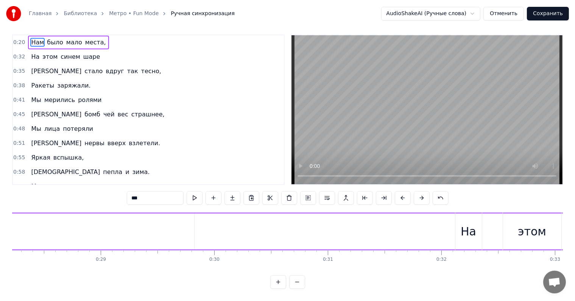
click at [420, 194] on button at bounding box center [422, 198] width 16 height 14
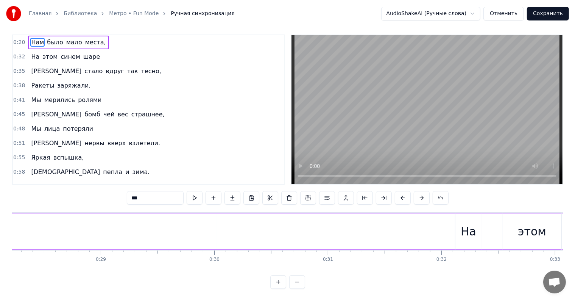
click at [420, 194] on button at bounding box center [422, 198] width 16 height 14
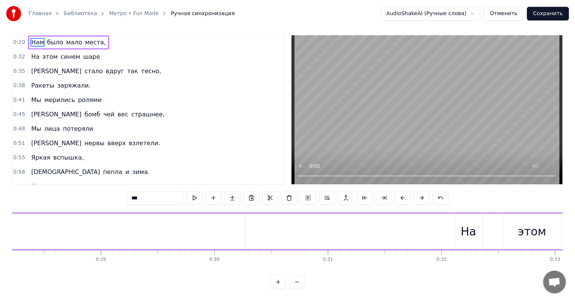
click at [420, 194] on button at bounding box center [422, 198] width 16 height 14
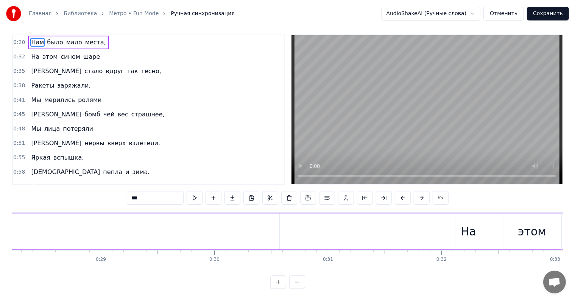
click at [420, 194] on button at bounding box center [422, 198] width 16 height 14
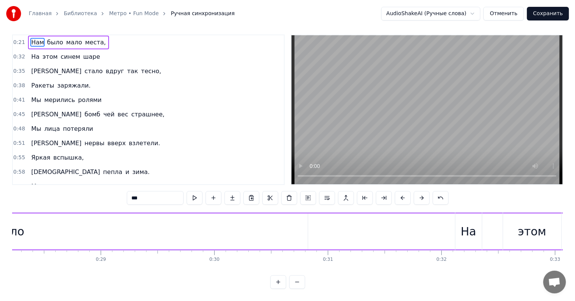
click at [420, 194] on button at bounding box center [422, 198] width 16 height 14
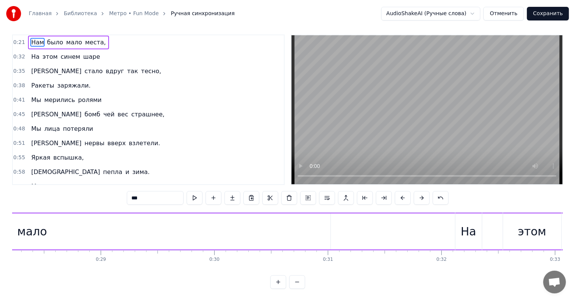
click at [420, 194] on button at bounding box center [422, 198] width 16 height 14
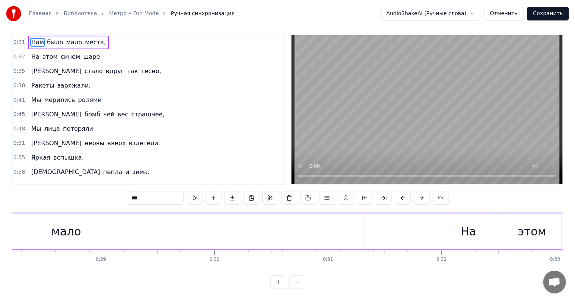
click at [420, 194] on button at bounding box center [422, 198] width 16 height 14
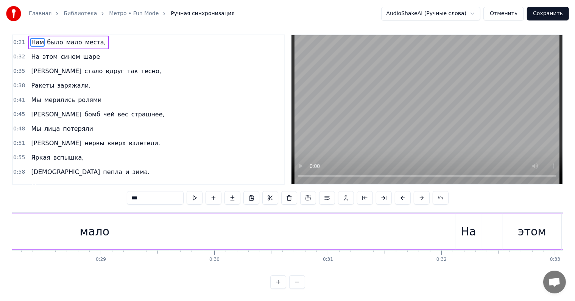
click at [420, 194] on button at bounding box center [422, 198] width 16 height 14
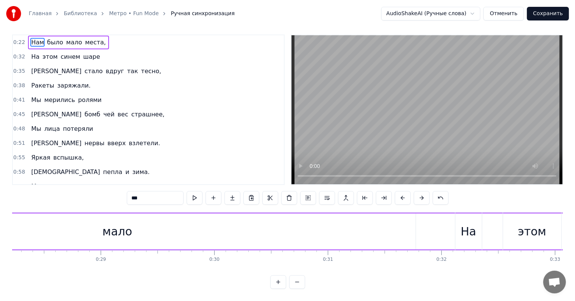
click at [420, 194] on button at bounding box center [422, 198] width 16 height 14
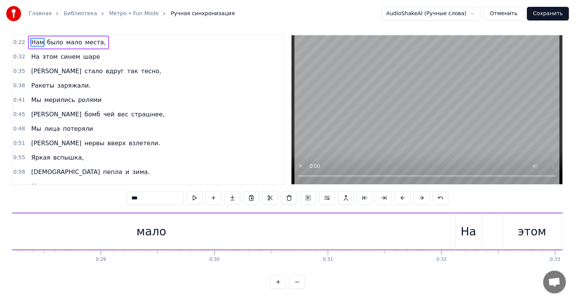
click at [420, 194] on button at bounding box center [422, 198] width 16 height 14
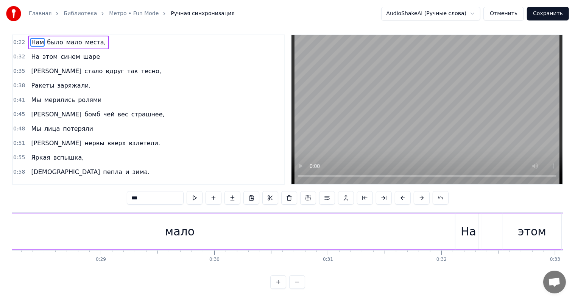
click at [420, 194] on button at bounding box center [422, 198] width 16 height 14
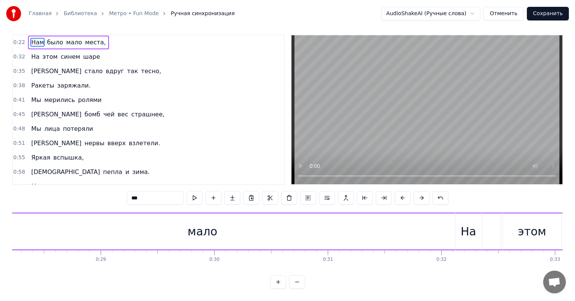
click at [420, 194] on button at bounding box center [422, 198] width 16 height 14
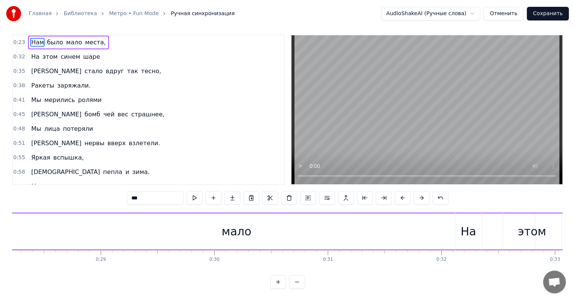
click at [420, 194] on button at bounding box center [422, 198] width 16 height 14
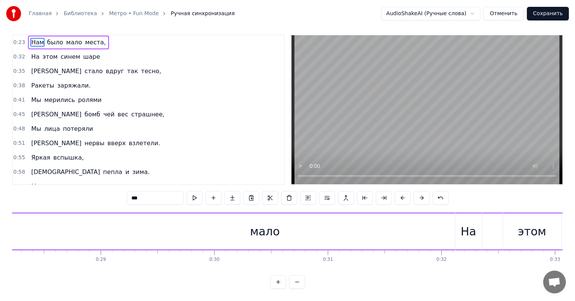
click at [420, 194] on button at bounding box center [422, 198] width 16 height 14
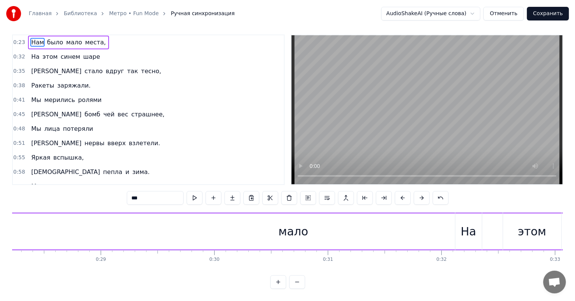
click at [420, 194] on button at bounding box center [422, 198] width 16 height 14
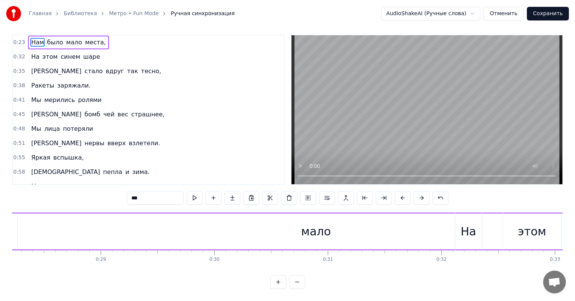
click at [420, 194] on button at bounding box center [422, 198] width 16 height 14
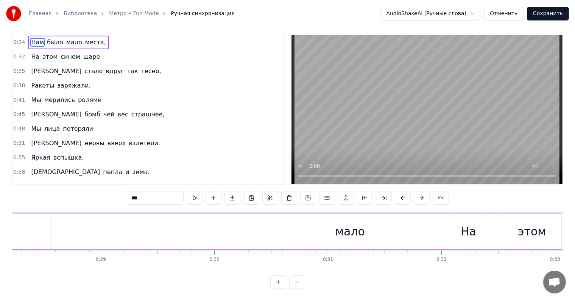
click at [420, 194] on button at bounding box center [422, 198] width 16 height 14
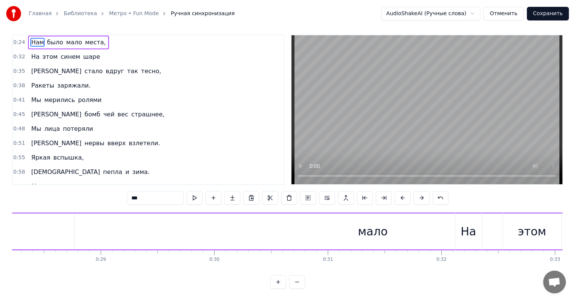
click at [420, 194] on button at bounding box center [422, 198] width 16 height 14
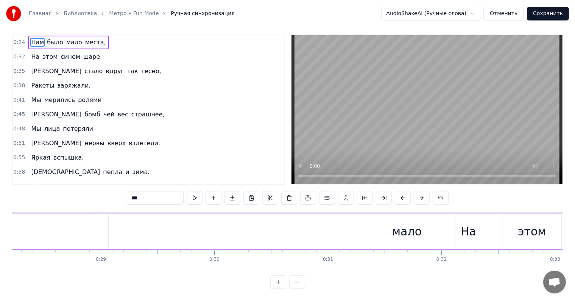
click at [420, 194] on button at bounding box center [422, 198] width 16 height 14
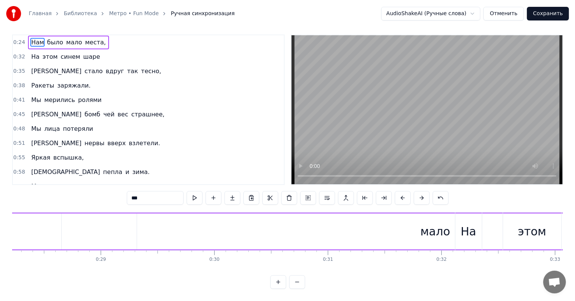
click at [420, 194] on button at bounding box center [422, 198] width 16 height 14
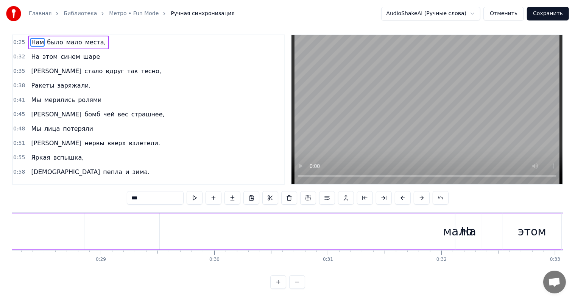
click at [420, 194] on button at bounding box center [422, 198] width 16 height 14
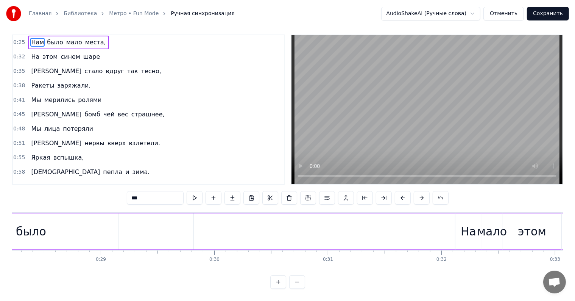
click at [420, 194] on button at bounding box center [422, 198] width 16 height 14
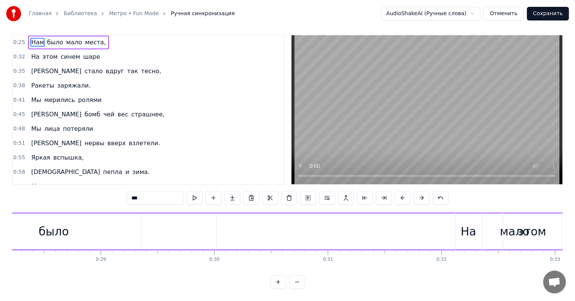
click at [420, 194] on button at bounding box center [422, 198] width 16 height 14
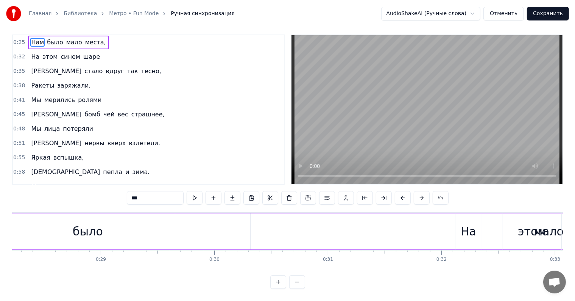
click at [420, 194] on button at bounding box center [422, 198] width 16 height 14
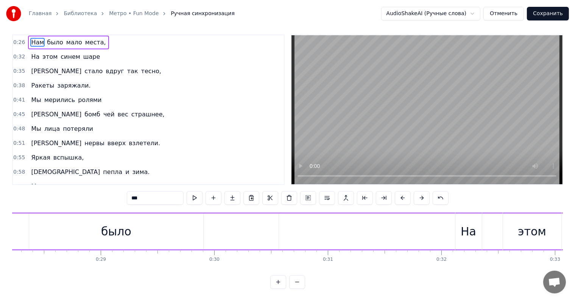
click at [420, 194] on button at bounding box center [422, 198] width 16 height 14
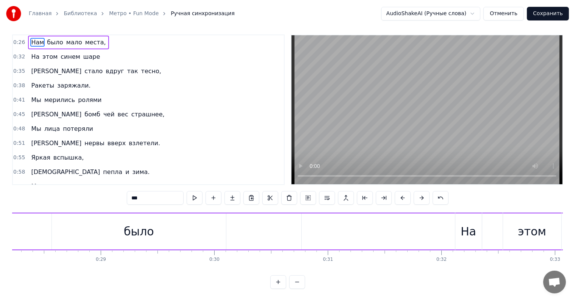
click at [420, 194] on button at bounding box center [422, 198] width 16 height 14
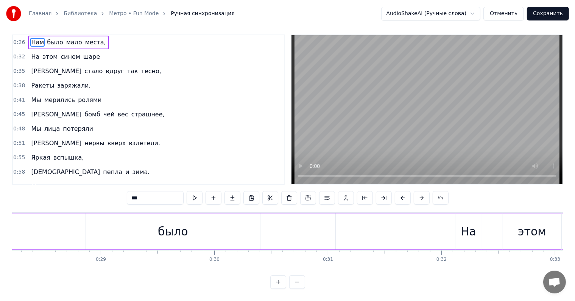
click at [420, 194] on button at bounding box center [422, 198] width 16 height 14
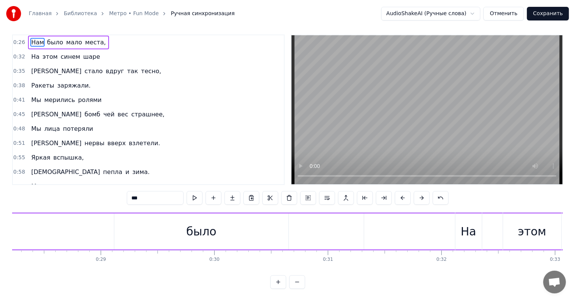
click at [420, 194] on button at bounding box center [422, 198] width 16 height 14
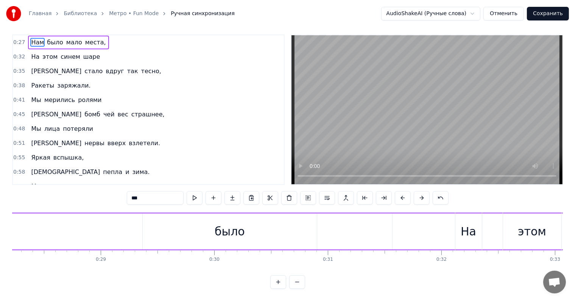
click at [420, 194] on button at bounding box center [422, 198] width 16 height 14
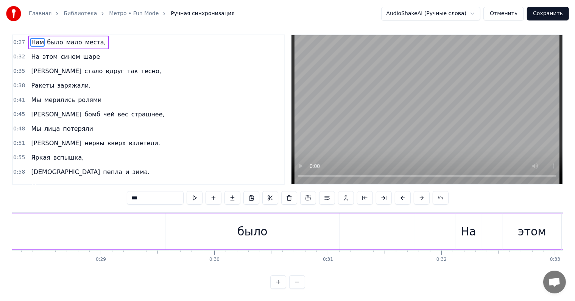
click at [420, 194] on button at bounding box center [422, 198] width 16 height 14
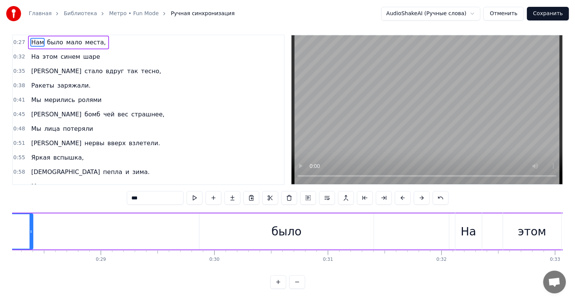
click at [420, 194] on button at bounding box center [422, 198] width 16 height 14
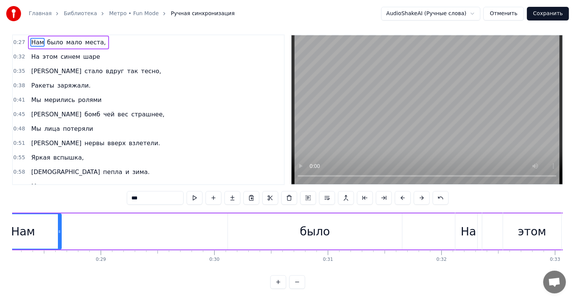
click at [420, 194] on button at bounding box center [422, 198] width 16 height 14
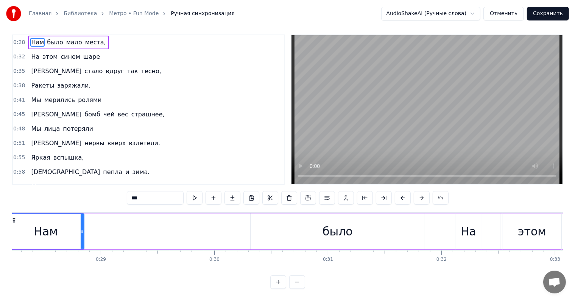
click at [420, 194] on button at bounding box center [422, 198] width 16 height 14
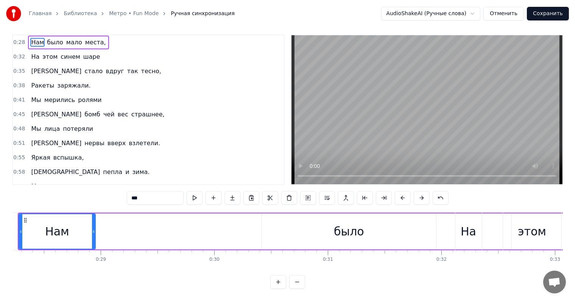
click at [420, 194] on button at bounding box center [422, 198] width 16 height 14
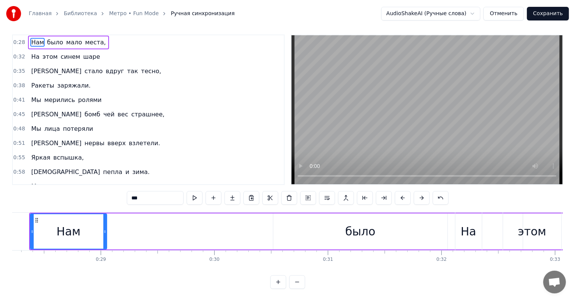
click at [420, 194] on button at bounding box center [422, 198] width 16 height 14
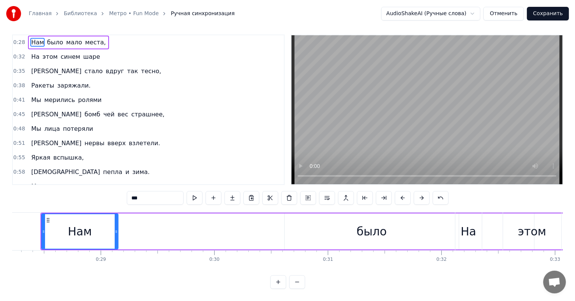
click at [420, 194] on button at bounding box center [422, 198] width 16 height 14
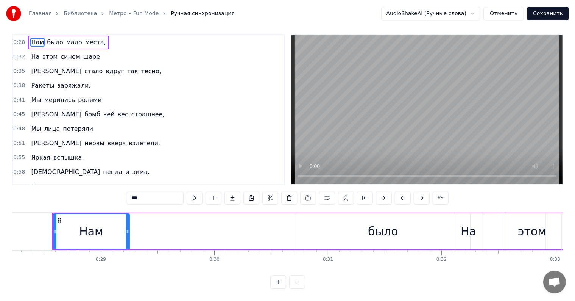
click at [420, 194] on button at bounding box center [422, 198] width 16 height 14
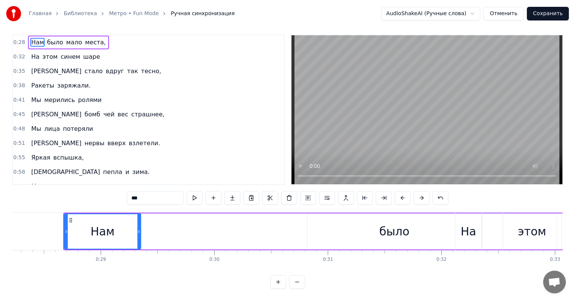
click at [420, 194] on button at bounding box center [422, 198] width 16 height 14
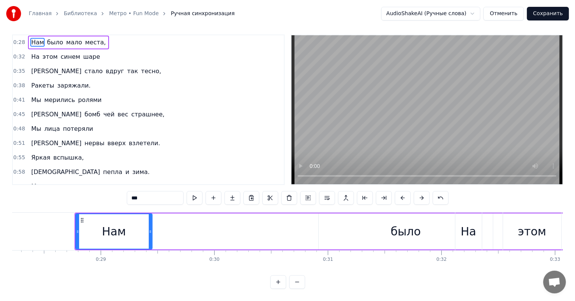
click at [356, 222] on div "было" at bounding box center [406, 231] width 174 height 36
type input "****"
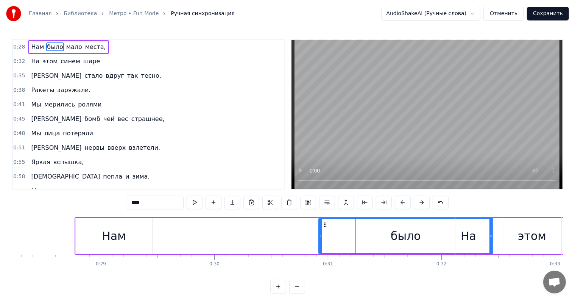
scroll to position [0, 0]
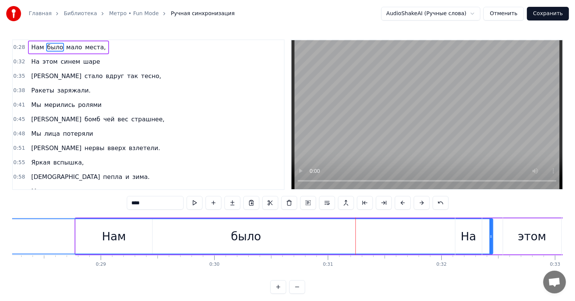
drag, startPoint x: 320, startPoint y: 242, endPoint x: 0, endPoint y: 274, distance: 321.2
click at [0, 274] on div "Главная Библиотека Метро • Fun Mode Ручная синхронизация AudioShakeAI (Ручные с…" at bounding box center [287, 147] width 575 height 294
drag, startPoint x: 491, startPoint y: 233, endPoint x: 430, endPoint y: 244, distance: 62.0
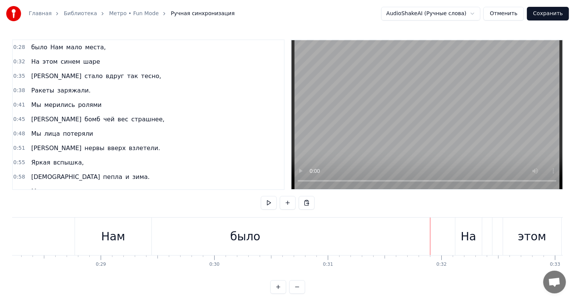
click at [272, 242] on div "было" at bounding box center [245, 235] width 494 height 37
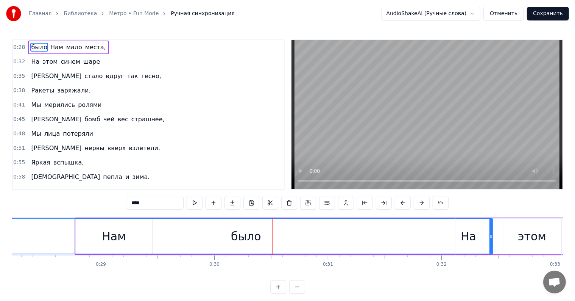
click at [261, 240] on div "было" at bounding box center [246, 236] width 493 height 34
click at [258, 238] on div "было" at bounding box center [246, 236] width 30 height 17
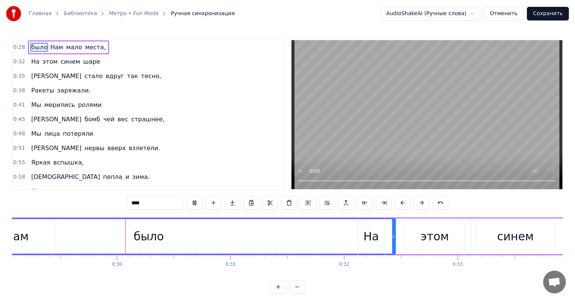
scroll to position [0, 3309]
drag, startPoint x: 389, startPoint y: 236, endPoint x: 377, endPoint y: 241, distance: 13.3
click at [377, 241] on div "На этом синем шаре" at bounding box center [504, 235] width 302 height 37
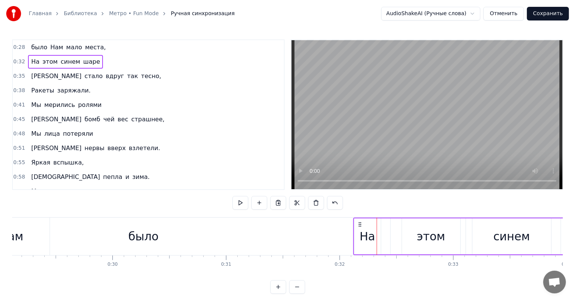
drag, startPoint x: 353, startPoint y: 235, endPoint x: 273, endPoint y: 238, distance: 79.6
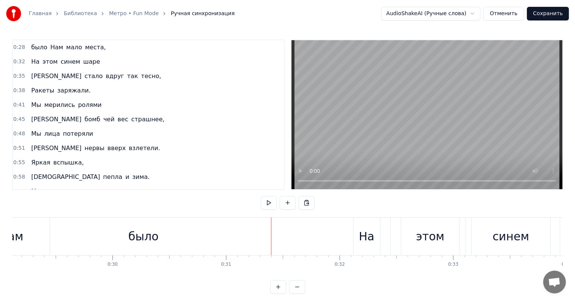
click at [255, 236] on div "было" at bounding box center [144, 235] width 494 height 37
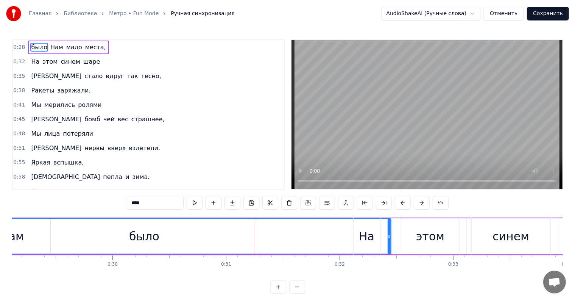
drag, startPoint x: 255, startPoint y: 237, endPoint x: 245, endPoint y: 240, distance: 9.9
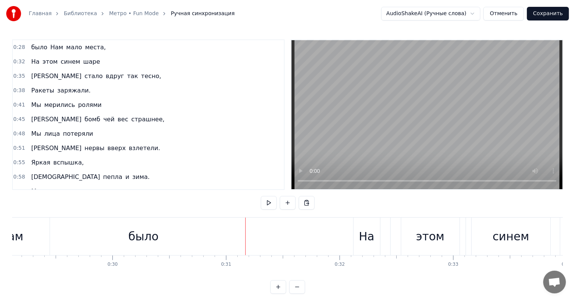
click at [198, 241] on div "было" at bounding box center [144, 235] width 494 height 37
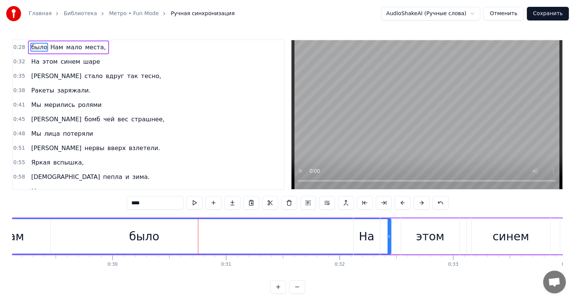
click at [165, 238] on div "было" at bounding box center [144, 236] width 493 height 34
click at [130, 233] on div "было" at bounding box center [144, 236] width 30 height 17
click at [97, 233] on div "было" at bounding box center [144, 236] width 493 height 34
drag, startPoint x: 198, startPoint y: 233, endPoint x: 242, endPoint y: 235, distance: 44.0
click at [200, 234] on div "было" at bounding box center [144, 236] width 493 height 34
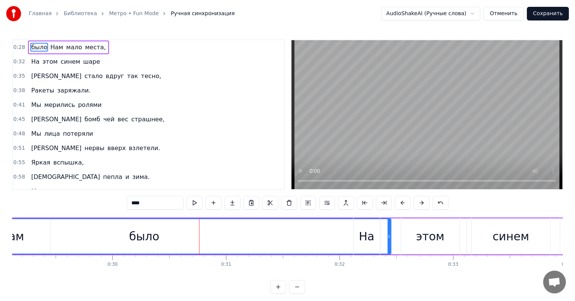
click at [267, 236] on div "было" at bounding box center [144, 236] width 493 height 34
drag, startPoint x: 320, startPoint y: 236, endPoint x: 337, endPoint y: 233, distance: 16.9
click at [320, 236] on div "было" at bounding box center [144, 236] width 493 height 34
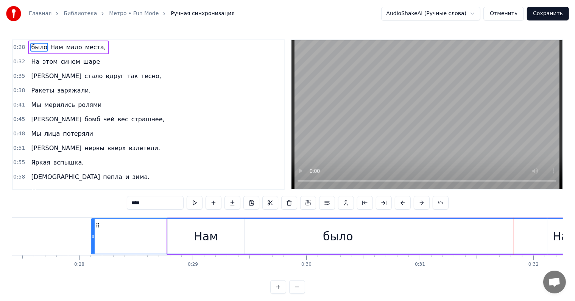
scroll to position [0, 3130]
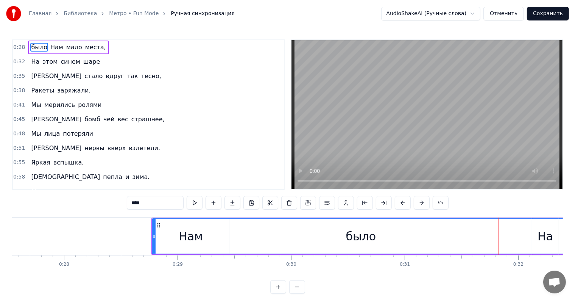
drag, startPoint x: 78, startPoint y: 235, endPoint x: 154, endPoint y: 235, distance: 76.1
click at [155, 235] on circle at bounding box center [155, 235] width 0 height 0
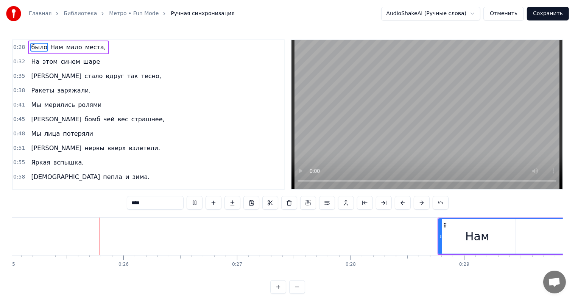
scroll to position [0, 2849]
drag, startPoint x: 436, startPoint y: 236, endPoint x: 464, endPoint y: 235, distance: 28.1
drag, startPoint x: 434, startPoint y: 237, endPoint x: 484, endPoint y: 234, distance: 49.7
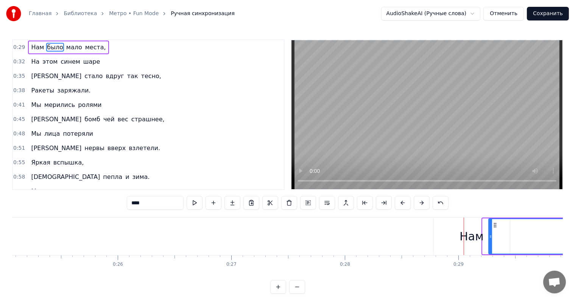
drag, startPoint x: 485, startPoint y: 235, endPoint x: 491, endPoint y: 235, distance: 5.7
click at [491, 235] on circle at bounding box center [491, 235] width 0 height 0
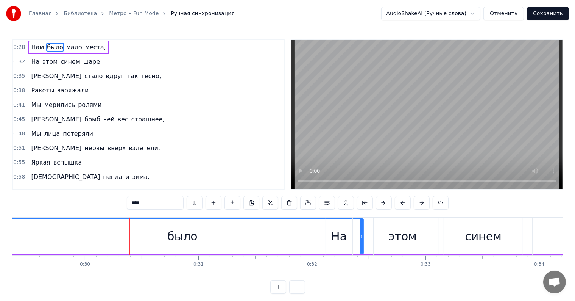
scroll to position [0, 3342]
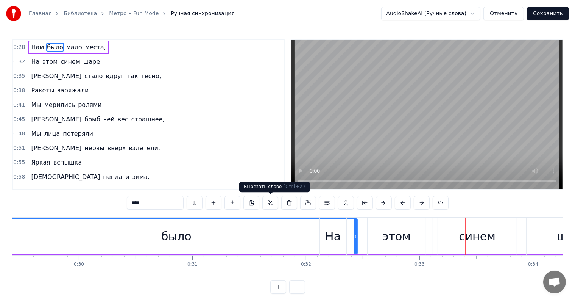
click at [311, 160] on video at bounding box center [427, 114] width 271 height 149
click at [376, 230] on div "этом" at bounding box center [397, 235] width 58 height 37
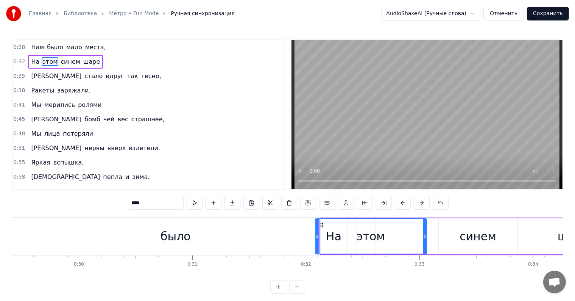
drag, startPoint x: 369, startPoint y: 234, endPoint x: 316, endPoint y: 241, distance: 53.5
click at [316, 241] on div at bounding box center [317, 236] width 3 height 34
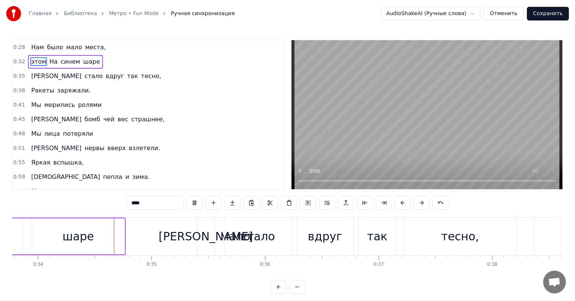
scroll to position [0, 3845]
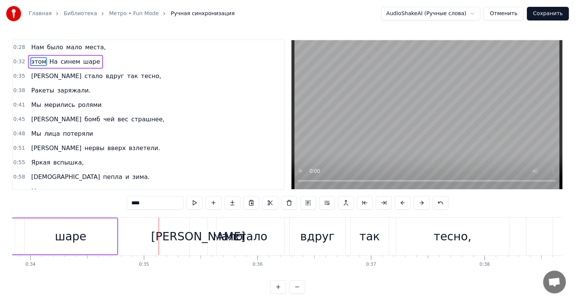
click at [186, 245] on div "мало" at bounding box center [228, 235] width 597 height 37
type input "****"
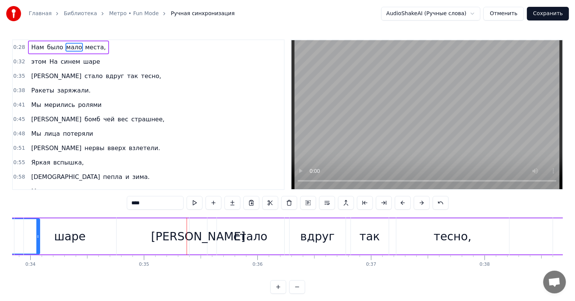
drag, startPoint x: 526, startPoint y: 233, endPoint x: 38, endPoint y: 248, distance: 487.7
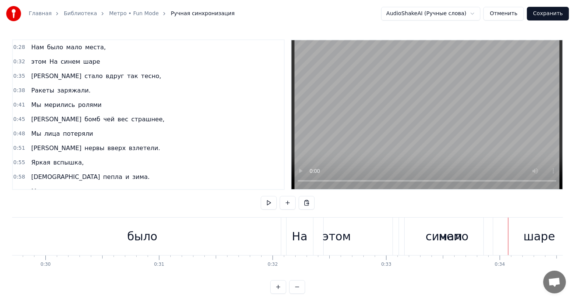
scroll to position [0, 3406]
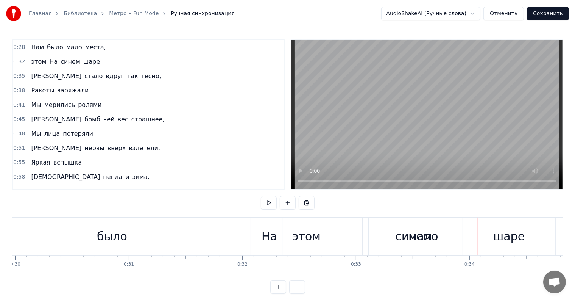
click at [457, 231] on div "этом На синем шаре" at bounding box center [404, 235] width 307 height 37
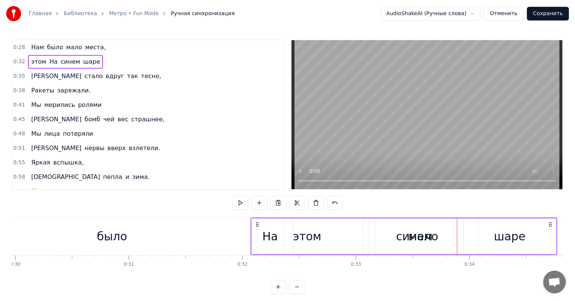
click at [161, 242] on div "было" at bounding box center [112, 235] width 362 height 37
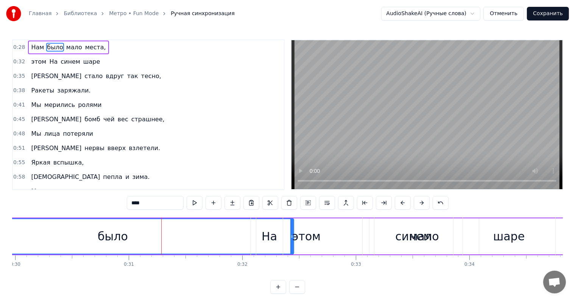
drag, startPoint x: 292, startPoint y: 234, endPoint x: 262, endPoint y: 240, distance: 29.9
click at [262, 240] on div "этом На синем шаре" at bounding box center [404, 235] width 307 height 37
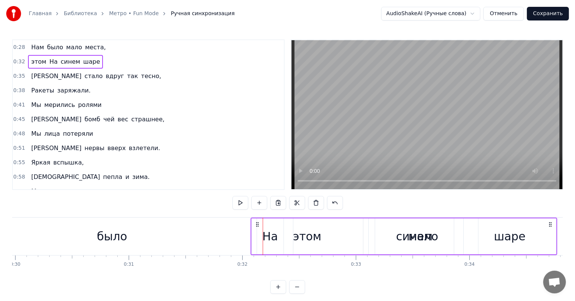
click at [161, 239] on div "было" at bounding box center [112, 235] width 362 height 37
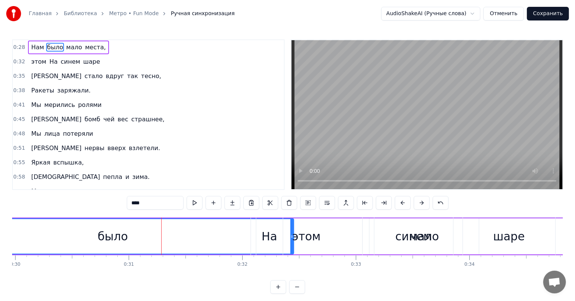
drag, startPoint x: 292, startPoint y: 233, endPoint x: 283, endPoint y: 237, distance: 9.2
click at [283, 237] on div "этом" at bounding box center [306, 235] width 111 height 37
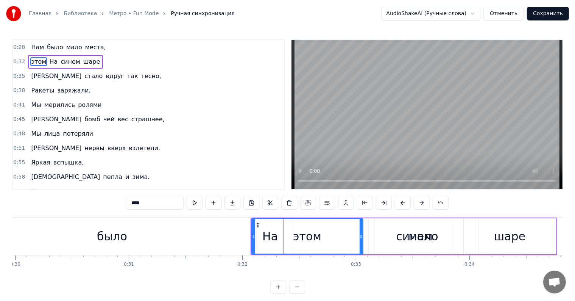
click at [193, 236] on div "было" at bounding box center [112, 235] width 362 height 37
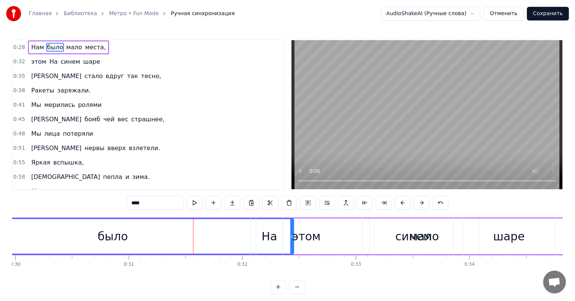
drag, startPoint x: 291, startPoint y: 250, endPoint x: 266, endPoint y: 255, distance: 25.5
click at [266, 255] on div "Нам было мало места, этом На синем шаре И стало вдруг так тесно, Ракеты заряжал…" at bounding box center [287, 245] width 551 height 57
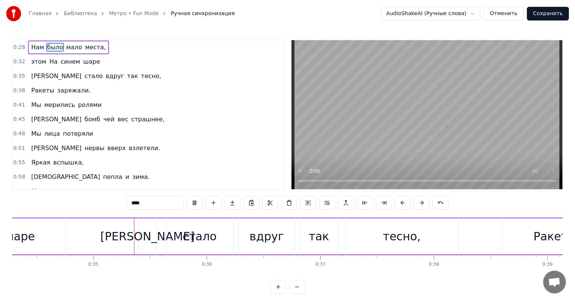
scroll to position [0, 3908]
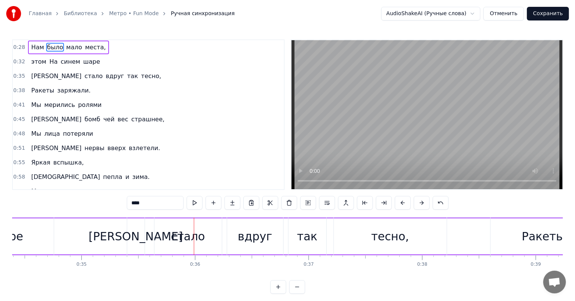
click at [215, 236] on div "стало" at bounding box center [188, 235] width 67 height 37
type input "*****"
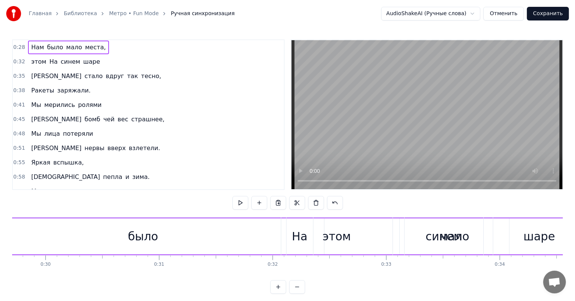
scroll to position [0, 3452]
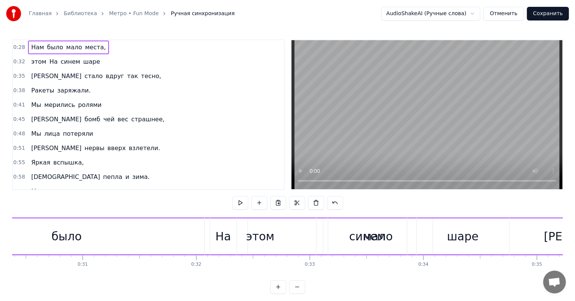
click at [357, 243] on div "синем" at bounding box center [367, 236] width 37 height 17
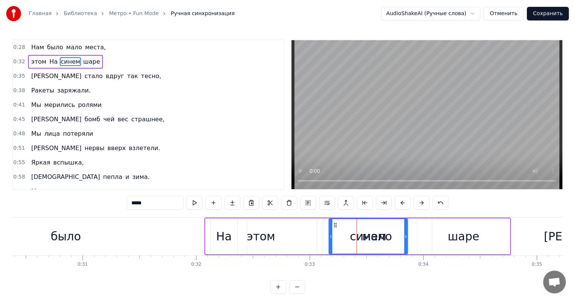
click at [78, 52] on div "Нам было мало места," at bounding box center [68, 48] width 81 height 14
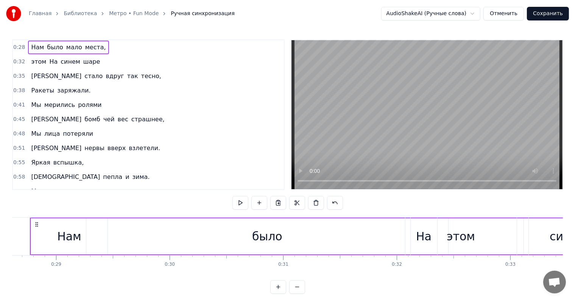
scroll to position [0, 3231]
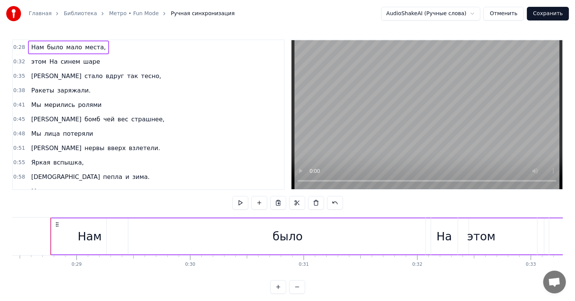
click at [406, 242] on div "было" at bounding box center [288, 236] width 362 height 36
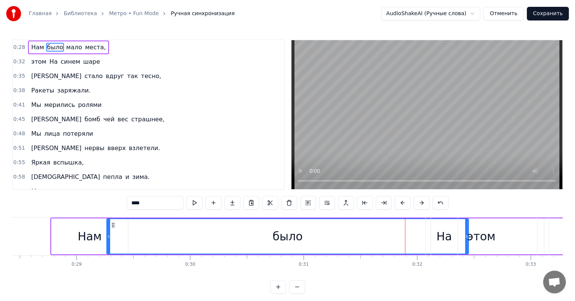
drag, startPoint x: 461, startPoint y: 237, endPoint x: 372, endPoint y: 236, distance: 89.8
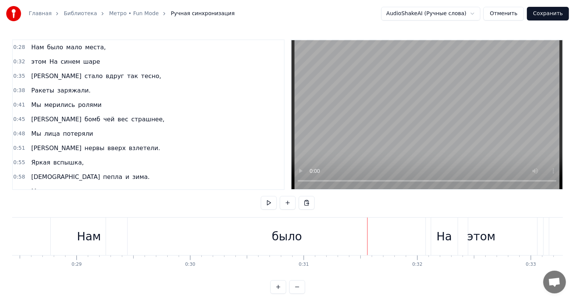
click at [292, 228] on div "было" at bounding box center [287, 236] width 30 height 17
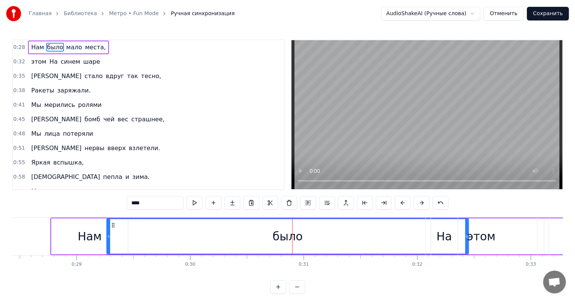
drag, startPoint x: 467, startPoint y: 231, endPoint x: 423, endPoint y: 235, distance: 44.1
click at [433, 237] on div "этом На синем шаре" at bounding box center [579, 235] width 307 height 37
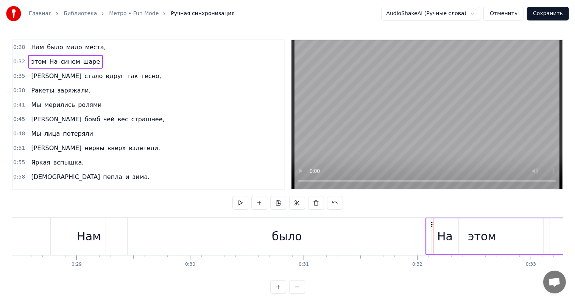
click at [356, 236] on div "было" at bounding box center [287, 235] width 362 height 37
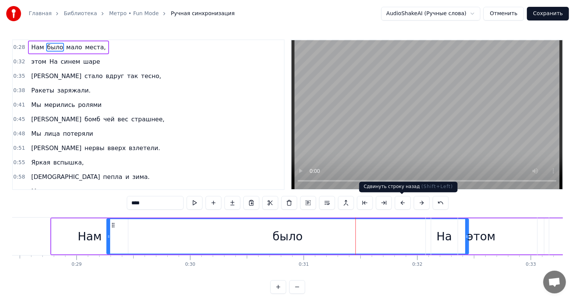
click at [402, 203] on button at bounding box center [403, 203] width 16 height 14
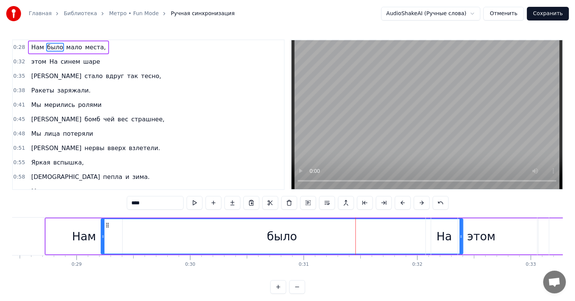
click at [402, 203] on button at bounding box center [403, 203] width 16 height 14
drag, startPoint x: 456, startPoint y: 221, endPoint x: 447, endPoint y: 230, distance: 12.6
click at [447, 230] on div "На" at bounding box center [444, 235] width 27 height 37
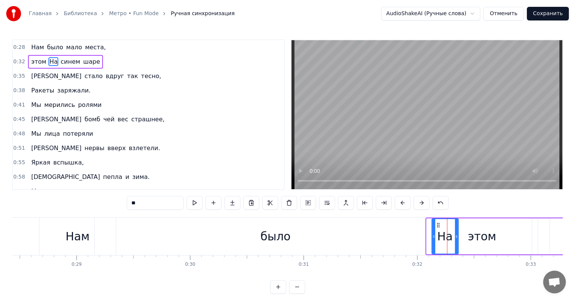
drag, startPoint x: 424, startPoint y: 236, endPoint x: 368, endPoint y: 241, distance: 56.2
click at [368, 241] on div "было" at bounding box center [276, 235] width 362 height 37
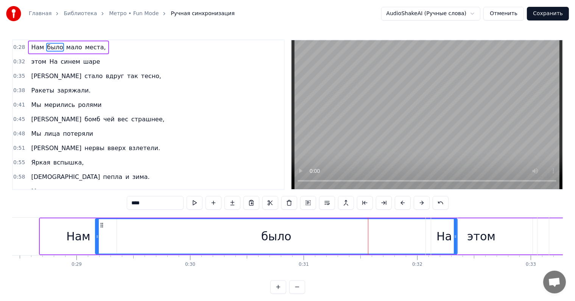
click at [456, 234] on div "На" at bounding box center [444, 235] width 27 height 37
type input "**"
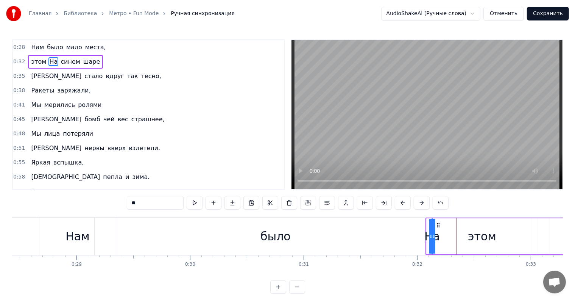
drag, startPoint x: 457, startPoint y: 250, endPoint x: 341, endPoint y: 242, distance: 116.2
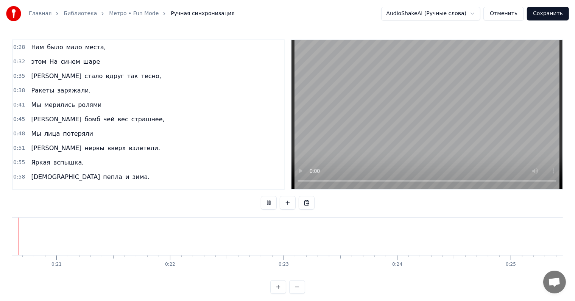
scroll to position [0, 2314]
click at [36, 50] on span "Нам" at bounding box center [37, 47] width 14 height 9
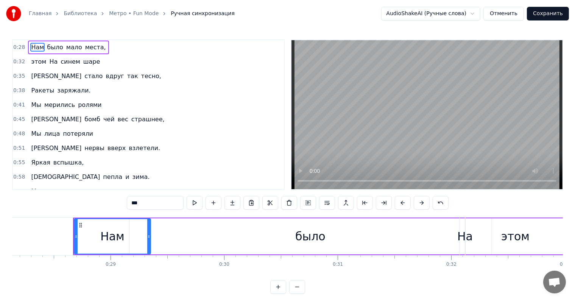
scroll to position [0, 3220]
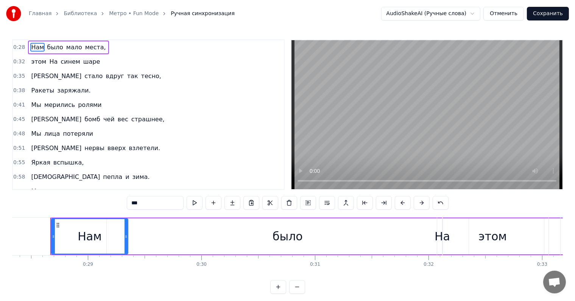
click at [47, 48] on span "было" at bounding box center [55, 47] width 18 height 9
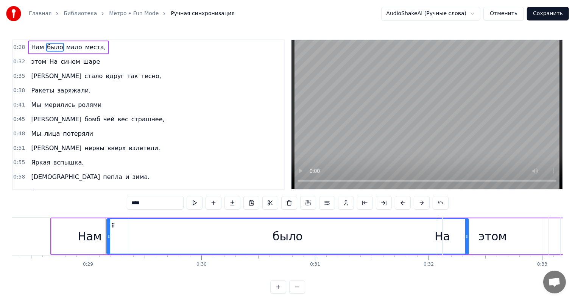
click at [274, 236] on div "было" at bounding box center [288, 236] width 30 height 17
click at [261, 237] on div "было" at bounding box center [287, 236] width 361 height 34
click at [271, 236] on div "было" at bounding box center [287, 236] width 361 height 34
click at [261, 238] on div "было" at bounding box center [287, 236] width 361 height 34
click at [266, 237] on div "было" at bounding box center [287, 236] width 361 height 34
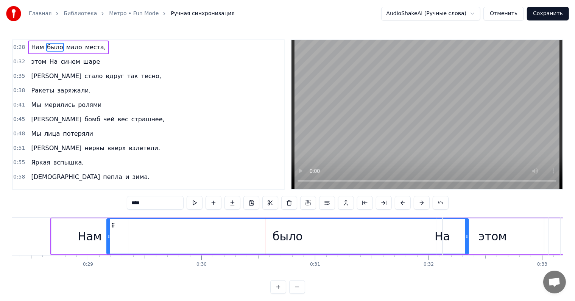
click at [284, 236] on div "было" at bounding box center [288, 236] width 30 height 17
click at [260, 236] on div "было" at bounding box center [287, 236] width 361 height 34
click at [252, 236] on div "было" at bounding box center [287, 236] width 361 height 34
drag, startPoint x: 242, startPoint y: 238, endPoint x: 232, endPoint y: 239, distance: 9.5
click at [241, 238] on div "было" at bounding box center [287, 236] width 361 height 34
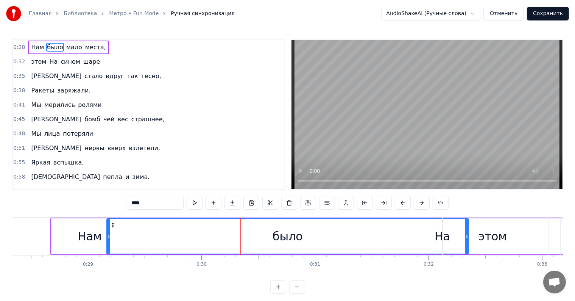
click at [228, 239] on div "было" at bounding box center [287, 236] width 361 height 34
click at [219, 239] on div "было" at bounding box center [287, 236] width 361 height 34
click at [208, 240] on div "было" at bounding box center [287, 236] width 361 height 34
click at [193, 239] on div "было" at bounding box center [287, 236] width 361 height 34
click at [182, 239] on div "было" at bounding box center [287, 236] width 361 height 34
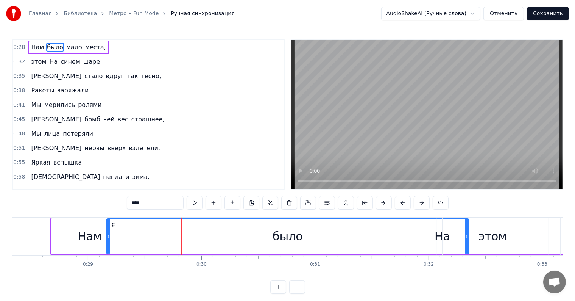
click at [167, 239] on div "было" at bounding box center [287, 236] width 361 height 34
click at [158, 239] on div "было" at bounding box center [287, 236] width 361 height 34
click at [148, 238] on div "было" at bounding box center [287, 236] width 361 height 34
drag, startPoint x: 141, startPoint y: 238, endPoint x: 134, endPoint y: 238, distance: 7.2
click at [141, 238] on div "было" at bounding box center [287, 236] width 361 height 34
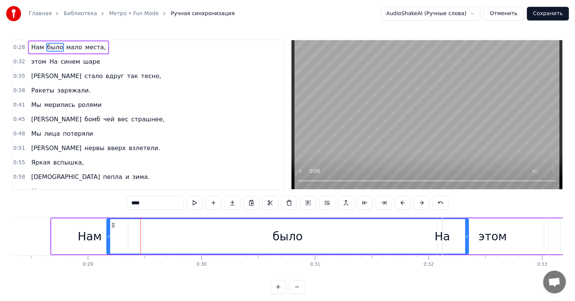
click at [130, 238] on div "было" at bounding box center [287, 236] width 361 height 34
click at [127, 238] on div "было" at bounding box center [287, 236] width 361 height 34
click at [53, 45] on span "было" at bounding box center [55, 47] width 18 height 9
click at [287, 235] on div "было" at bounding box center [288, 236] width 30 height 17
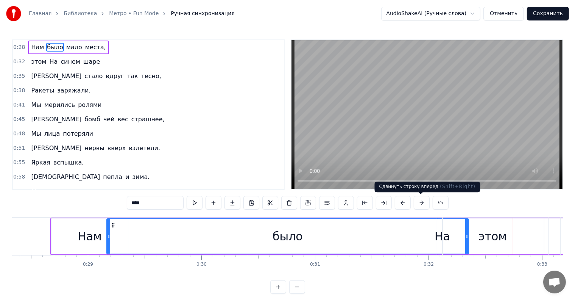
click at [418, 206] on button at bounding box center [422, 203] width 16 height 14
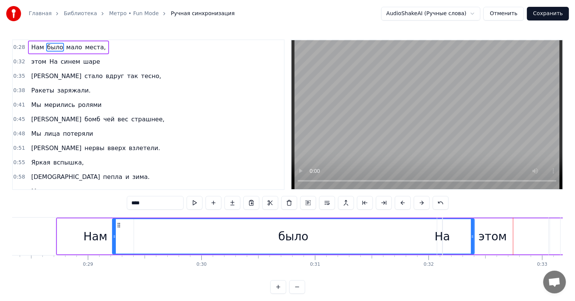
click at [419, 206] on button at bounding box center [422, 203] width 16 height 14
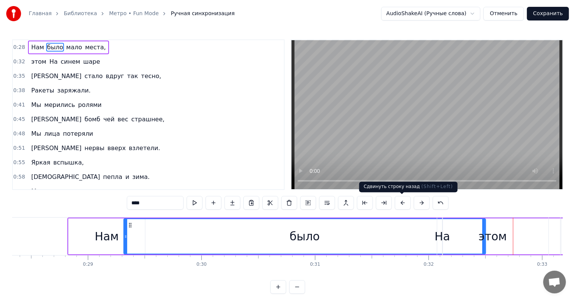
click at [406, 202] on button at bounding box center [403, 203] width 16 height 14
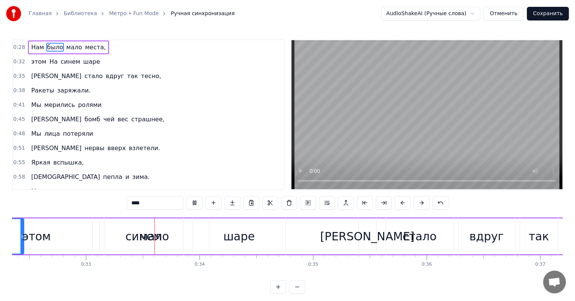
scroll to position [0, 3715]
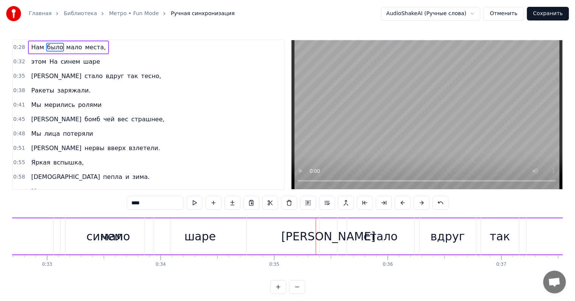
click at [127, 78] on span "так" at bounding box center [133, 76] width 12 height 9
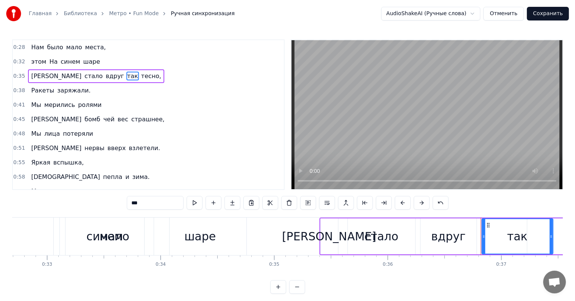
drag, startPoint x: 518, startPoint y: 233, endPoint x: 552, endPoint y: 231, distance: 33.4
click at [552, 231] on div at bounding box center [551, 236] width 3 height 34
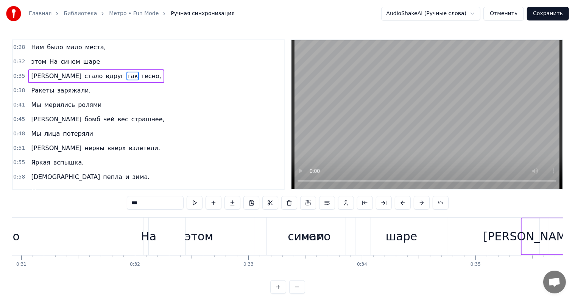
scroll to position [0, 3651]
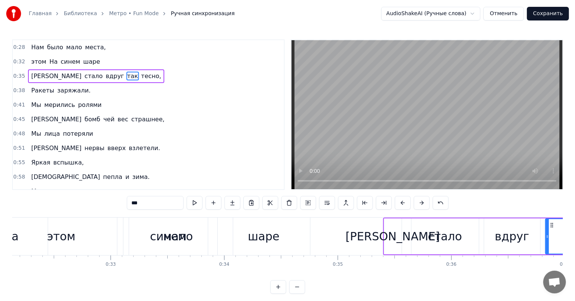
click at [164, 233] on div "синем" at bounding box center [168, 236] width 37 height 17
type input "*****"
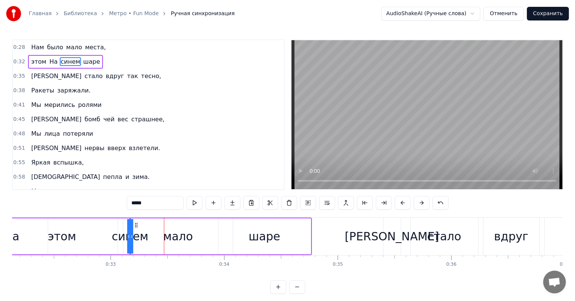
drag, startPoint x: 209, startPoint y: 233, endPoint x: 110, endPoint y: 247, distance: 100.2
click at [110, 247] on div "этом На синем шаре" at bounding box center [158, 235] width 307 height 37
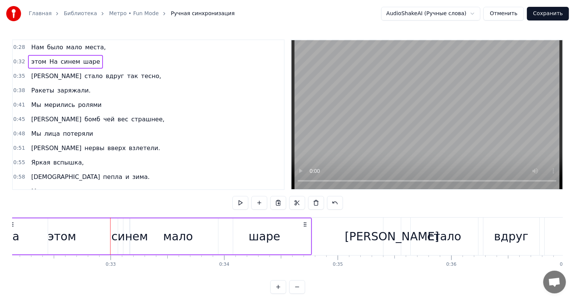
click at [180, 239] on div "этом На синем шаре" at bounding box center [158, 235] width 307 height 37
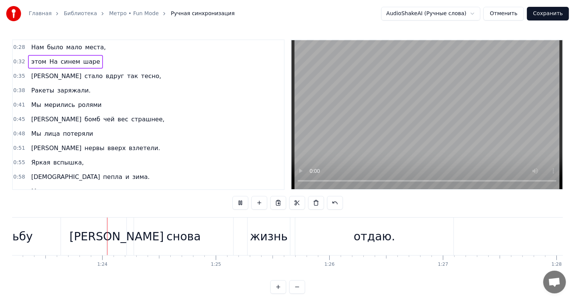
scroll to position [0, 9460]
click at [498, 19] on button "Отменить" at bounding box center [504, 14] width 41 height 14
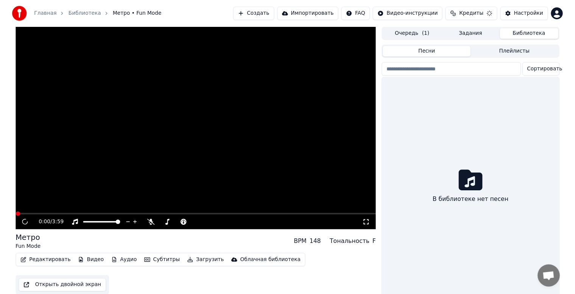
scroll to position [10, 0]
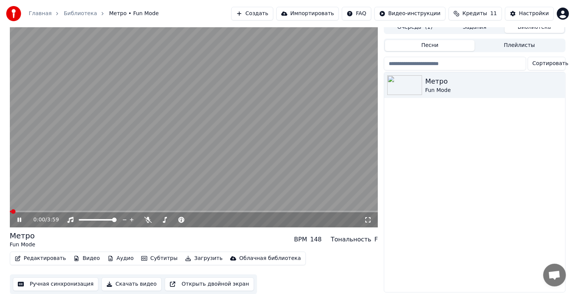
click at [33, 280] on button "Ручная синхронизация" at bounding box center [56, 285] width 86 height 14
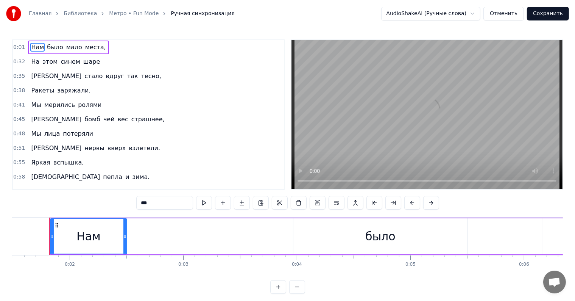
scroll to position [0, 169]
click at [57, 223] on icon at bounding box center [58, 225] width 6 height 6
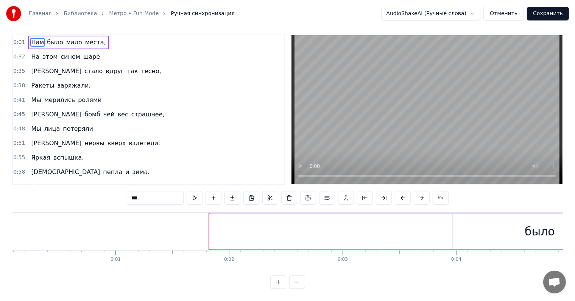
scroll to position [0, 0]
drag, startPoint x: 58, startPoint y: 223, endPoint x: 241, endPoint y: 233, distance: 183.6
click at [248, 227] on div "Нам" at bounding box center [258, 231] width 77 height 36
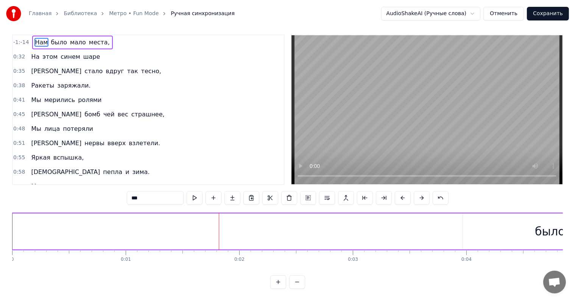
drag, startPoint x: 240, startPoint y: 216, endPoint x: 252, endPoint y: 214, distance: 11.6
drag, startPoint x: 290, startPoint y: 221, endPoint x: 294, endPoint y: 221, distance: 3.8
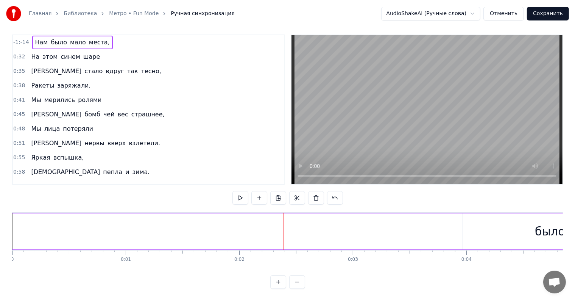
drag, startPoint x: 322, startPoint y: 223, endPoint x: 335, endPoint y: 223, distance: 12.9
drag, startPoint x: 382, startPoint y: 229, endPoint x: 396, endPoint y: 230, distance: 14.1
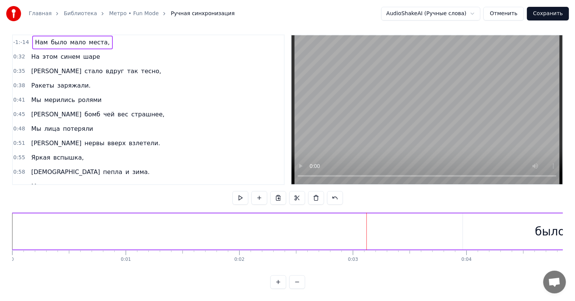
drag, startPoint x: 396, startPoint y: 230, endPoint x: 416, endPoint y: 231, distance: 19.4
drag, startPoint x: 428, startPoint y: 231, endPoint x: 437, endPoint y: 230, distance: 8.8
drag, startPoint x: 437, startPoint y: 230, endPoint x: 462, endPoint y: 230, distance: 25.0
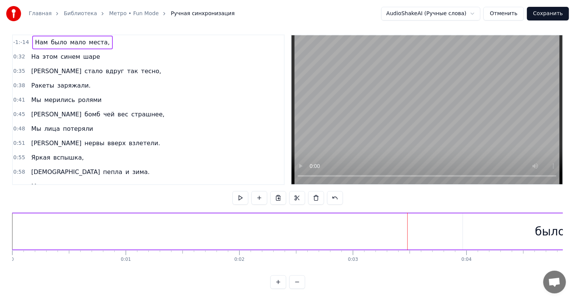
drag, startPoint x: 462, startPoint y: 230, endPoint x: 477, endPoint y: 230, distance: 15.2
click at [471, 230] on div "было" at bounding box center [550, 231] width 175 height 36
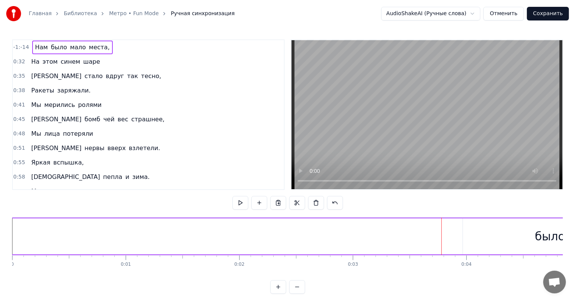
drag, startPoint x: 477, startPoint y: 230, endPoint x: 485, endPoint y: 230, distance: 7.6
click at [535, 230] on div "было" at bounding box center [550, 236] width 30 height 17
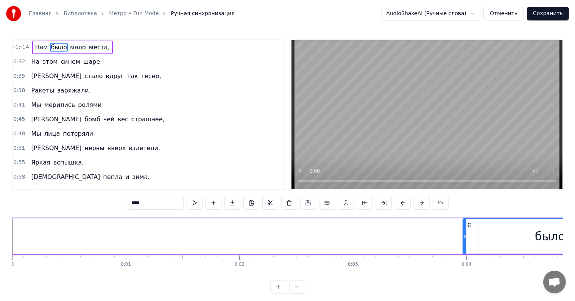
click at [485, 230] on div "было" at bounding box center [550, 236] width 173 height 34
click at [39, 50] on span "Нам" at bounding box center [41, 47] width 14 height 9
type input "***"
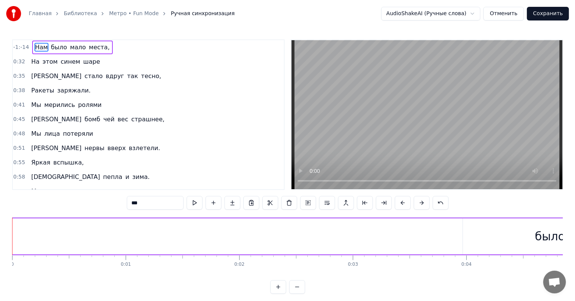
click at [508, 14] on button "Отменить" at bounding box center [504, 14] width 41 height 14
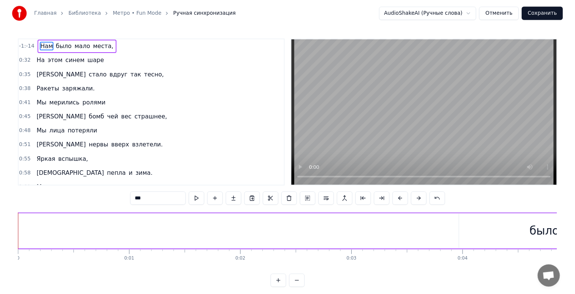
scroll to position [10, 0]
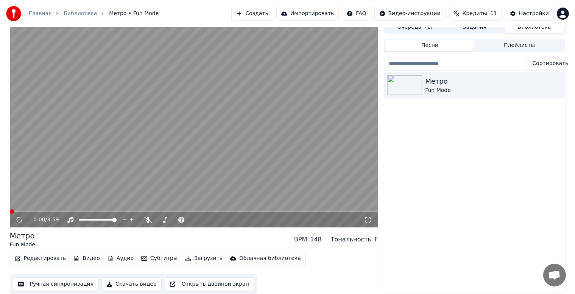
click at [59, 284] on button "Ручная синхронизация" at bounding box center [56, 285] width 86 height 14
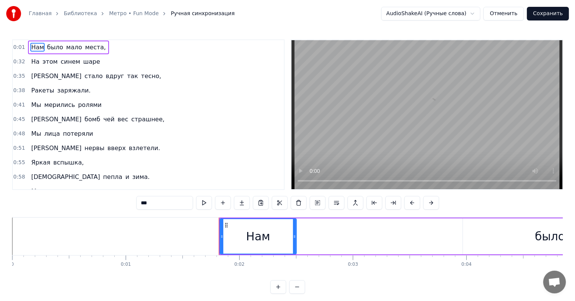
click at [550, 232] on div "было" at bounding box center [550, 236] width 30 height 17
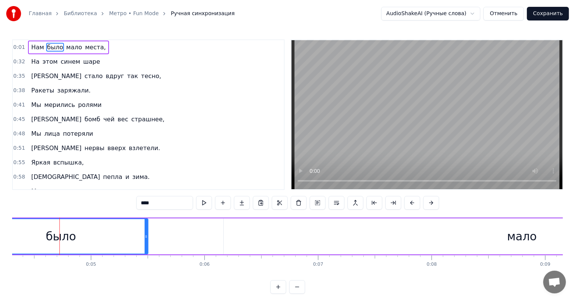
scroll to position [0, 498]
click at [218, 224] on div "мало" at bounding box center [513, 236] width 597 height 36
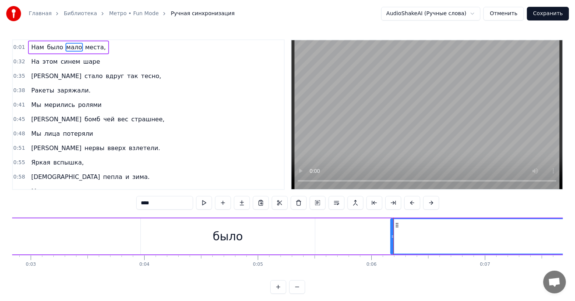
scroll to position [0, 0]
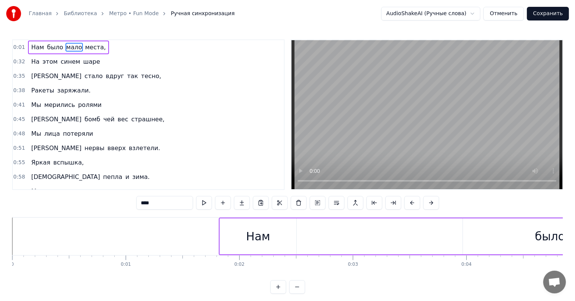
click at [223, 225] on div "Нам" at bounding box center [258, 236] width 77 height 36
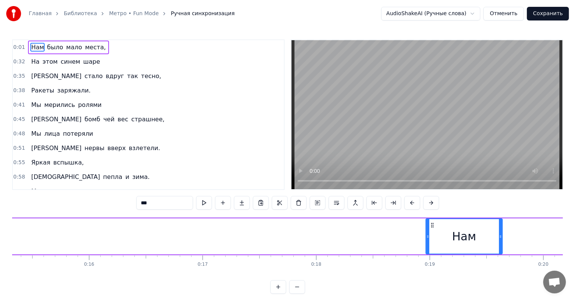
drag, startPoint x: 225, startPoint y: 223, endPoint x: 430, endPoint y: 218, distance: 205.7
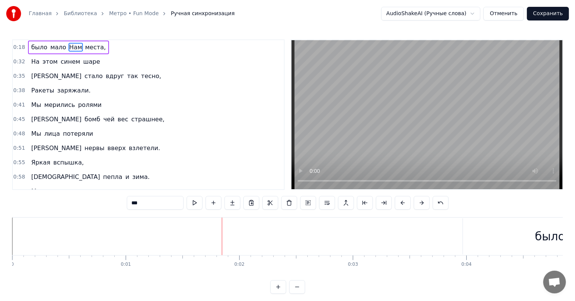
click at [536, 232] on div "было" at bounding box center [550, 236] width 30 height 17
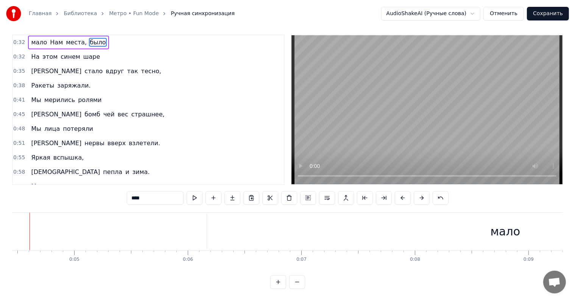
scroll to position [0, 476]
click at [32, 273] on div "0:32 мало Нам места, было 0:32 На этом синем шаре 0:35 И стало вдруг так тесно,…" at bounding box center [287, 161] width 551 height 254
click at [203, 223] on div "мало" at bounding box center [199, 231] width 30 height 17
type input "****"
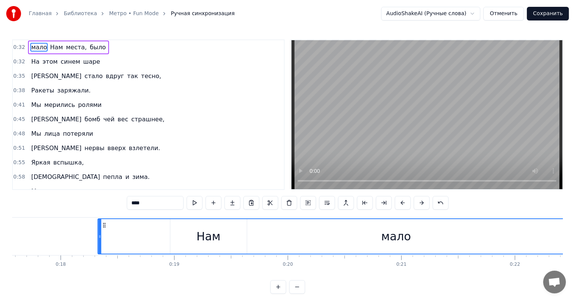
scroll to position [0, 1982]
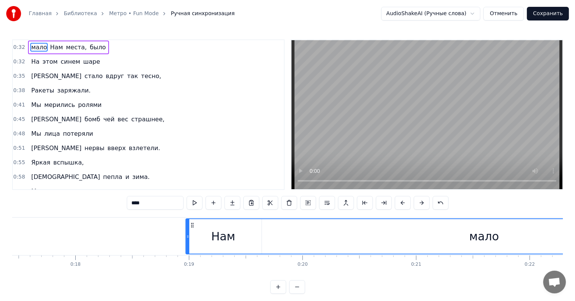
drag, startPoint x: 200, startPoint y: 225, endPoint x: 202, endPoint y: 229, distance: 4.6
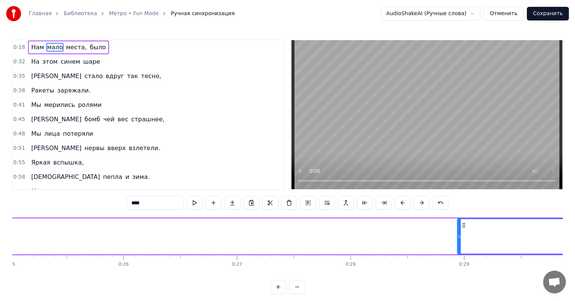
scroll to position [0, 2845]
drag, startPoint x: 272, startPoint y: 225, endPoint x: 445, endPoint y: 233, distance: 174.0
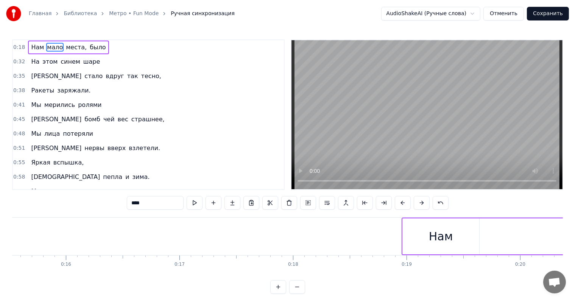
scroll to position [0, 1994]
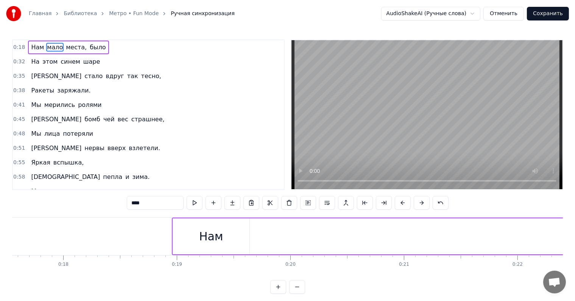
click at [173, 230] on div "Нам" at bounding box center [211, 236] width 77 height 36
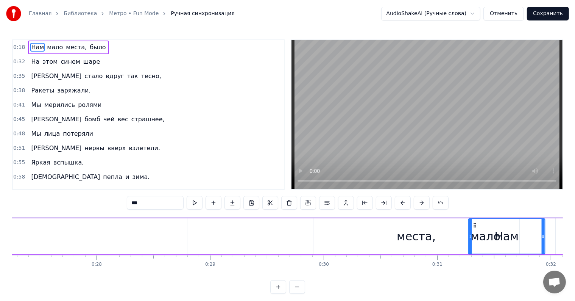
scroll to position [0, 3102]
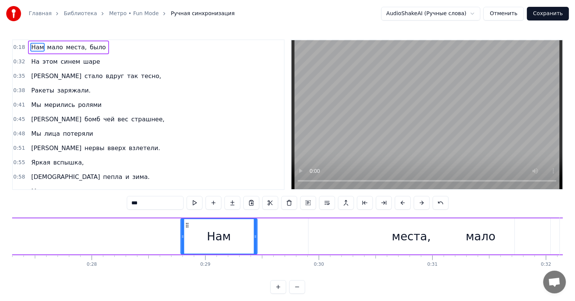
drag, startPoint x: 178, startPoint y: 225, endPoint x: 186, endPoint y: 234, distance: 11.8
click at [186, 234] on div "Нам" at bounding box center [219, 236] width 76 height 34
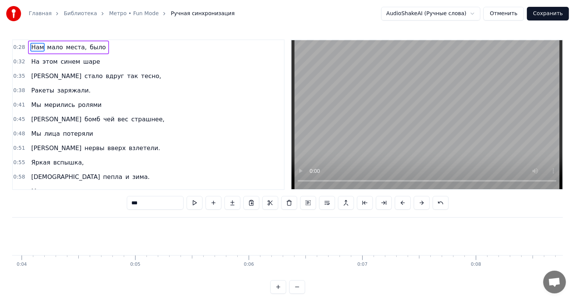
scroll to position [0, 552]
click at [89, 46] on span "было" at bounding box center [98, 47] width 18 height 9
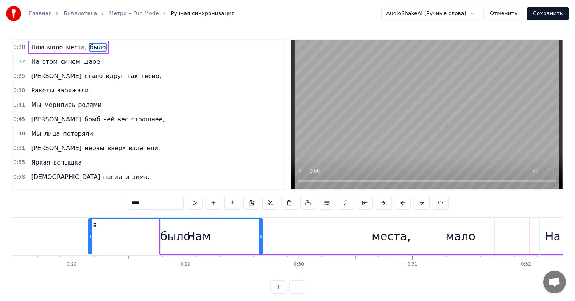
scroll to position [0, 3100]
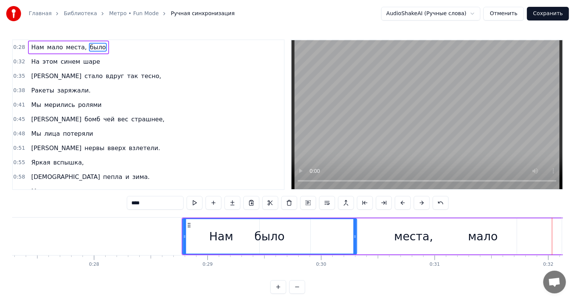
drag, startPoint x: 58, startPoint y: 223, endPoint x: 191, endPoint y: 221, distance: 133.3
click at [190, 222] on icon at bounding box center [189, 225] width 6 height 6
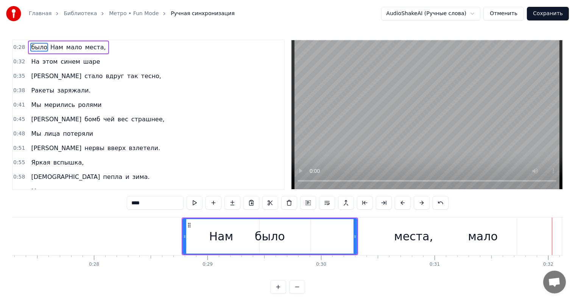
click at [392, 233] on div "места," at bounding box center [414, 236] width 206 height 36
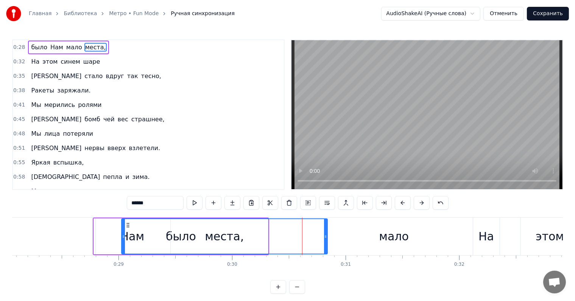
scroll to position [0, 3177]
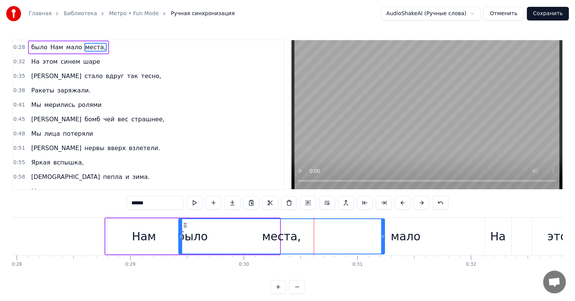
drag, startPoint x: 317, startPoint y: 226, endPoint x: 185, endPoint y: 239, distance: 132.4
click at [185, 239] on div "места," at bounding box center [281, 236] width 205 height 34
click at [400, 230] on div "мало" at bounding box center [406, 236] width 30 height 17
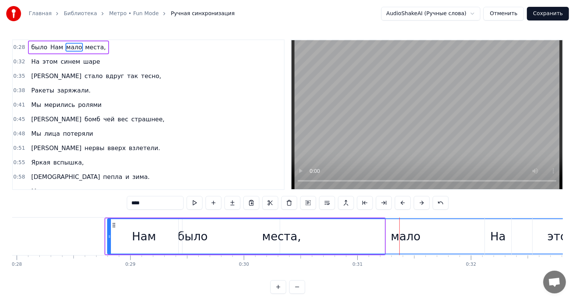
click at [66, 50] on span "мало" at bounding box center [74, 47] width 17 height 9
click at [411, 233] on div "мало" at bounding box center [406, 236] width 30 height 17
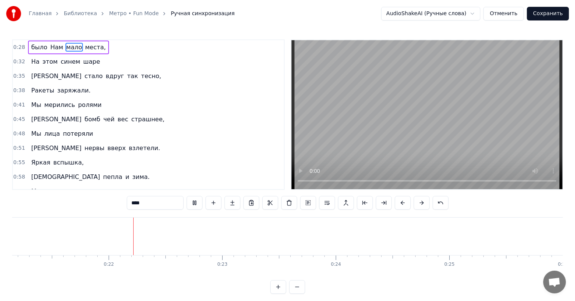
scroll to position [0, 2409]
click at [38, 48] on span "было" at bounding box center [39, 47] width 18 height 9
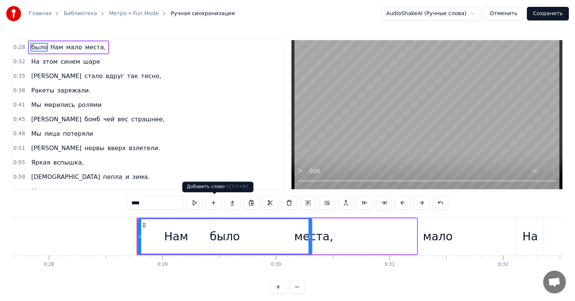
scroll to position [0, 3231]
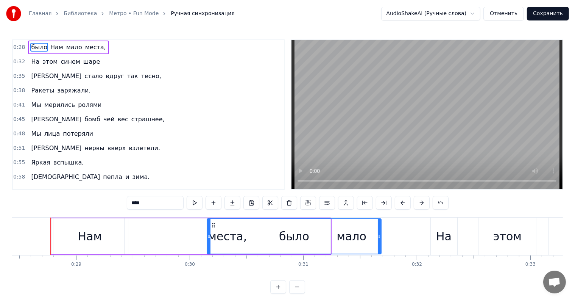
drag, startPoint x: 59, startPoint y: 224, endPoint x: 214, endPoint y: 224, distance: 155.3
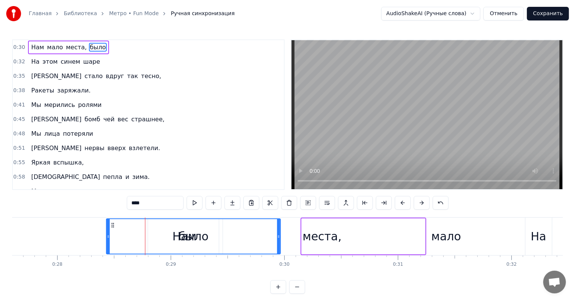
scroll to position [0, 3133]
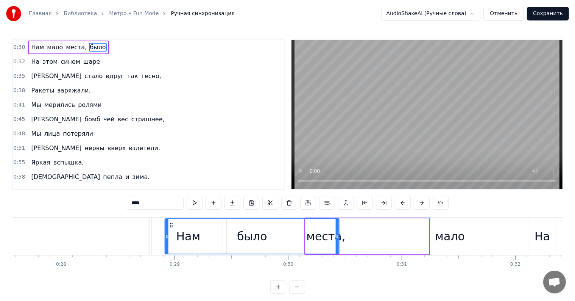
drag, startPoint x: 214, startPoint y: 224, endPoint x: 173, endPoint y: 232, distance: 42.3
click at [173, 232] on div "было" at bounding box center [252, 236] width 173 height 34
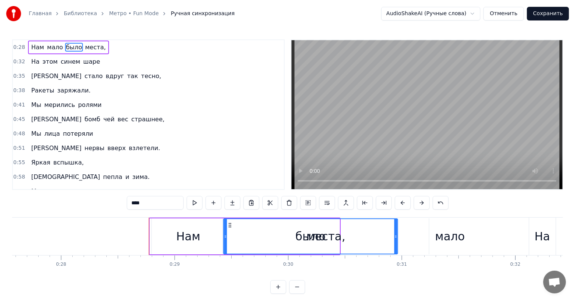
drag, startPoint x: 171, startPoint y: 222, endPoint x: 229, endPoint y: 224, distance: 58.0
click at [68, 49] on span "места," at bounding box center [76, 47] width 22 height 9
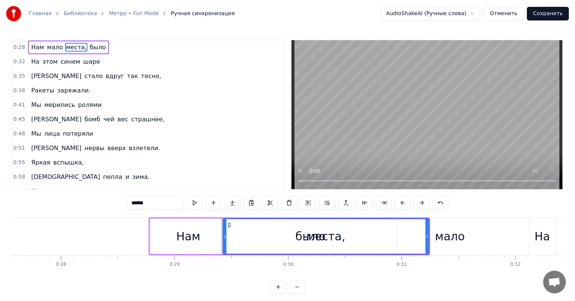
click at [50, 48] on span "мало" at bounding box center [54, 47] width 17 height 9
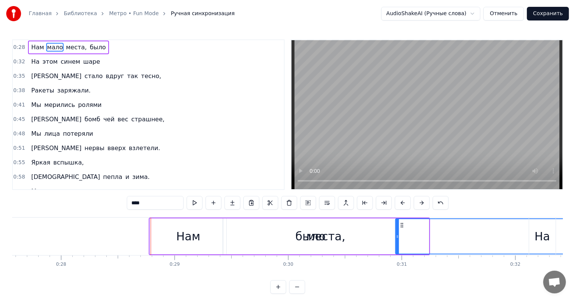
drag, startPoint x: 158, startPoint y: 224, endPoint x: 402, endPoint y: 233, distance: 244.1
click at [52, 47] on span "места," at bounding box center [57, 47] width 22 height 9
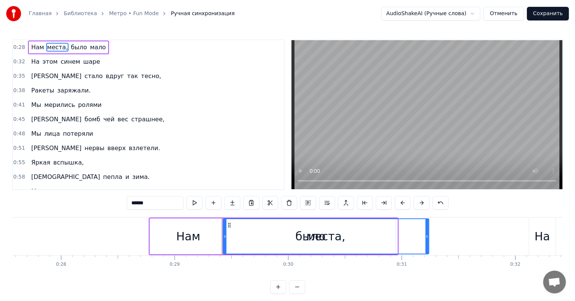
click at [225, 223] on div at bounding box center [224, 236] width 3 height 34
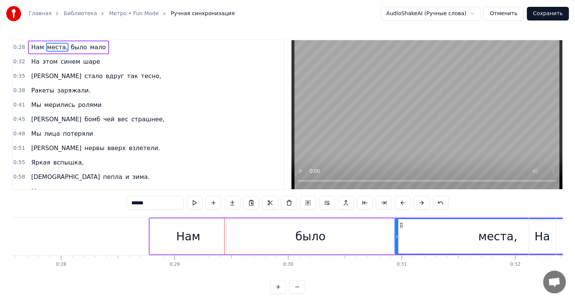
drag, startPoint x: 230, startPoint y: 224, endPoint x: 402, endPoint y: 237, distance: 172.5
click at [86, 280] on div "0:28 Нам было места, мало 0:32 На этом синем шаре 0:35 И стало вдруг так тесно,…" at bounding box center [287, 166] width 551 height 254
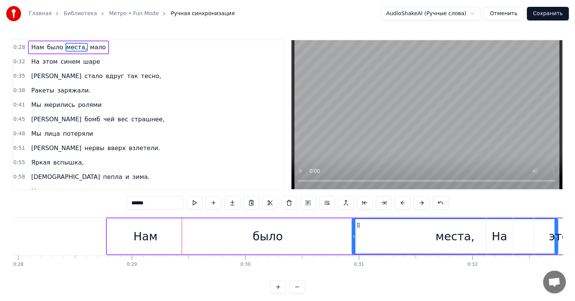
scroll to position [0, 3053]
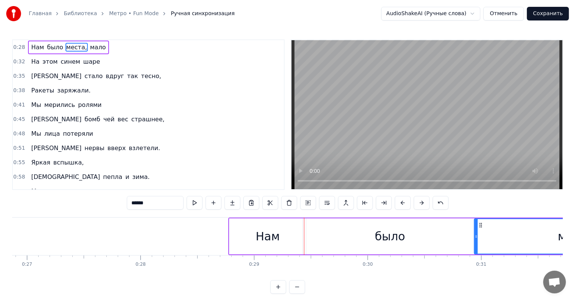
click at [52, 51] on span "было" at bounding box center [55, 47] width 18 height 9
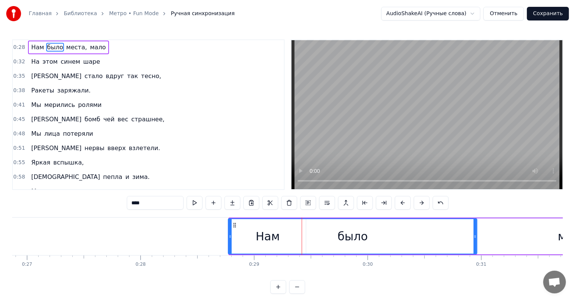
drag, startPoint x: 305, startPoint y: 236, endPoint x: 230, endPoint y: 238, distance: 74.6
click at [230, 238] on icon at bounding box center [230, 236] width 3 height 6
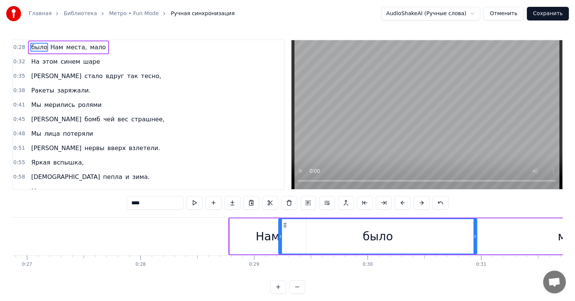
drag, startPoint x: 230, startPoint y: 236, endPoint x: 281, endPoint y: 233, distance: 50.5
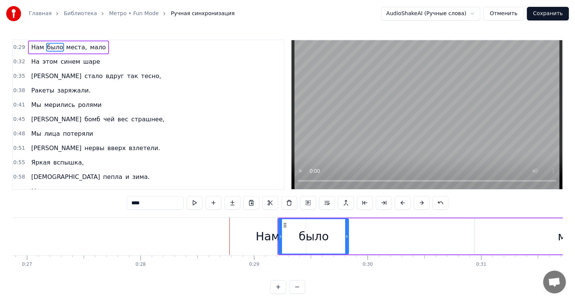
drag, startPoint x: 475, startPoint y: 235, endPoint x: 347, endPoint y: 234, distance: 127.7
click at [346, 233] on icon at bounding box center [346, 236] width 3 height 6
click at [89, 48] on span "мало" at bounding box center [97, 47] width 17 height 9
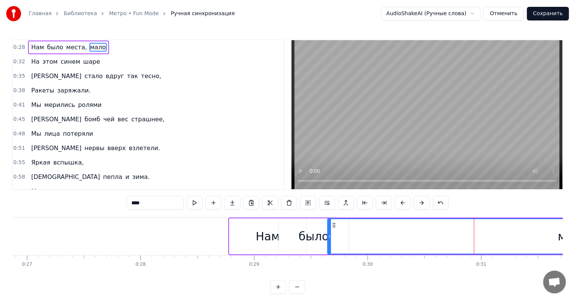
drag, startPoint x: 482, startPoint y: 223, endPoint x: 334, endPoint y: 227, distance: 147.8
click at [334, 227] on icon at bounding box center [334, 225] width 6 height 6
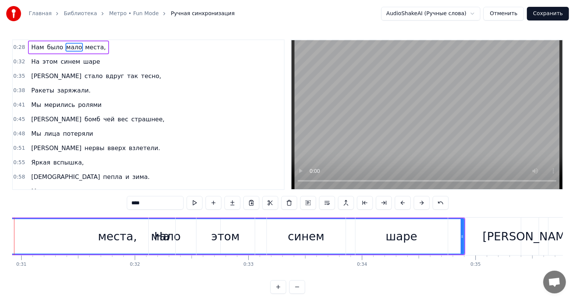
scroll to position [0, 3544]
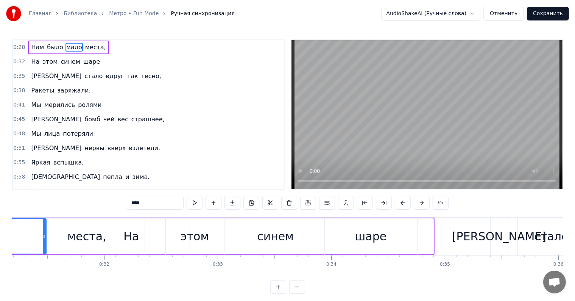
drag, startPoint x: 431, startPoint y: 233, endPoint x: 49, endPoint y: 252, distance: 381.9
click at [43, 248] on div at bounding box center [44, 236] width 3 height 34
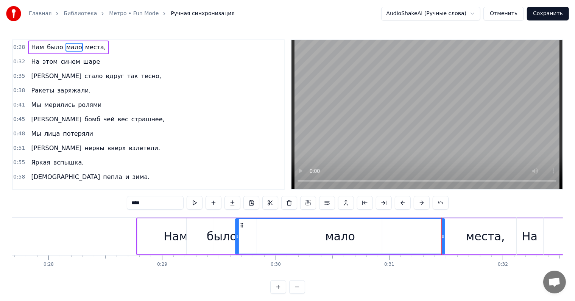
scroll to position [0, 3099]
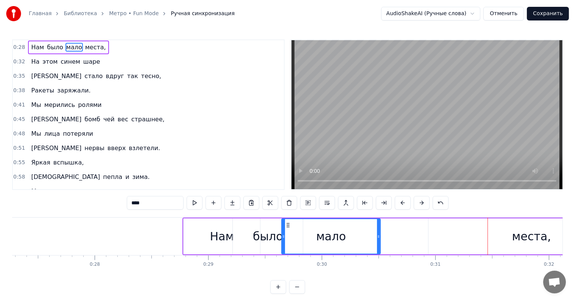
drag, startPoint x: 490, startPoint y: 233, endPoint x: 380, endPoint y: 241, distance: 110.9
click at [380, 241] on div at bounding box center [378, 236] width 3 height 34
click at [89, 46] on span "места," at bounding box center [95, 47] width 22 height 9
type input "******"
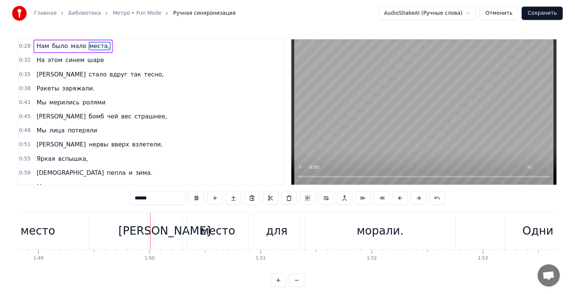
scroll to position [0, 12396]
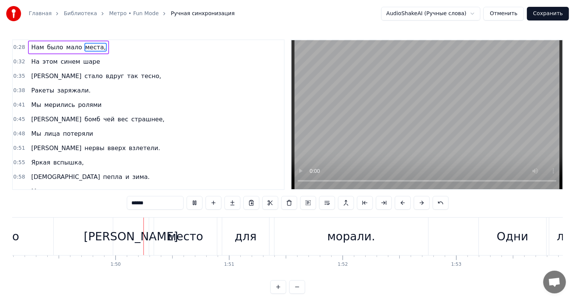
click at [546, 17] on button "Сохранить" at bounding box center [548, 14] width 42 height 14
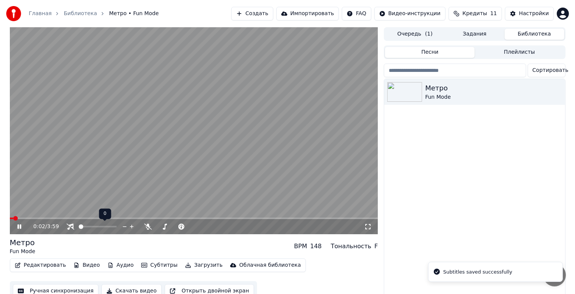
click at [79, 228] on span at bounding box center [79, 227] width 0 height 2
click at [34, 216] on video at bounding box center [194, 130] width 369 height 207
click at [33, 219] on span at bounding box center [194, 219] width 369 height 2
click at [21, 229] on icon at bounding box center [25, 227] width 18 height 6
click at [116, 227] on span at bounding box center [113, 227] width 5 height 5
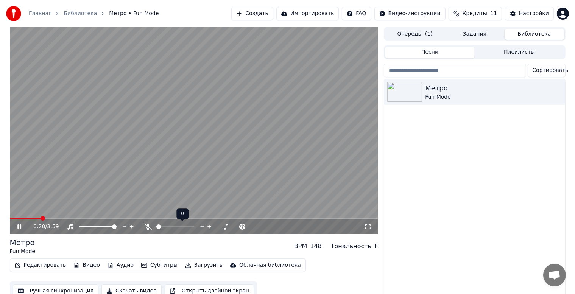
click at [156, 229] on span at bounding box center [158, 227] width 5 height 5
click at [167, 226] on icon at bounding box center [165, 227] width 8 height 6
drag, startPoint x: 192, startPoint y: 230, endPoint x: 187, endPoint y: 227, distance: 5.9
click at [187, 227] on div at bounding box center [199, 227] width 61 height 8
click at [173, 229] on span at bounding box center [175, 227] width 5 height 5
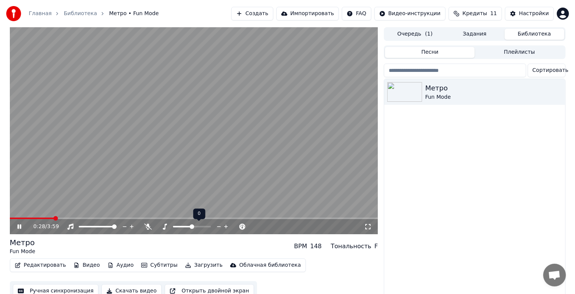
click at [191, 228] on span at bounding box center [192, 227] width 5 height 5
click at [190, 229] on span at bounding box center [192, 227] width 5 height 5
click at [197, 227] on span at bounding box center [197, 227] width 5 height 5
click at [193, 227] on span at bounding box center [192, 227] width 5 height 5
click at [156, 229] on span at bounding box center [158, 227] width 5 height 5
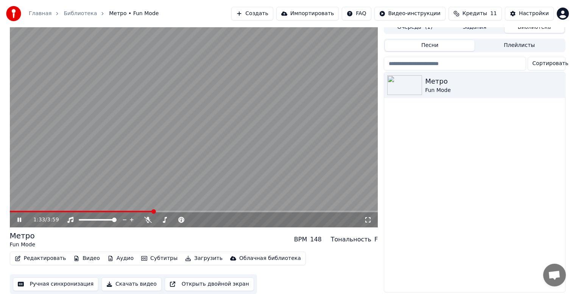
scroll to position [10, 0]
click at [558, 83] on icon "button" at bounding box center [559, 85] width 8 height 6
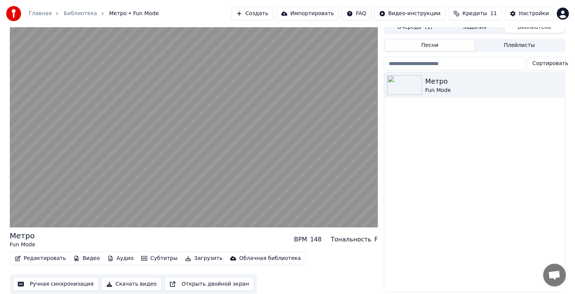
click at [416, 174] on div "Метро Fun Mode" at bounding box center [474, 182] width 181 height 220
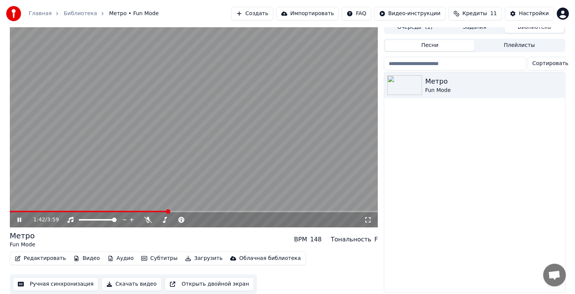
click at [124, 284] on button "Скачать видео" at bounding box center [132, 285] width 60 height 14
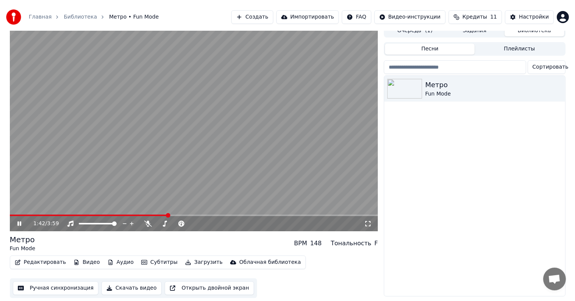
scroll to position [0, 0]
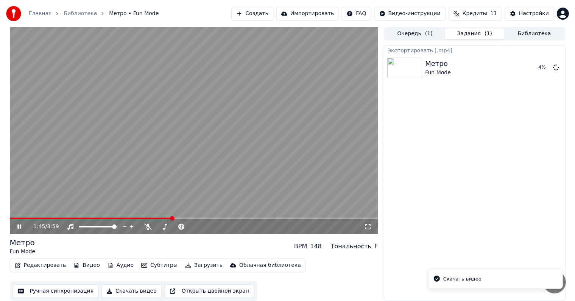
click at [442, 276] on li "Скачать видео" at bounding box center [495, 279] width 135 height 20
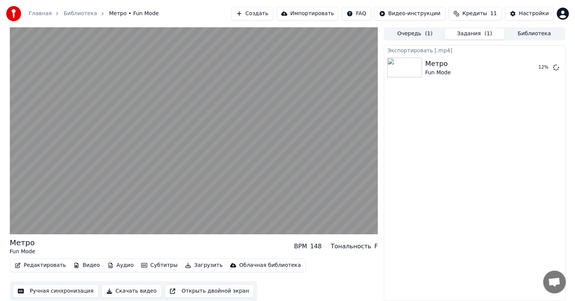
click at [247, 264] on div "Облачная библиотека" at bounding box center [270, 265] width 62 height 8
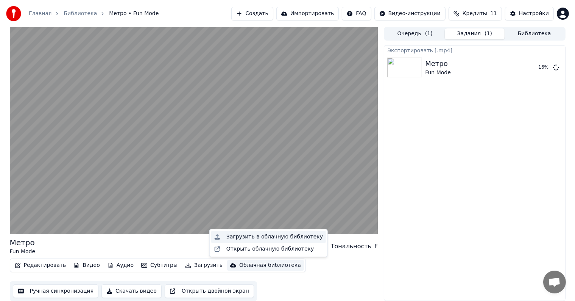
click at [278, 237] on div "Загрузить в облачную библиотеку" at bounding box center [275, 237] width 97 height 8
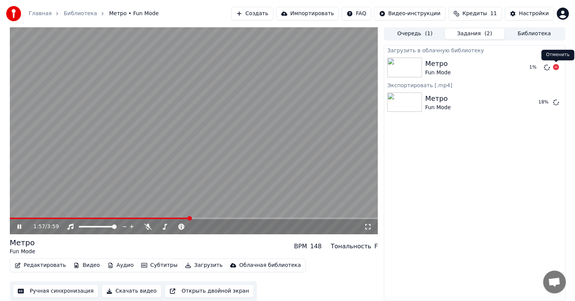
click at [556, 68] on icon at bounding box center [556, 67] width 6 height 6
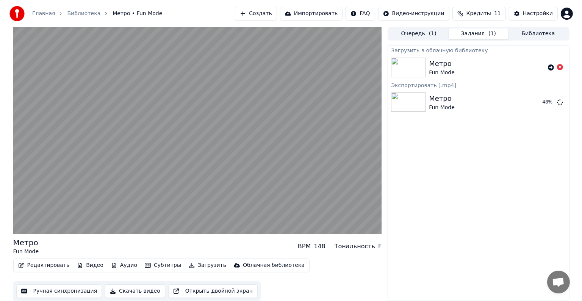
scroll to position [0, 0]
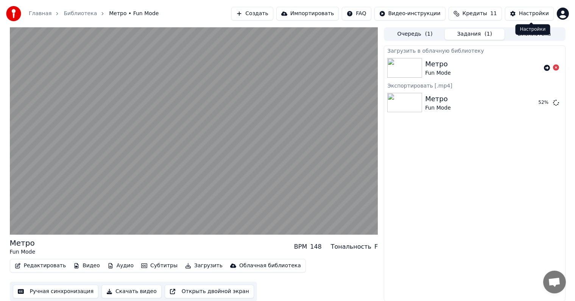
click at [530, 14] on div "Настройки" at bounding box center [534, 14] width 30 height 8
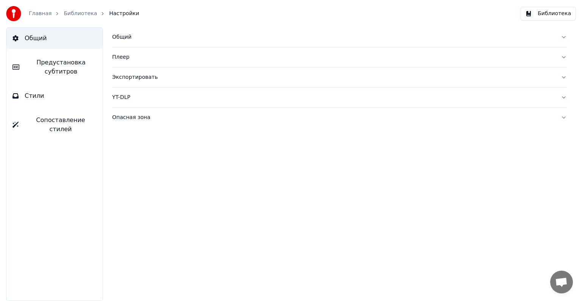
click at [469, 47] on button "Плеер" at bounding box center [339, 57] width 455 height 20
click at [471, 32] on button "Общий" at bounding box center [339, 37] width 455 height 20
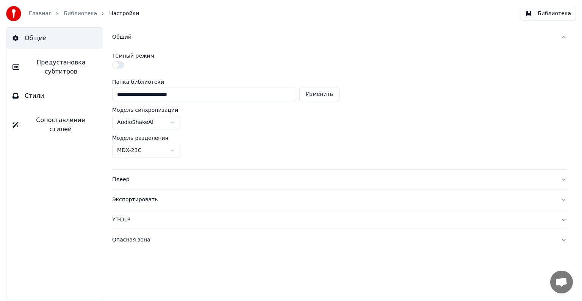
click at [471, 32] on button "Общий" at bounding box center [339, 37] width 455 height 20
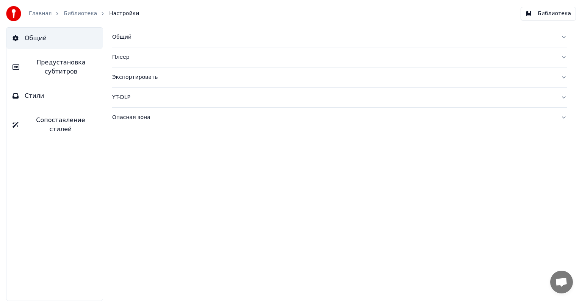
click at [68, 12] on link "Библиотека" at bounding box center [80, 14] width 33 height 8
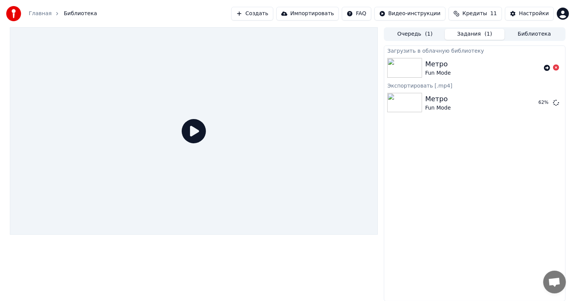
click at [36, 14] on link "Главная" at bounding box center [40, 14] width 23 height 8
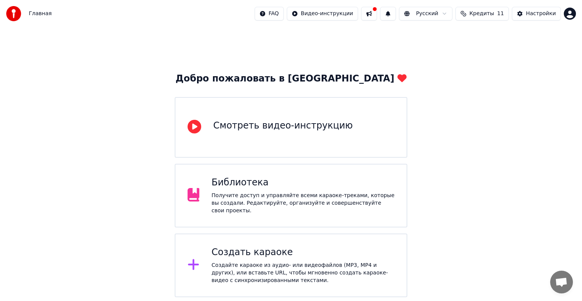
click at [377, 12] on button at bounding box center [369, 14] width 16 height 14
click at [321, 174] on div "Библиотека Получите доступ и управляйте всеми караоке-треками, которые вы созда…" at bounding box center [291, 196] width 233 height 64
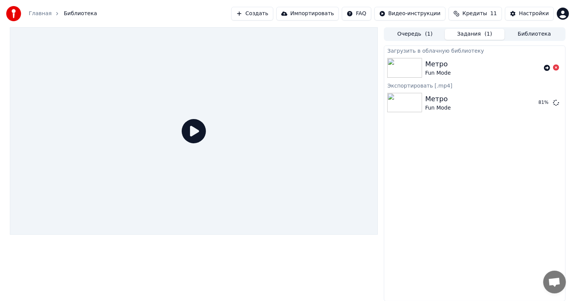
click at [409, 29] on button "Очередь ( 1 )" at bounding box center [415, 34] width 60 height 11
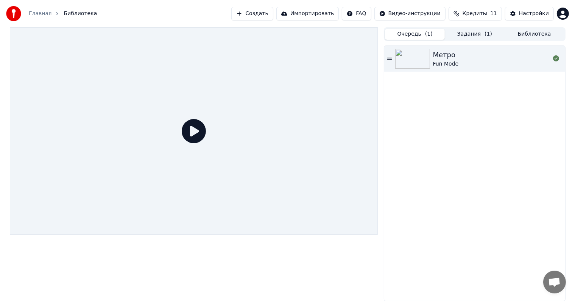
click at [480, 35] on button "Задания ( 1 )" at bounding box center [475, 34] width 60 height 11
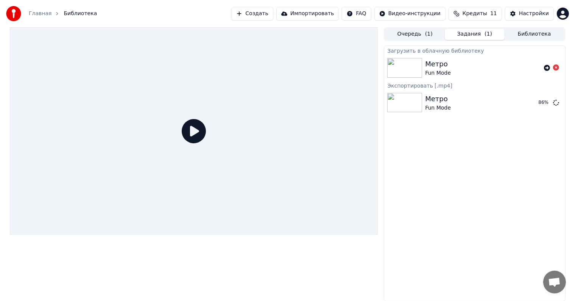
click at [191, 135] on icon at bounding box center [194, 131] width 24 height 24
click at [429, 107] on div "Fun Mode" at bounding box center [438, 108] width 26 height 8
click at [423, 27] on div "Очередь ( 1 ) Задания ( 1 ) Библиотека" at bounding box center [474, 34] width 181 height 14
click at [420, 34] on button "Очередь ( 1 )" at bounding box center [415, 34] width 60 height 11
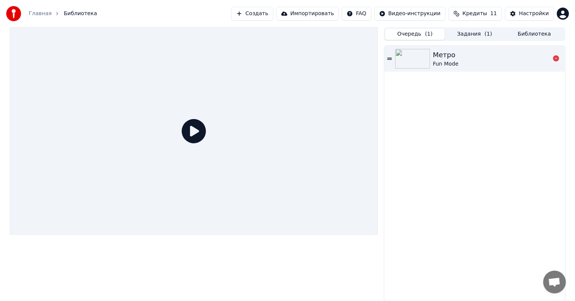
click at [450, 59] on div "Метро" at bounding box center [446, 55] width 26 height 11
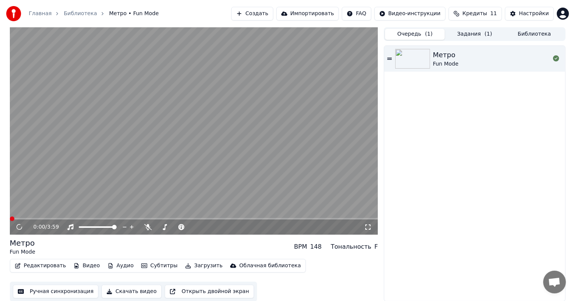
click at [307, 248] on div "BPM" at bounding box center [300, 246] width 13 height 9
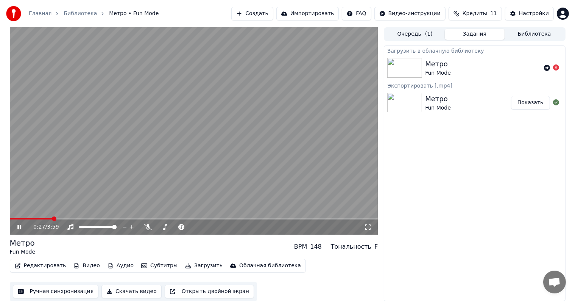
click at [472, 35] on button "Задания" at bounding box center [475, 34] width 60 height 11
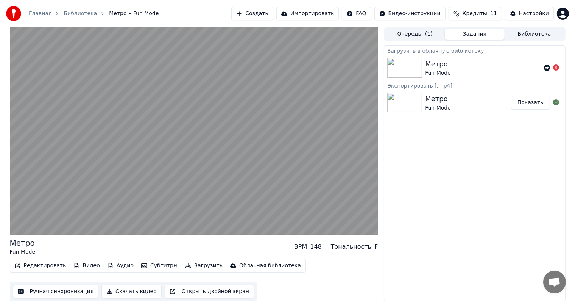
click at [533, 102] on button "Показать" at bounding box center [530, 103] width 39 height 14
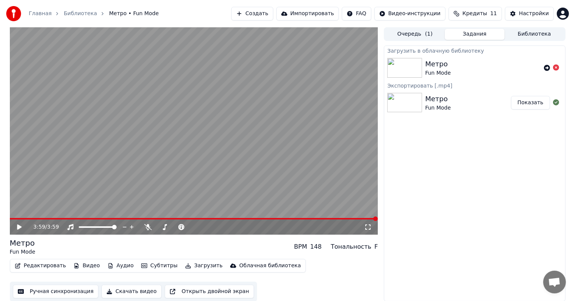
click at [17, 228] on icon at bounding box center [19, 226] width 5 height 5
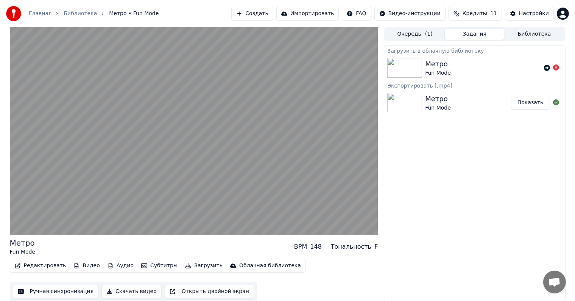
click at [535, 106] on button "Показать" at bounding box center [530, 103] width 39 height 14
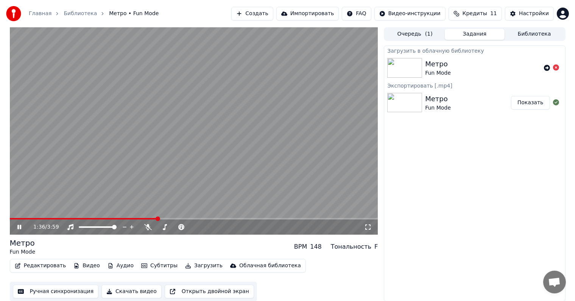
click at [566, 15] on html "Главная Библиотека Метро • Fun Mode Создать Импортировать FAQ Видео-инструкции …" at bounding box center [287, 150] width 575 height 301
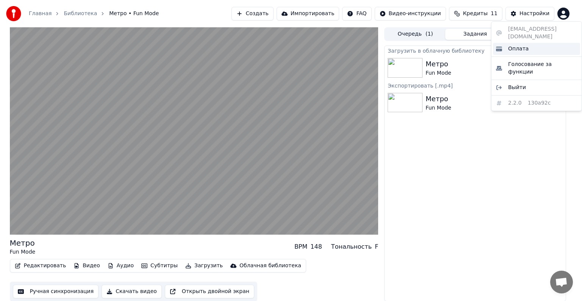
click at [531, 43] on div "Оплата" at bounding box center [536, 49] width 87 height 12
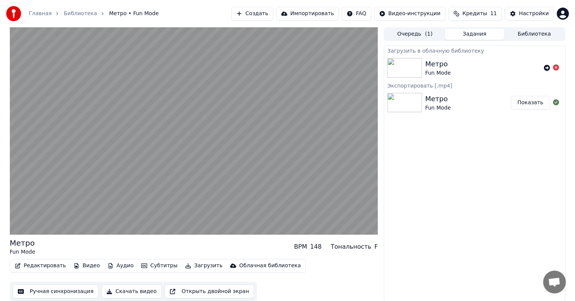
click at [521, 103] on button "Показать" at bounding box center [530, 103] width 39 height 14
click at [473, 15] on span "Кредиты" at bounding box center [475, 14] width 25 height 8
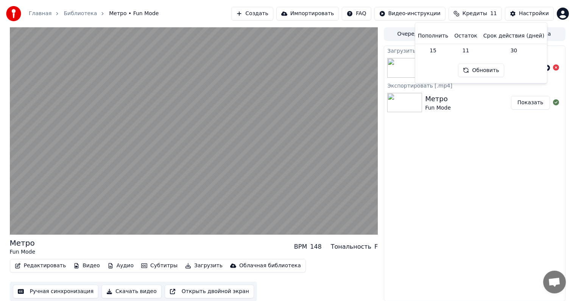
click at [477, 67] on button "Обновить" at bounding box center [481, 71] width 46 height 14
click at [527, 12] on div "Настройки" at bounding box center [534, 14] width 30 height 8
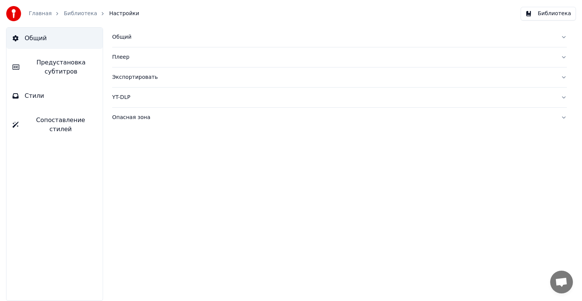
click at [68, 69] on span "Предустановка субтитров" at bounding box center [60, 67] width 71 height 18
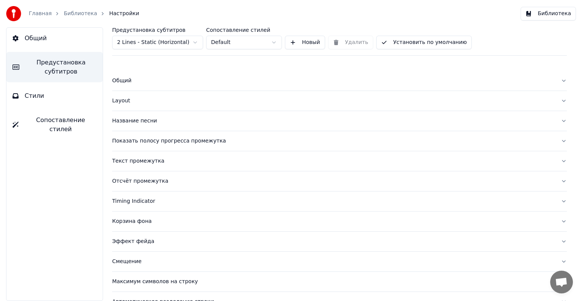
click at [53, 98] on button "Стили" at bounding box center [54, 95] width 96 height 21
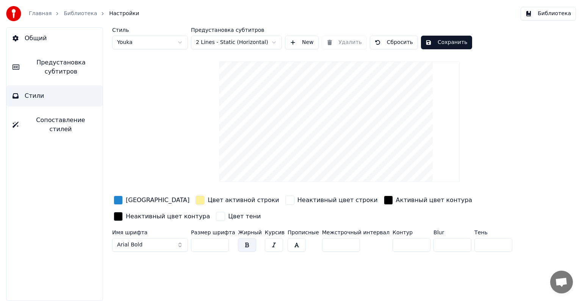
click at [179, 247] on button "Arial Bold" at bounding box center [150, 245] width 76 height 14
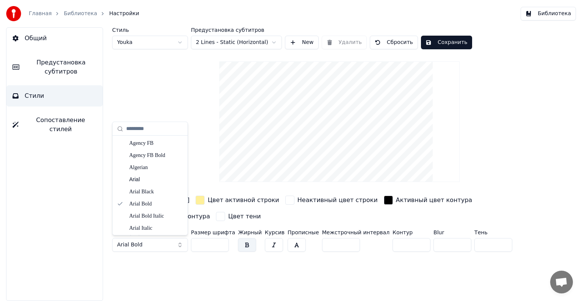
click at [179, 244] on button "Arial Bold" at bounding box center [150, 245] width 76 height 14
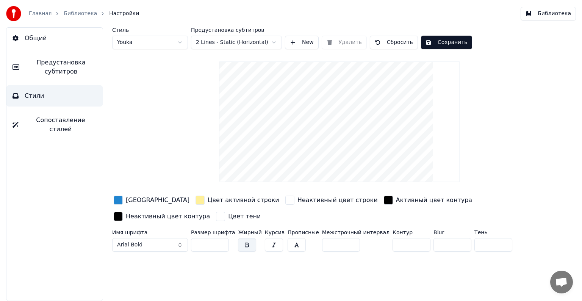
click at [272, 43] on html "Главная Библиотека Настройки Библиотека Общий Предустановка субтитров Стили Соп…" at bounding box center [291, 150] width 582 height 301
click at [272, 40] on html "Главная Библиотека Настройки Библиотека Общий Предустановка субтитров Стили Соп…" at bounding box center [291, 150] width 582 height 301
